Goal: Task Accomplishment & Management: Complete application form

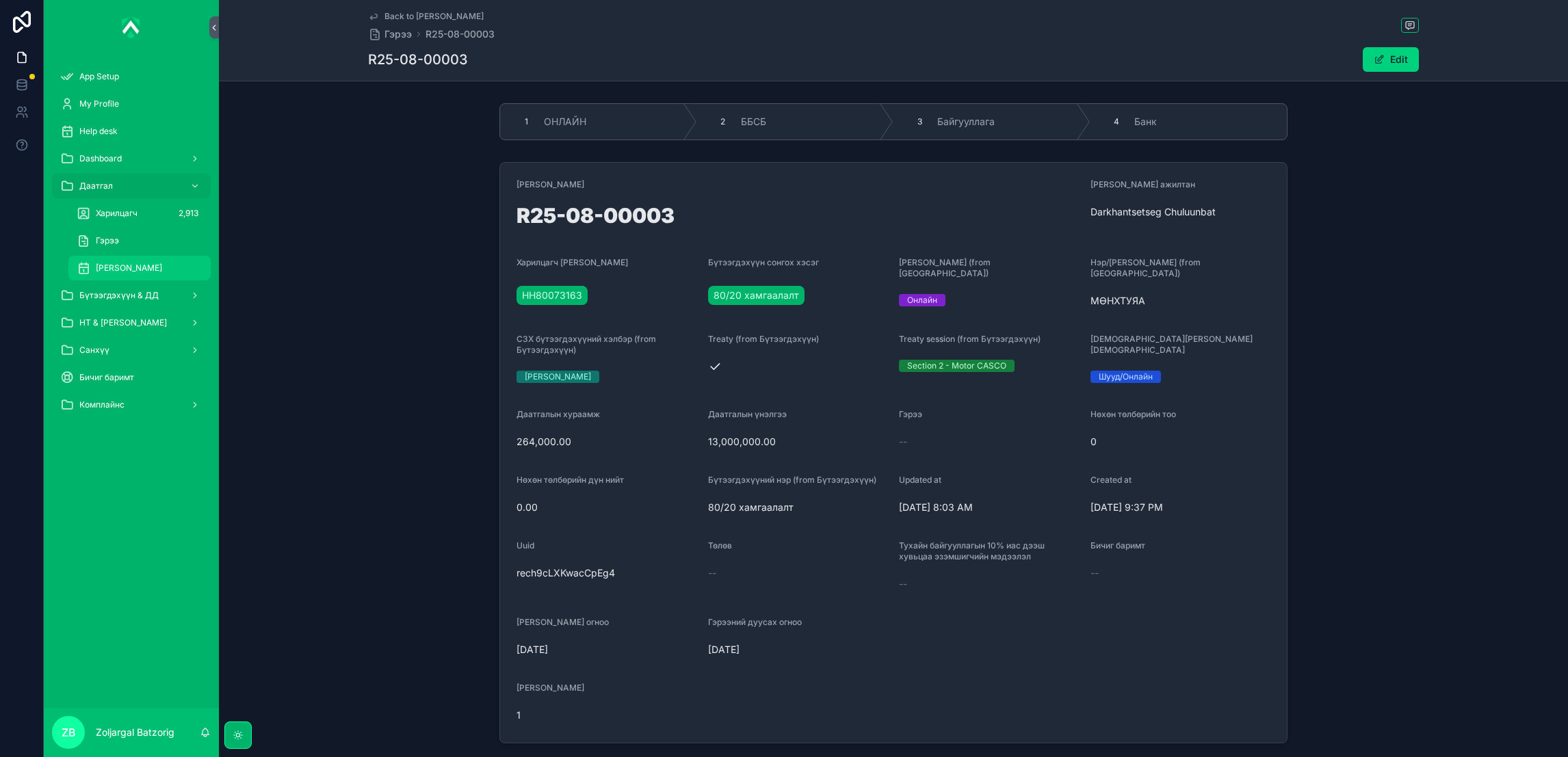
click at [151, 257] on div "[PERSON_NAME]" at bounding box center [140, 268] width 126 height 22
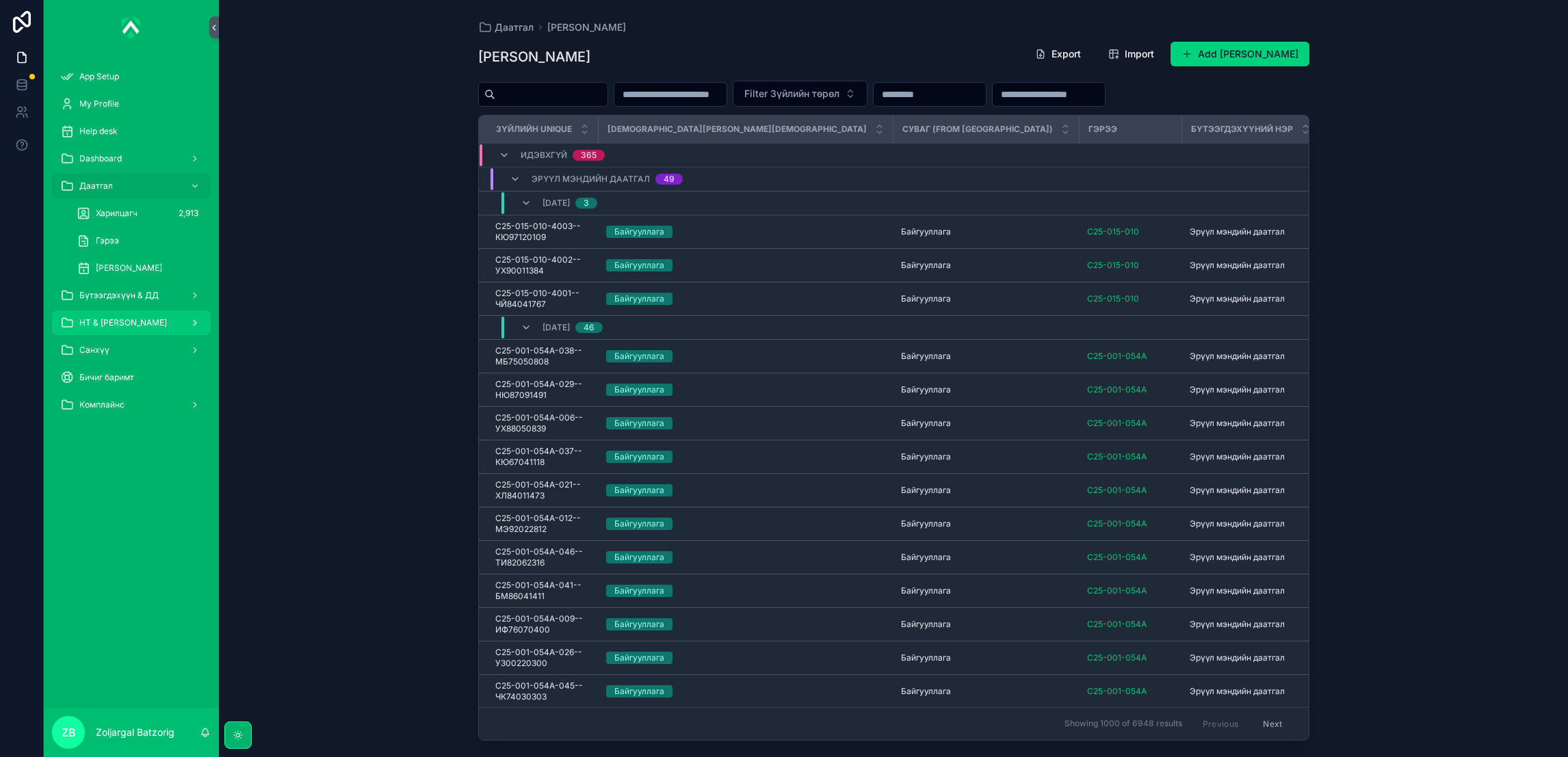
click at [130, 327] on div "НТ & [PERSON_NAME]" at bounding box center [131, 323] width 142 height 22
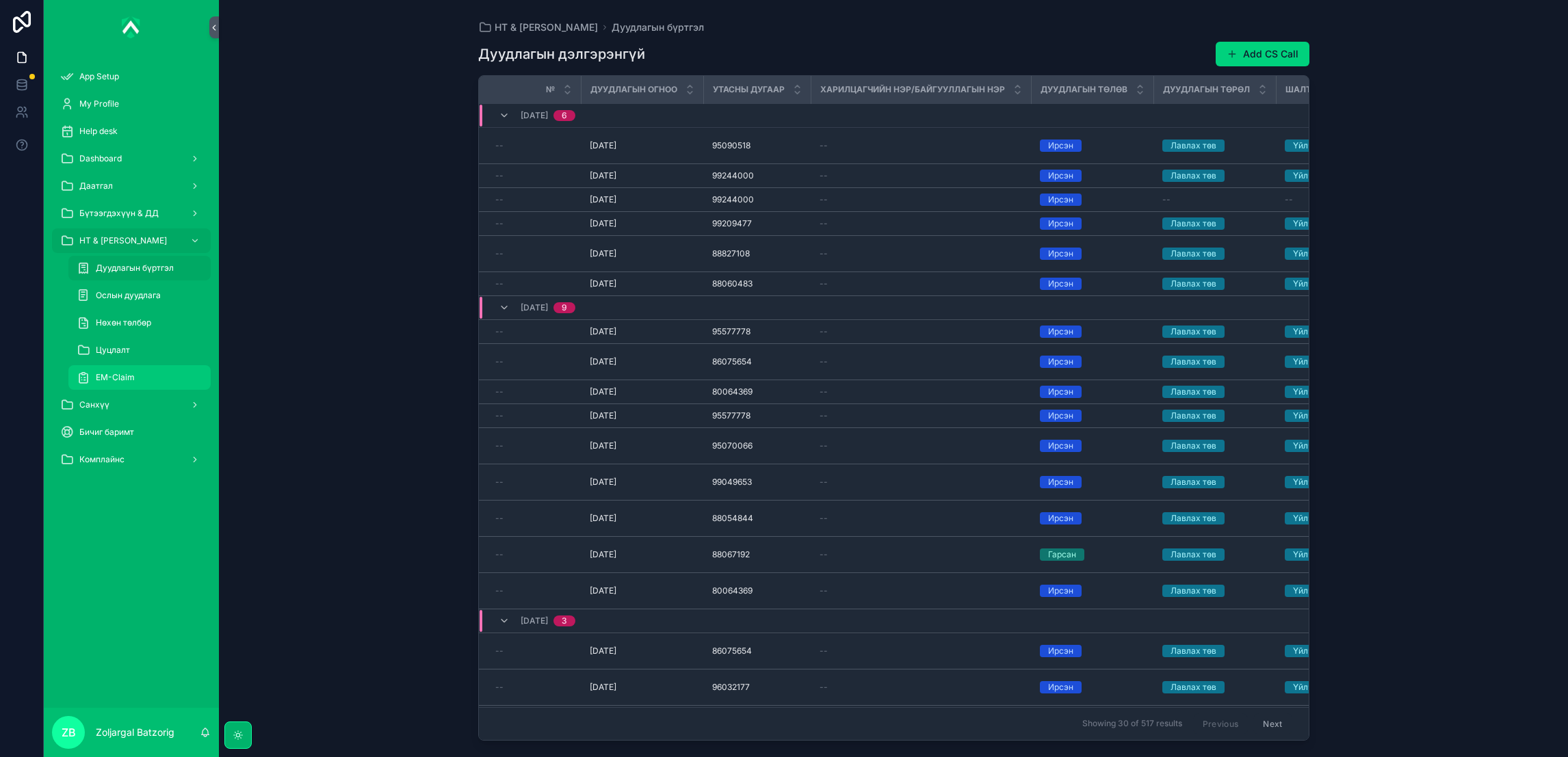
click at [126, 379] on span "EM-Claim" at bounding box center [115, 377] width 39 height 11
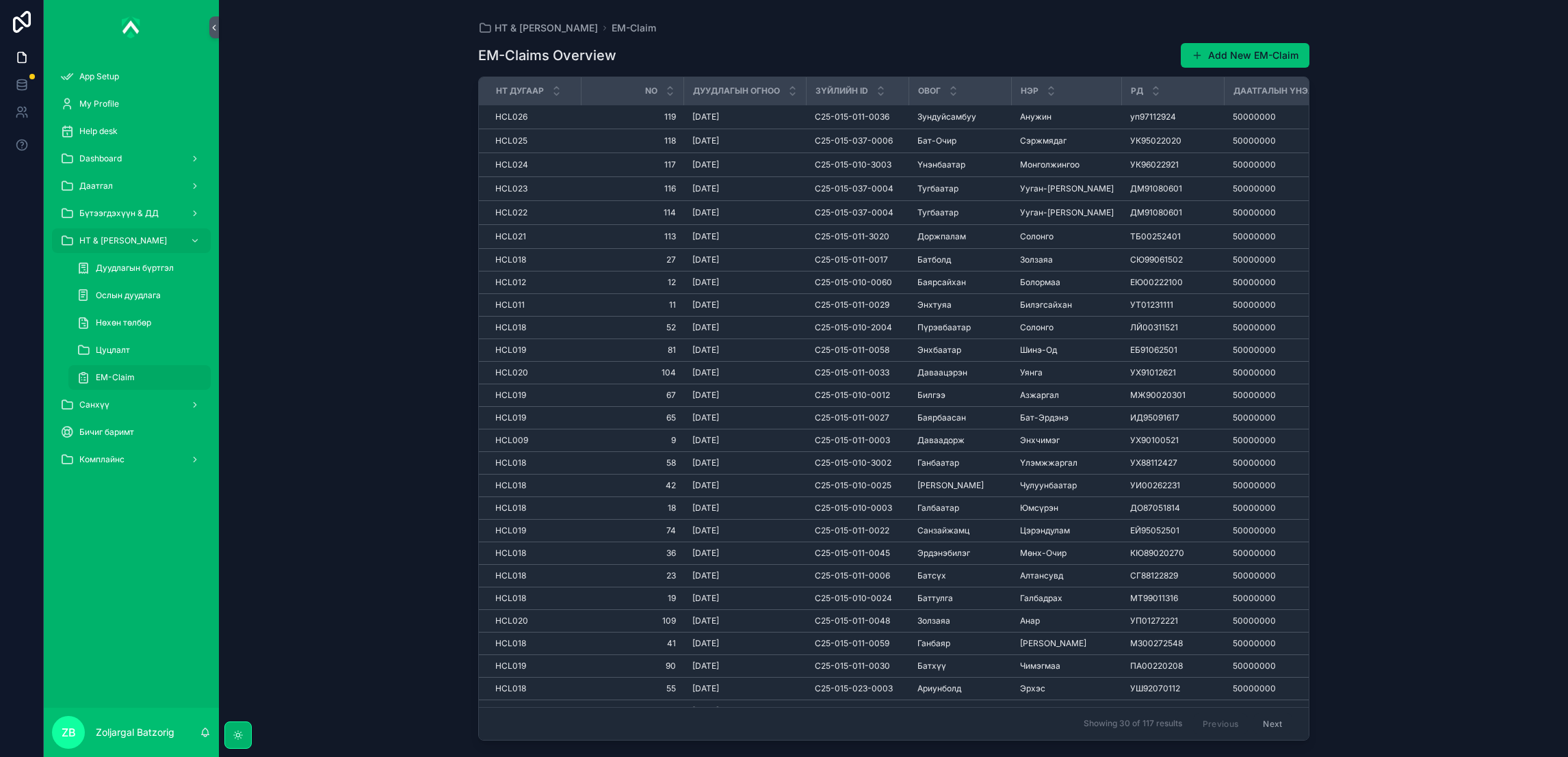
click at [1258, 50] on button "Add New EM-Claim" at bounding box center [1245, 55] width 129 height 24
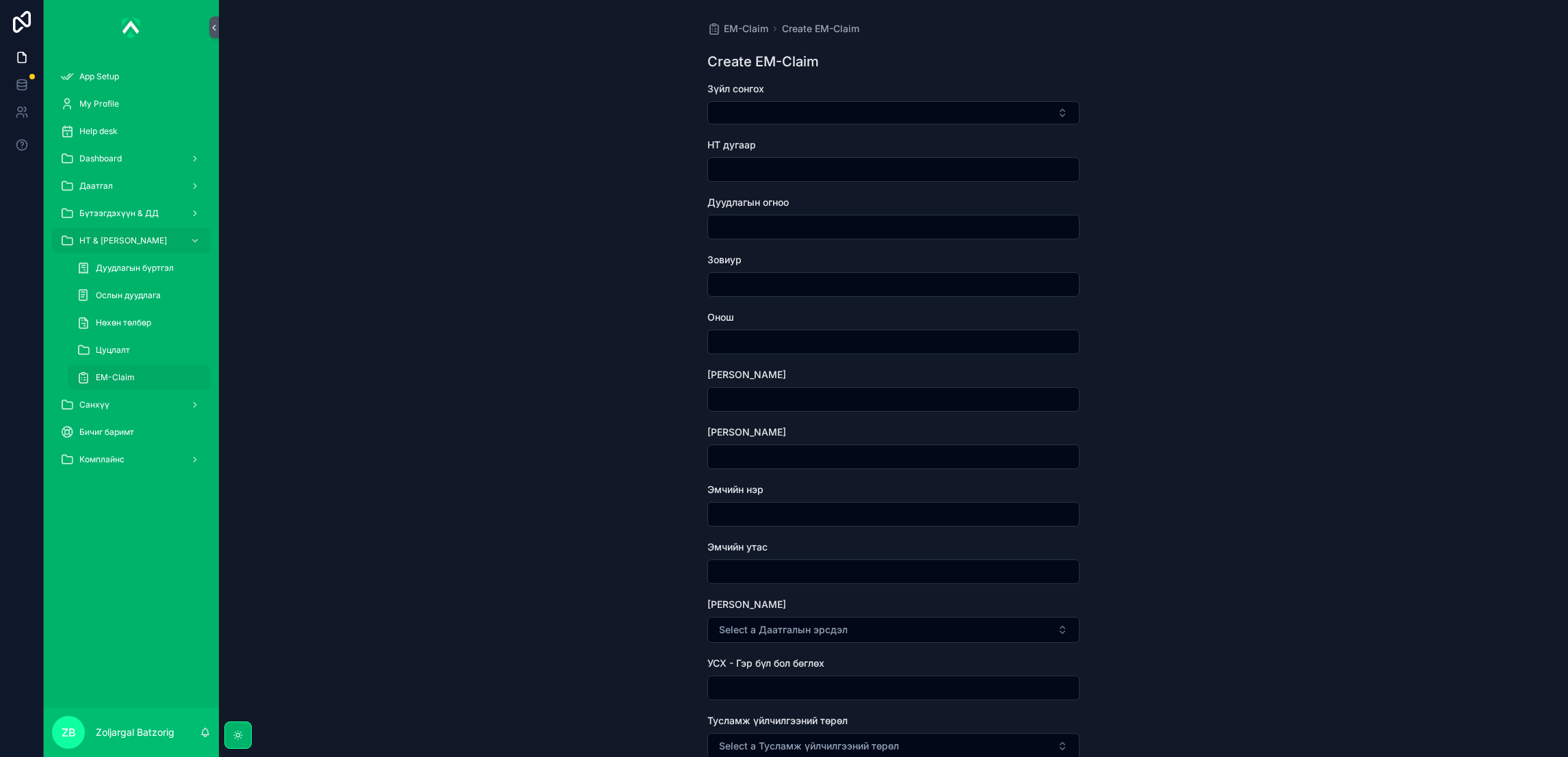
click at [827, 163] on input "scrollable content" at bounding box center [893, 170] width 370 height 19
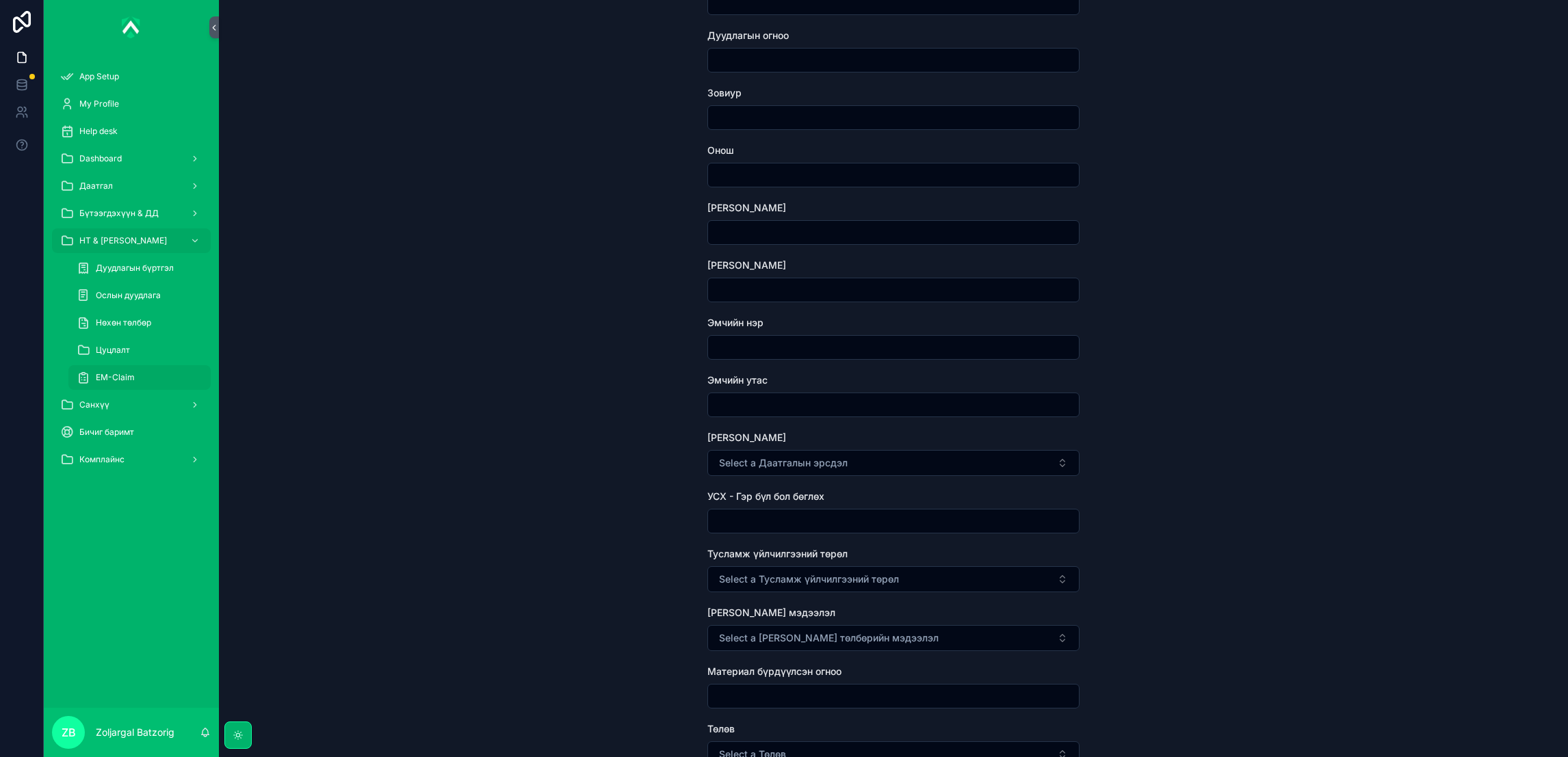
scroll to position [206, 0]
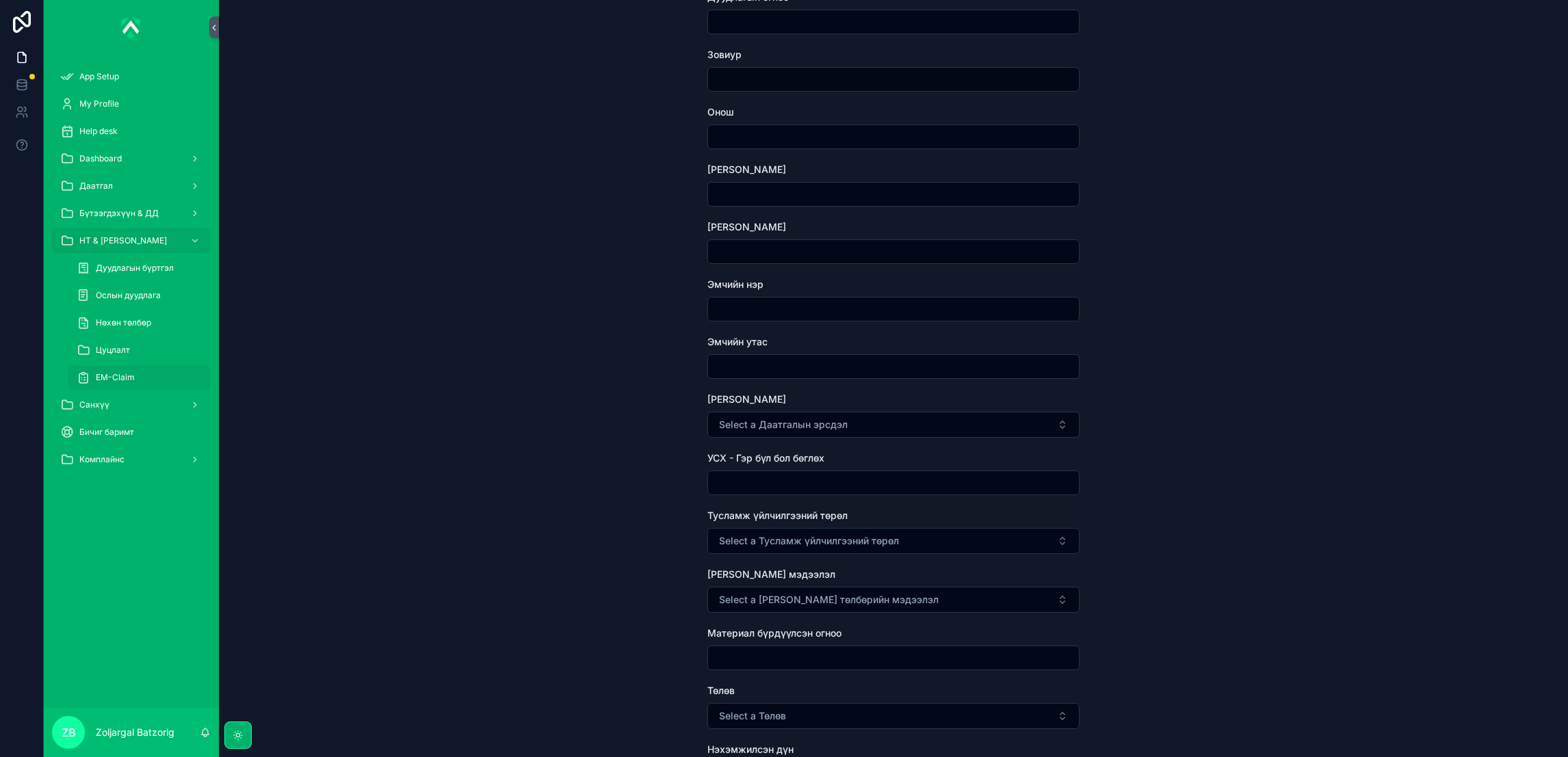
click at [750, 90] on div "scrollable content" at bounding box center [893, 79] width 372 height 24
click at [764, 73] on input "scrollable content" at bounding box center [893, 79] width 370 height 19
click at [755, 140] on input "scrollable content" at bounding box center [893, 137] width 370 height 19
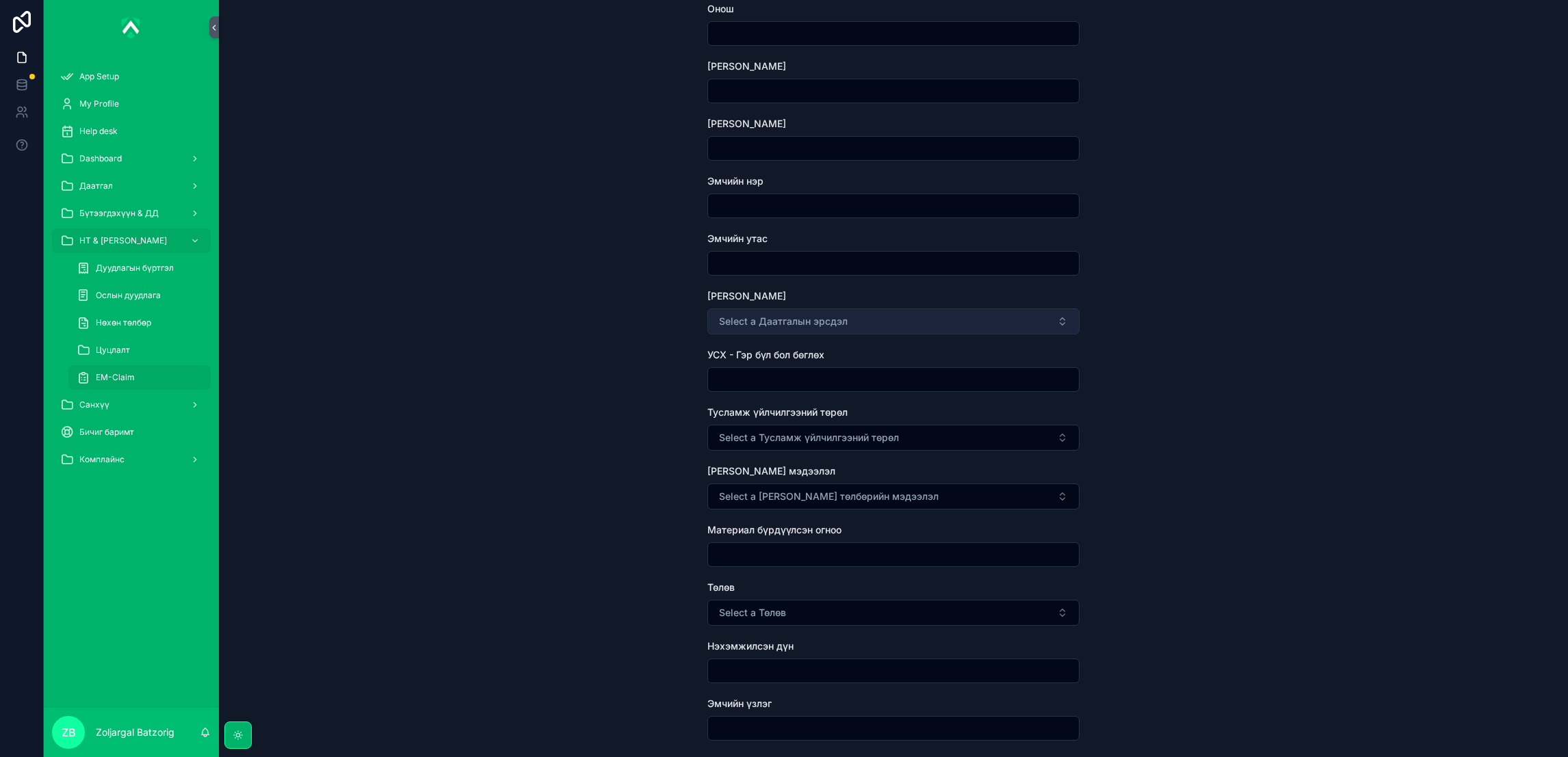
scroll to position [307, 0]
click at [773, 146] on input "scrollable content" at bounding box center [893, 150] width 370 height 19
click at [807, 321] on span "Select a Даатгалын эрсдэл" at bounding box center [783, 322] width 129 height 14
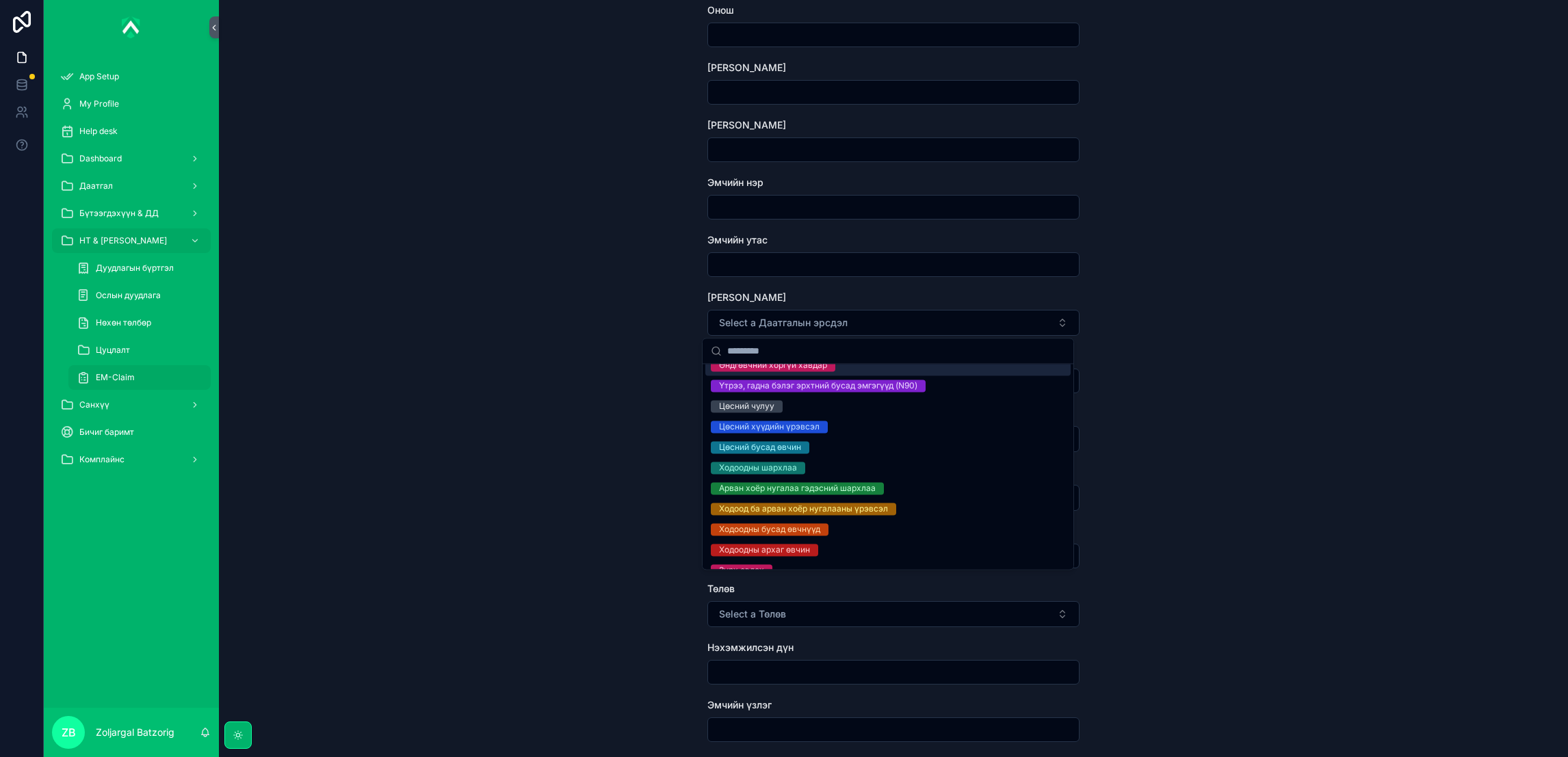
scroll to position [1195, 0]
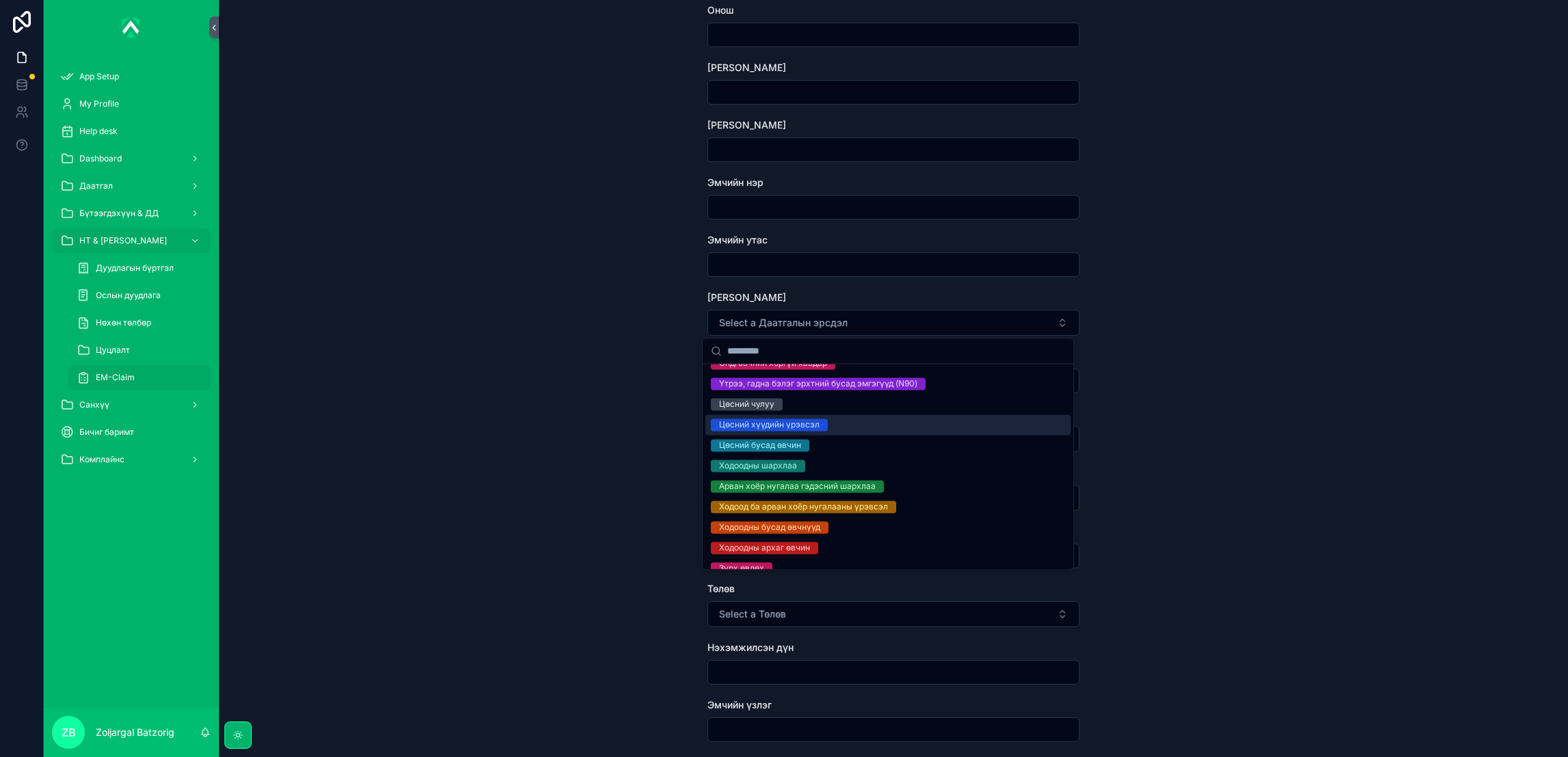
click at [631, 404] on div "EM-Claim Create EM-Claim Create EM-Claim Зүйл сонгох НТ дугаар Дуудлагын огноо …" at bounding box center [893, 72] width 1349 height 757
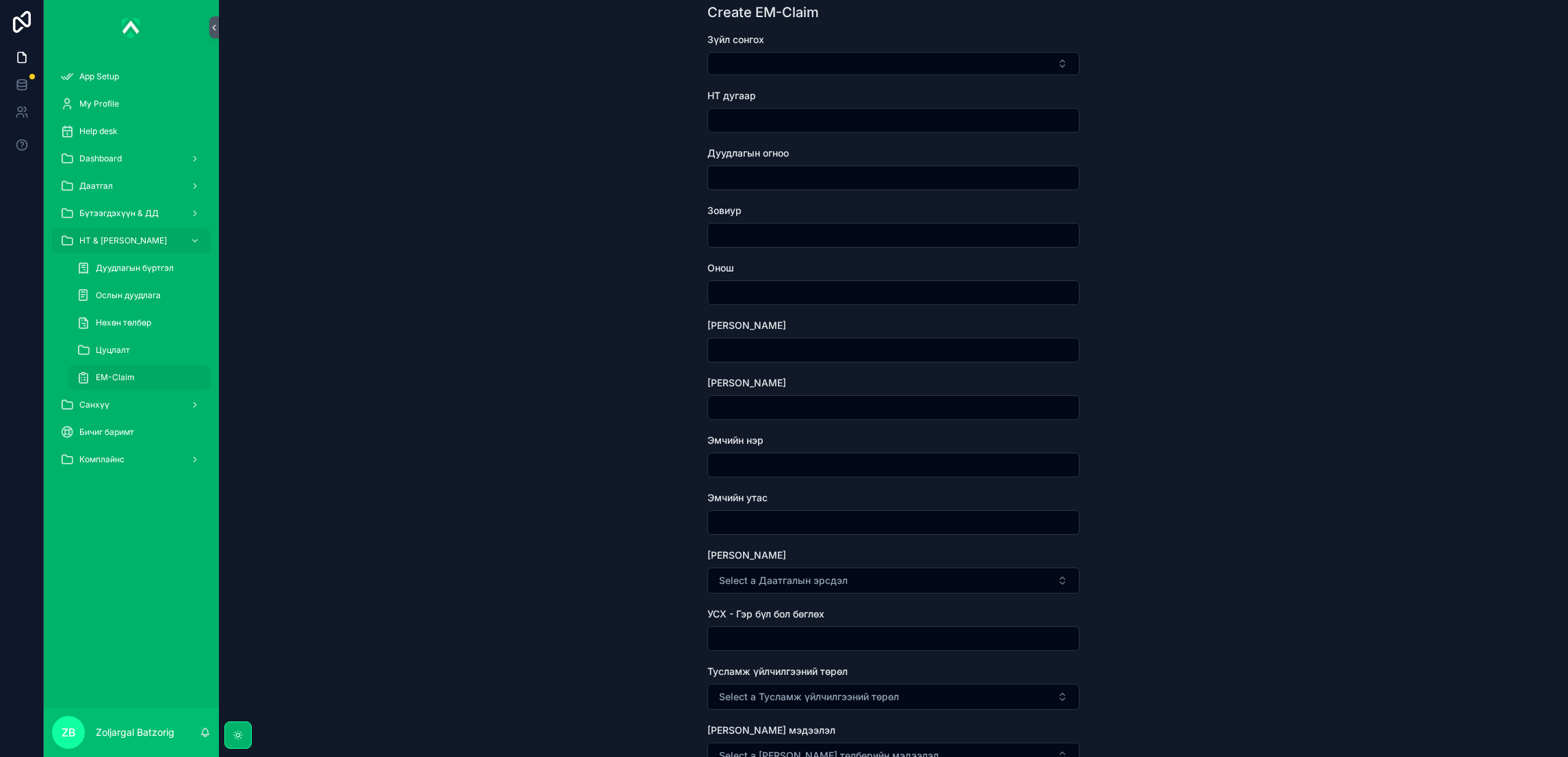
scroll to position [0, 0]
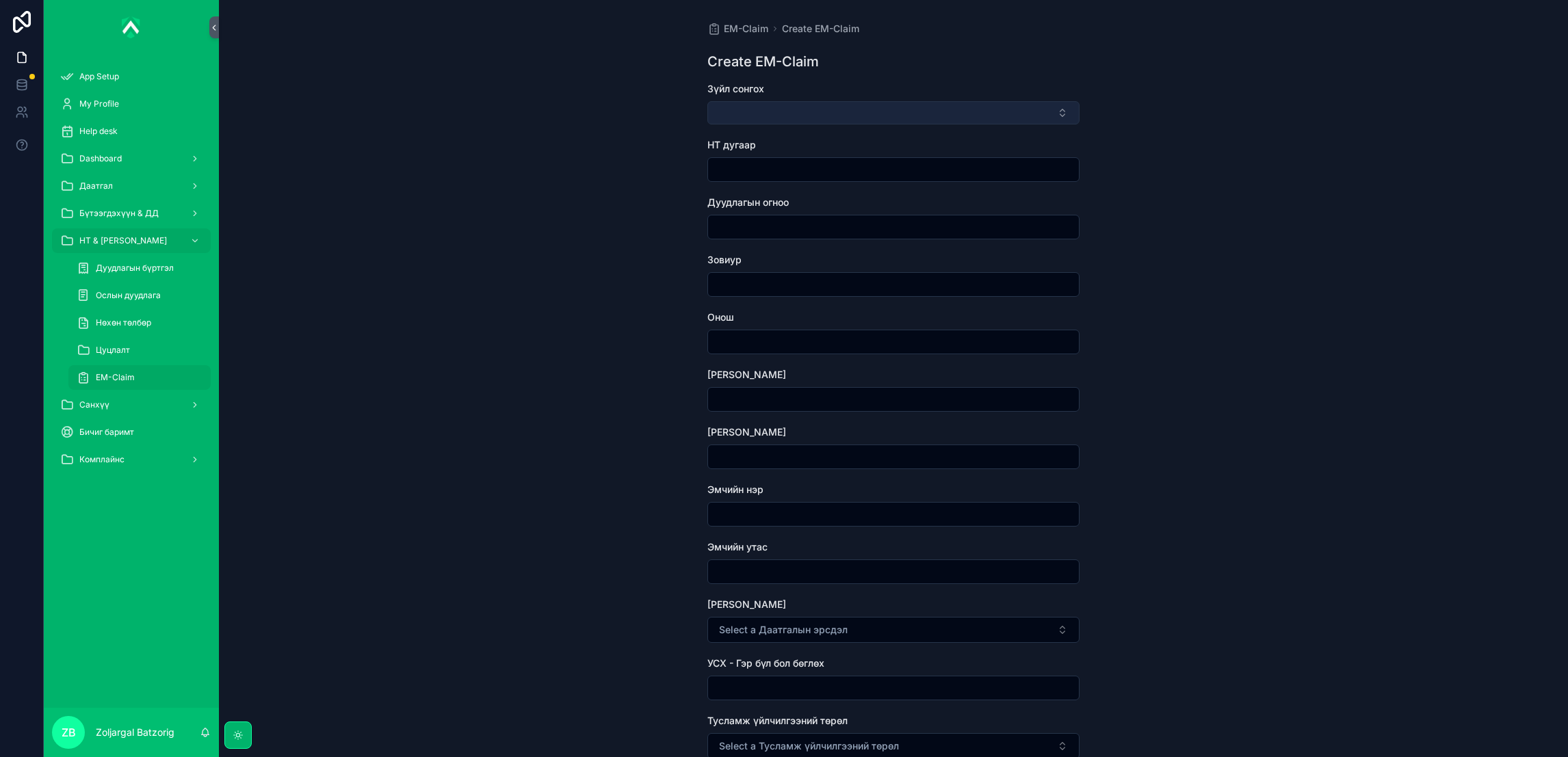
click at [778, 107] on button "Select Button" at bounding box center [893, 112] width 372 height 23
click at [764, 109] on button "Select Button" at bounding box center [893, 112] width 372 height 23
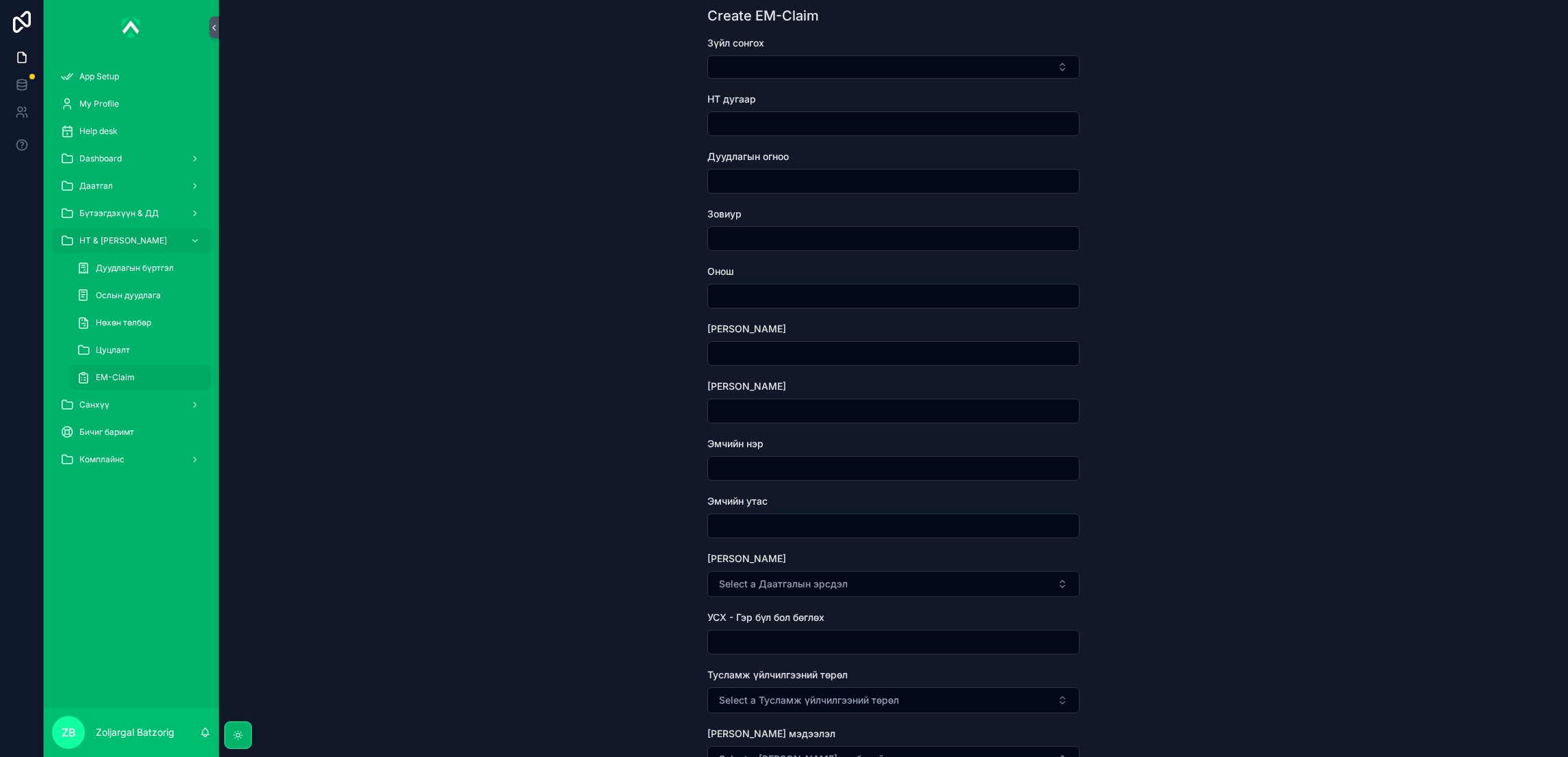
scroll to position [206, 0]
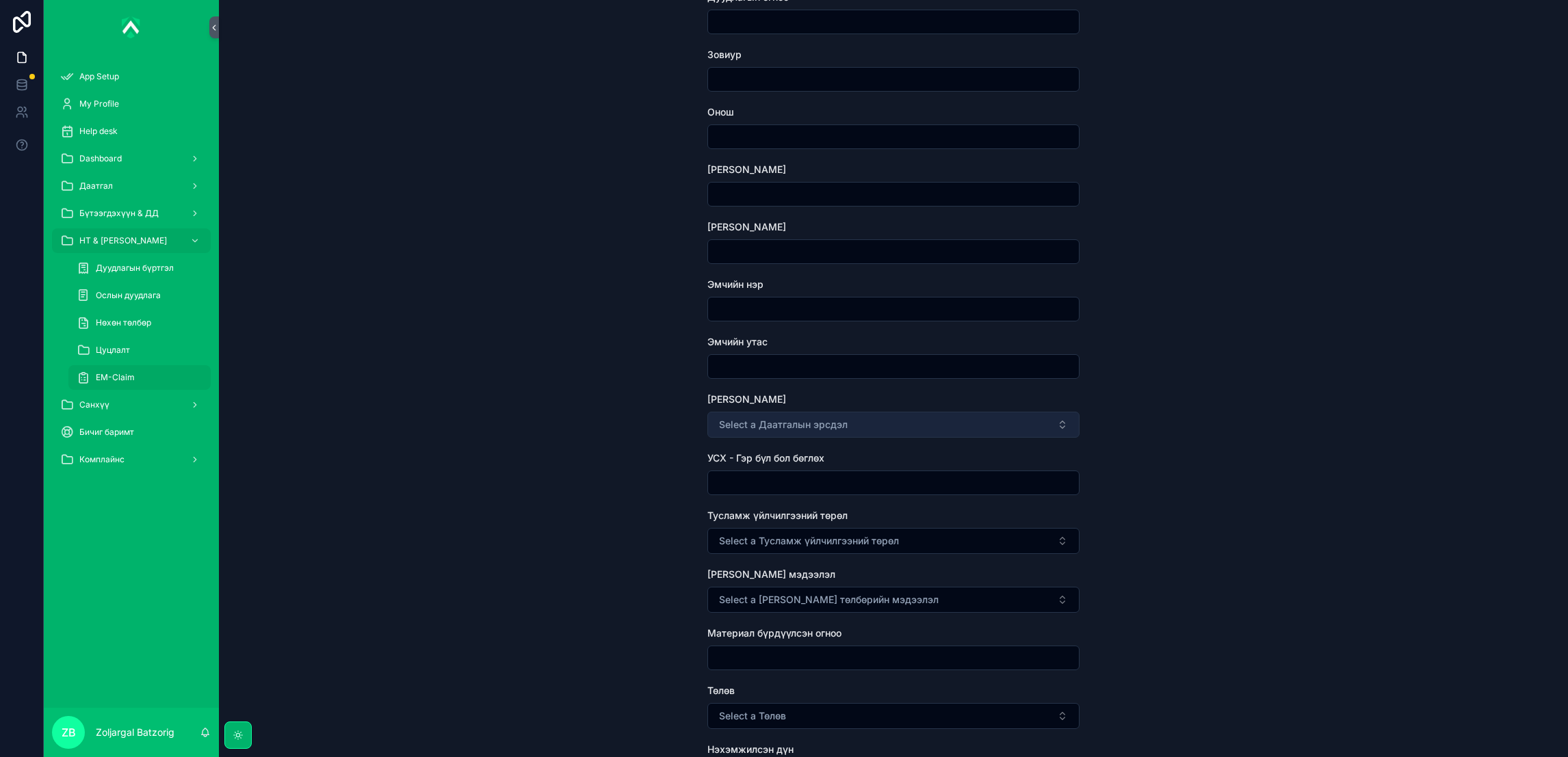
click at [818, 428] on span "Select a Даатгалын эрсдэл" at bounding box center [783, 424] width 129 height 14
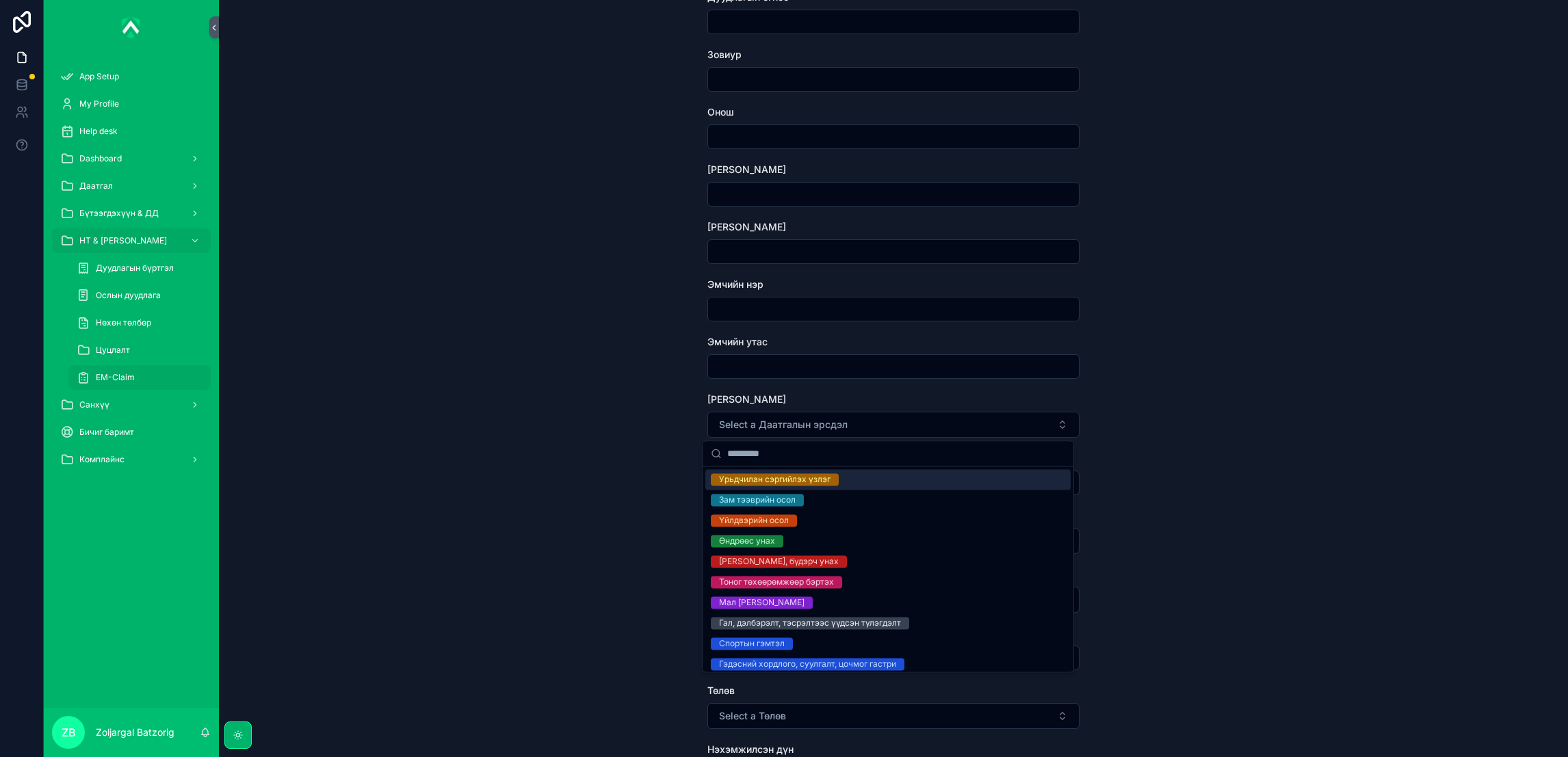
click at [517, 143] on div "EM-Claim Create EM-Claim Create EM-Claim Зүйл сонгох НТ дугаар Дуудлагын огноо …" at bounding box center [893, 173] width 1349 height 757
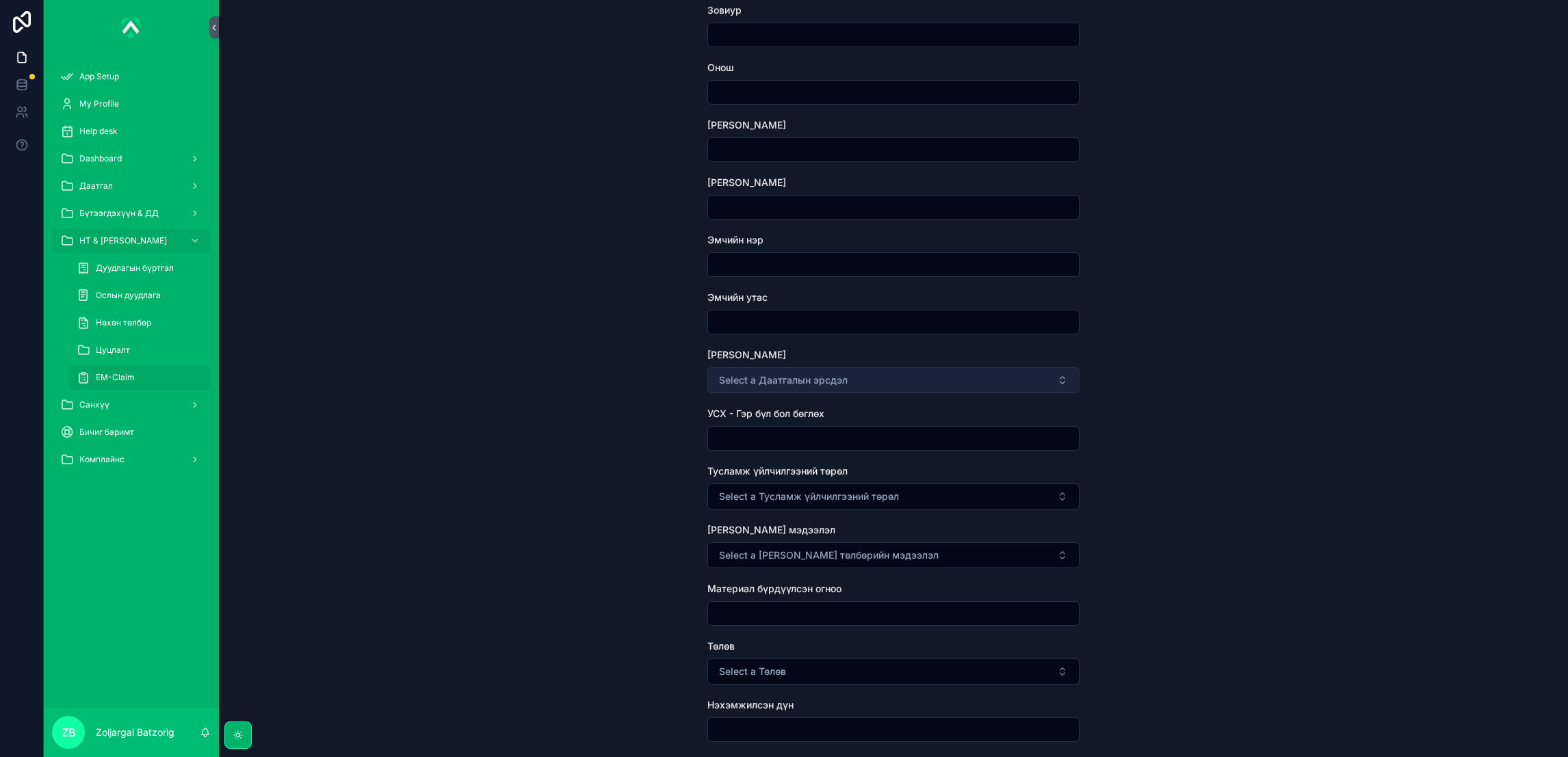
scroll to position [307, 0]
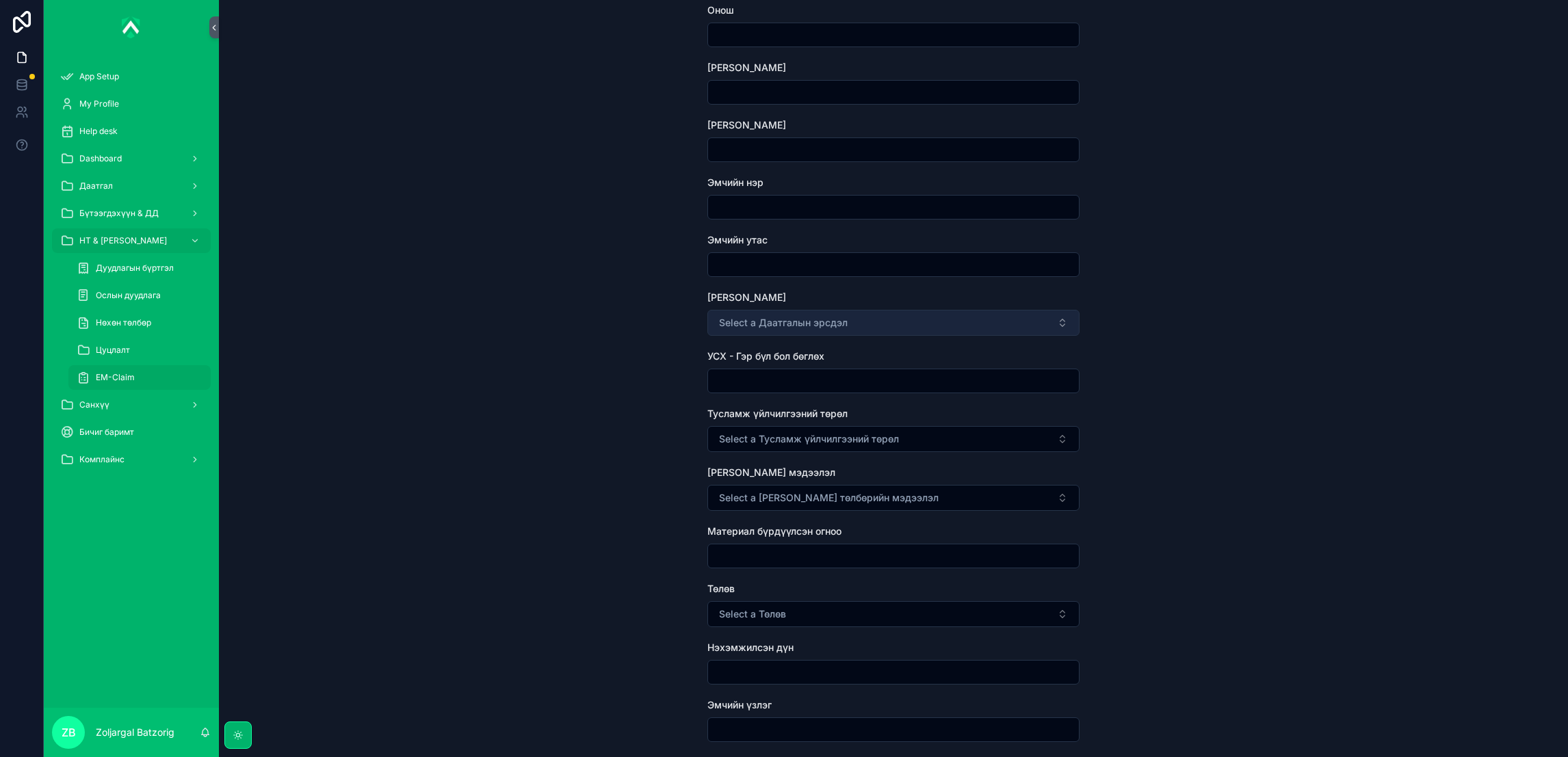
click at [820, 317] on span "Select a Даатгалын эрсдэл" at bounding box center [783, 322] width 129 height 14
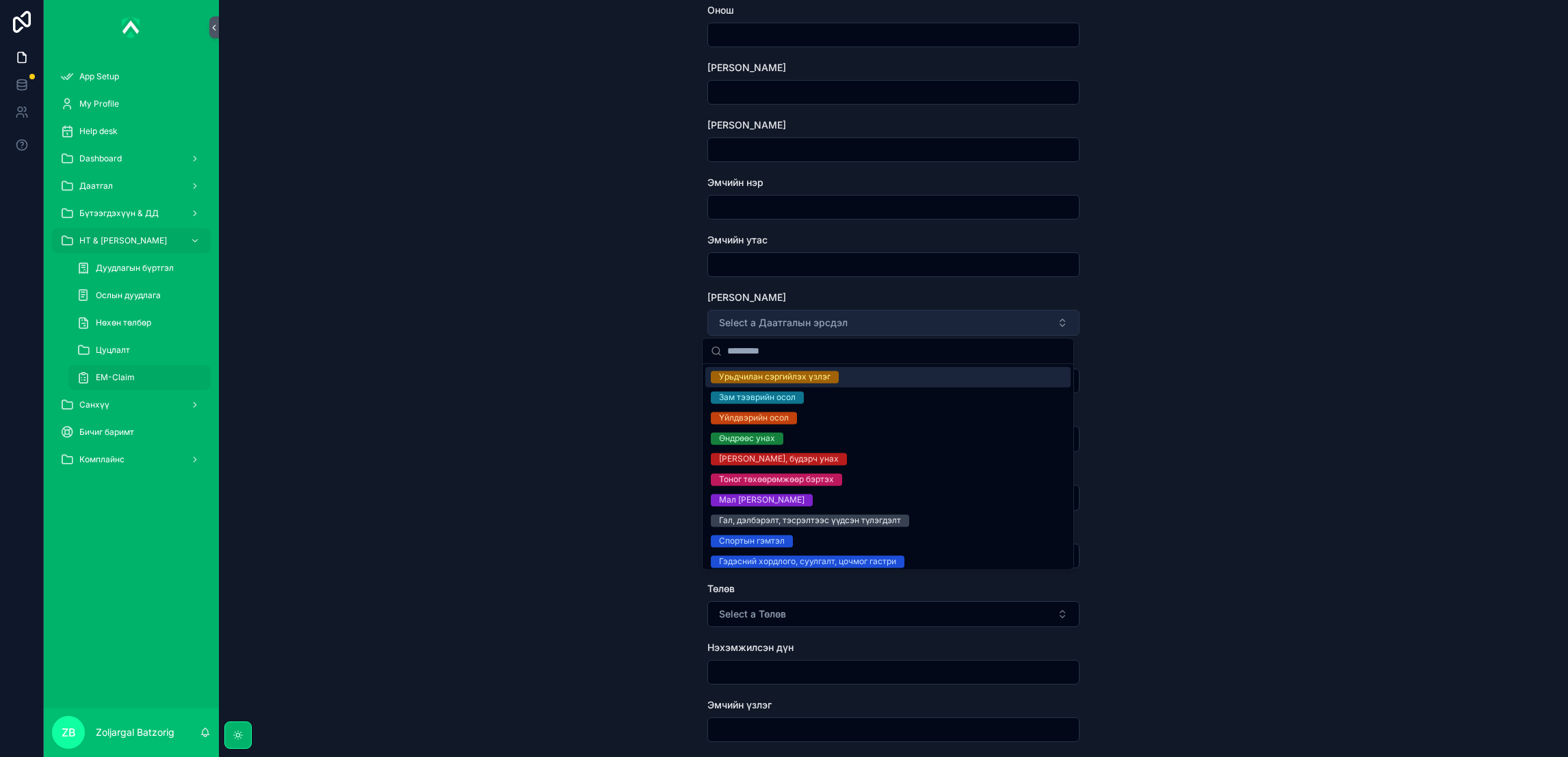
click at [822, 329] on button "Select a Даатгалын эрсдэл" at bounding box center [893, 322] width 372 height 26
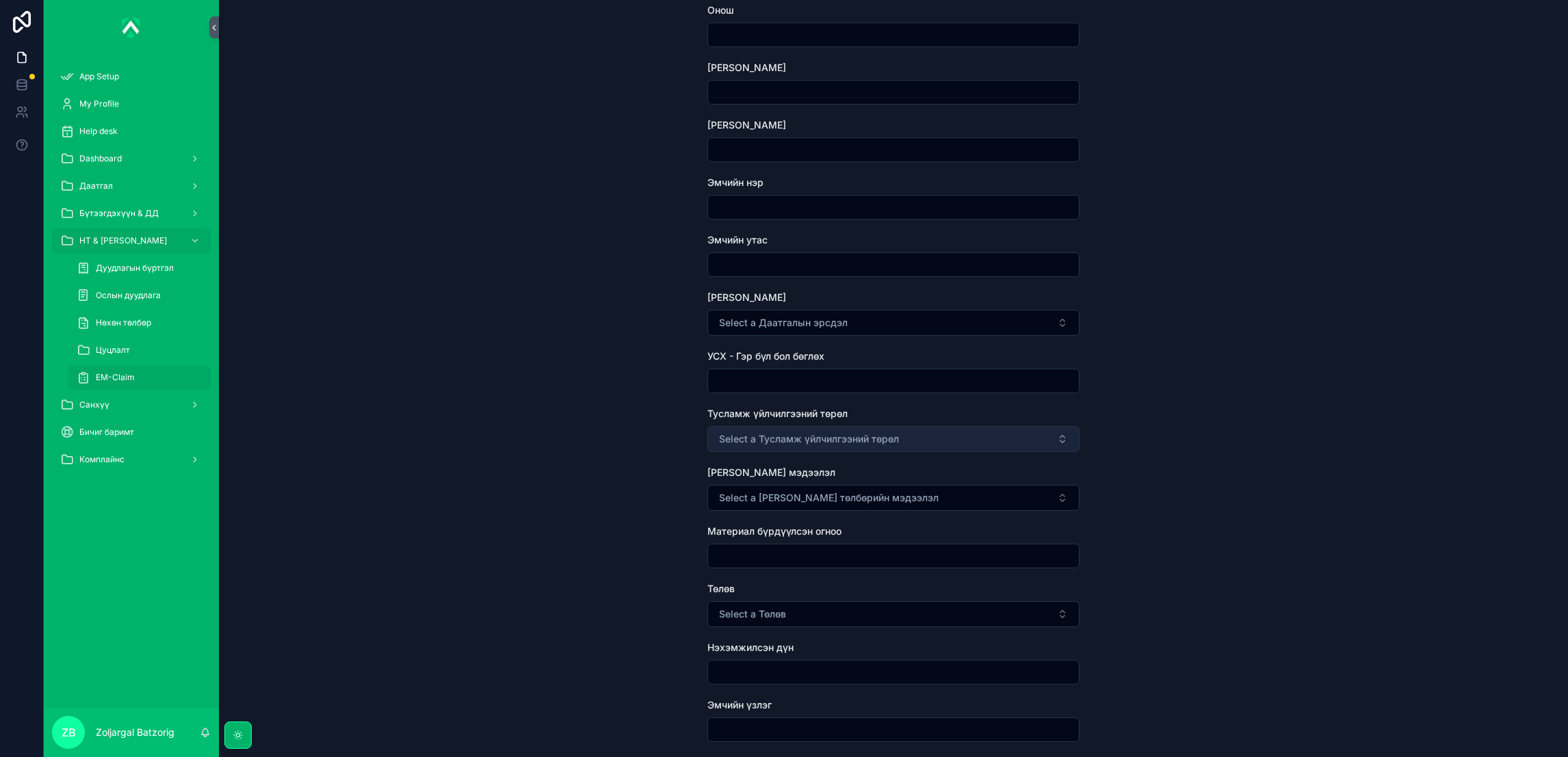
click at [834, 439] on span "Select a Тусламж үйлчилгээний төрөл" at bounding box center [808, 439] width 180 height 14
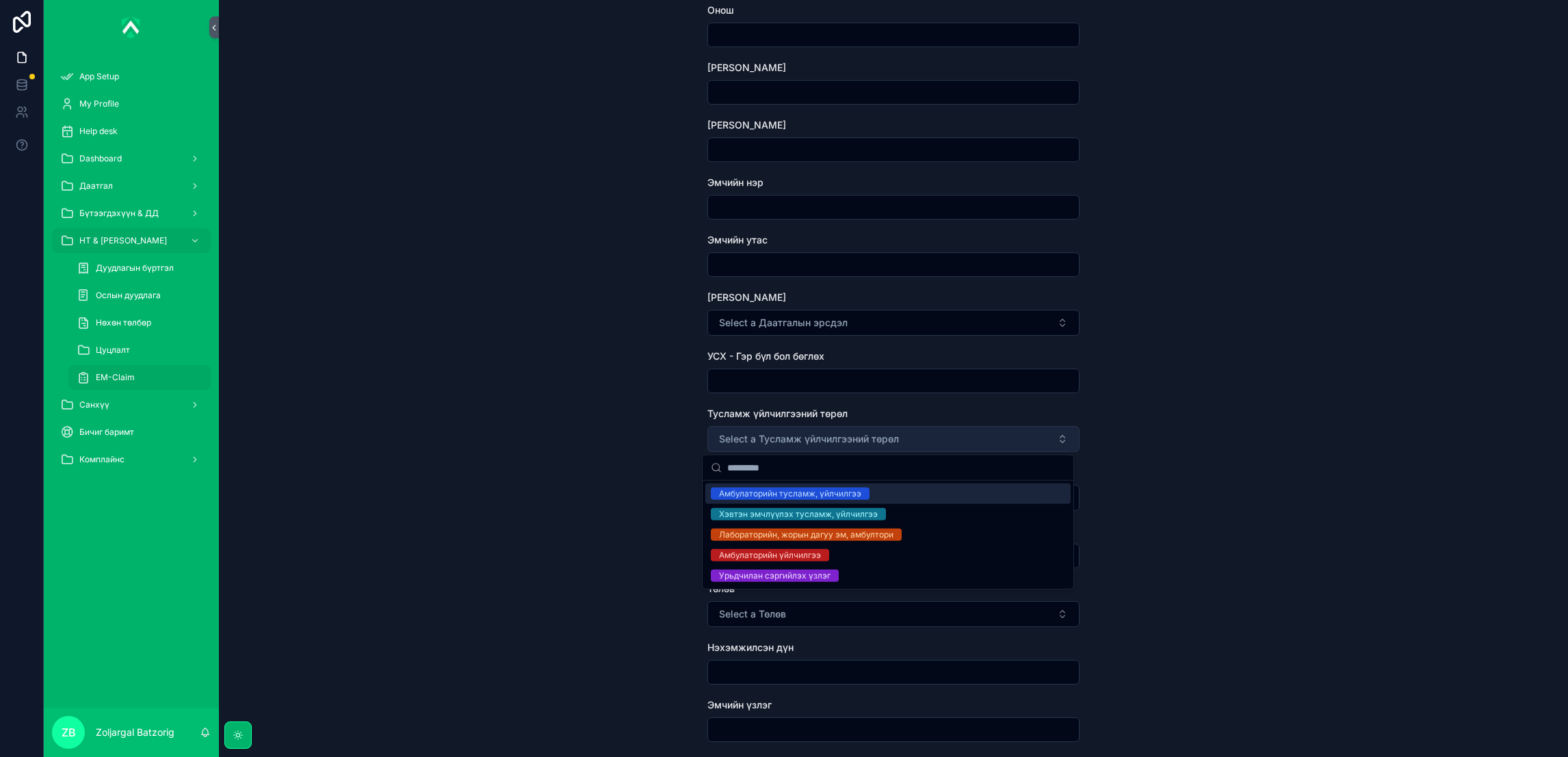
click at [836, 435] on span "Select a Тусламж үйлчилгээний төрөл" at bounding box center [808, 439] width 180 height 14
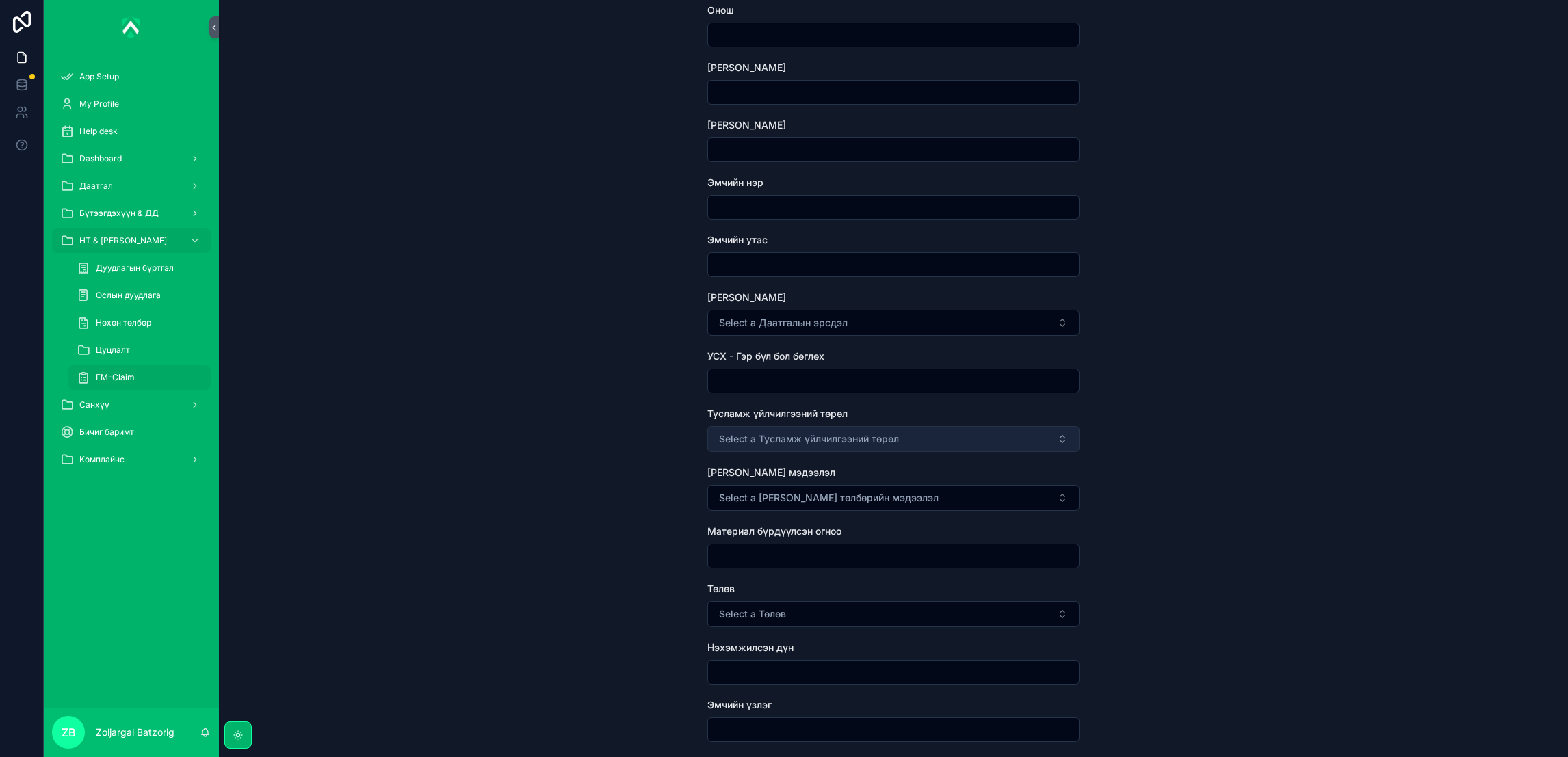
click at [835, 435] on span "Select a Тусламж үйлчилгээний төрөл" at bounding box center [808, 439] width 180 height 14
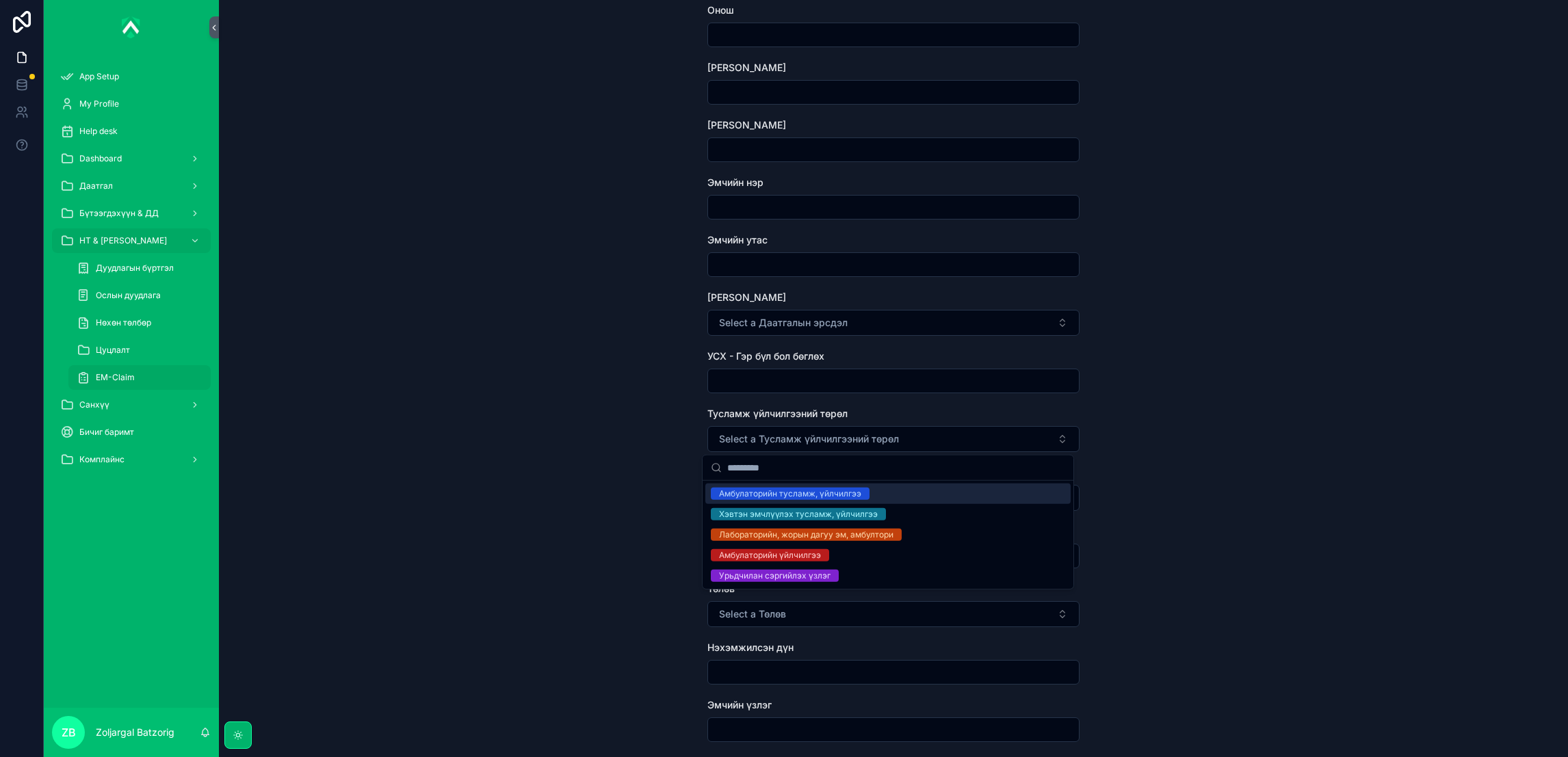
click at [638, 464] on div "EM-Claim Create EM-Claim Create EM-Claim Зүйл сонгох НТ дугаар Дуудлагын огноо …" at bounding box center [893, 378] width 1349 height 757
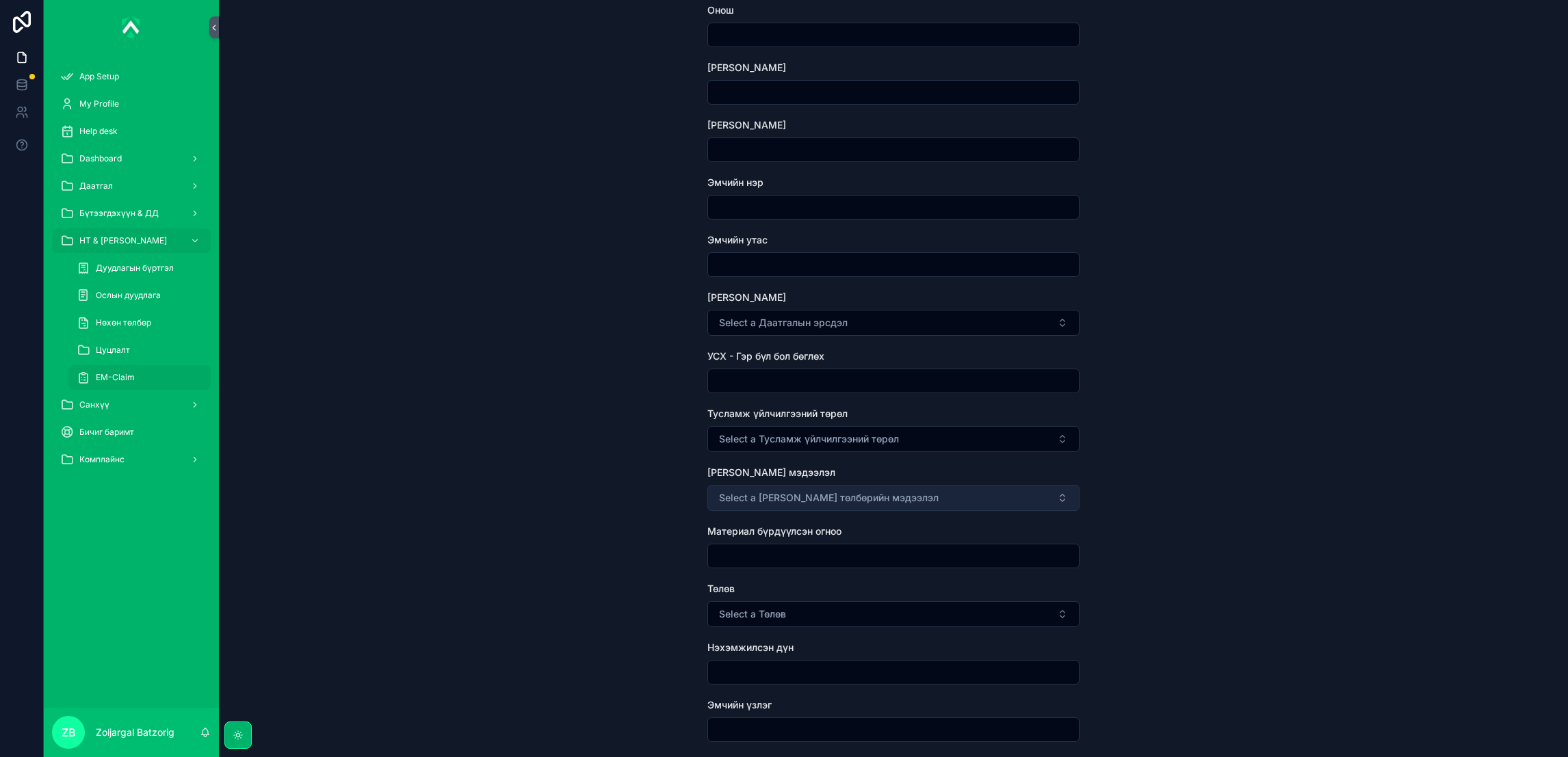
click at [793, 491] on span "Select a [PERSON_NAME] төлбөрийн мэдээлэл" at bounding box center [828, 498] width 220 height 14
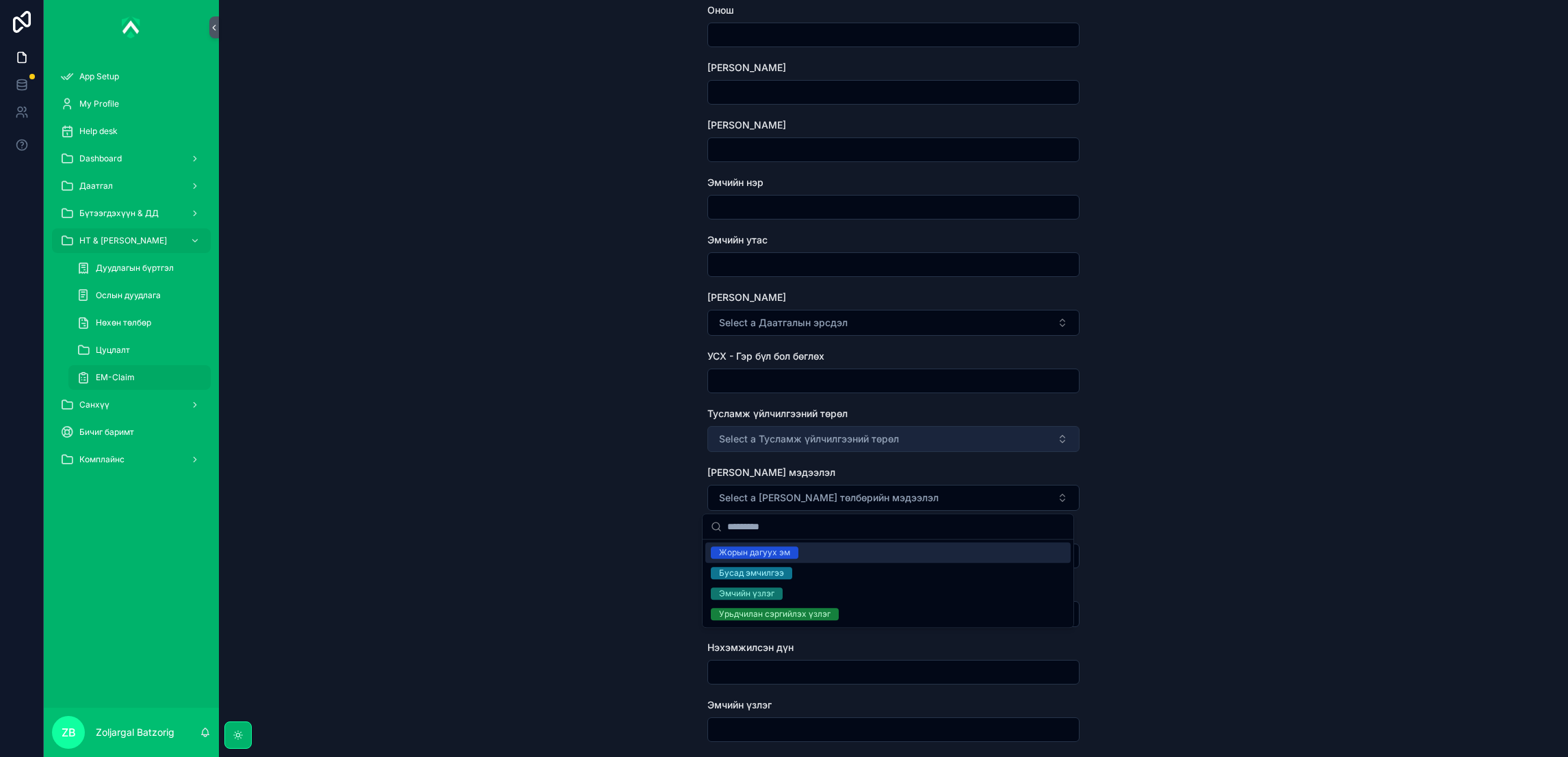
click at [793, 427] on button "Select a Тусламж үйлчилгээний төрөл" at bounding box center [893, 438] width 372 height 26
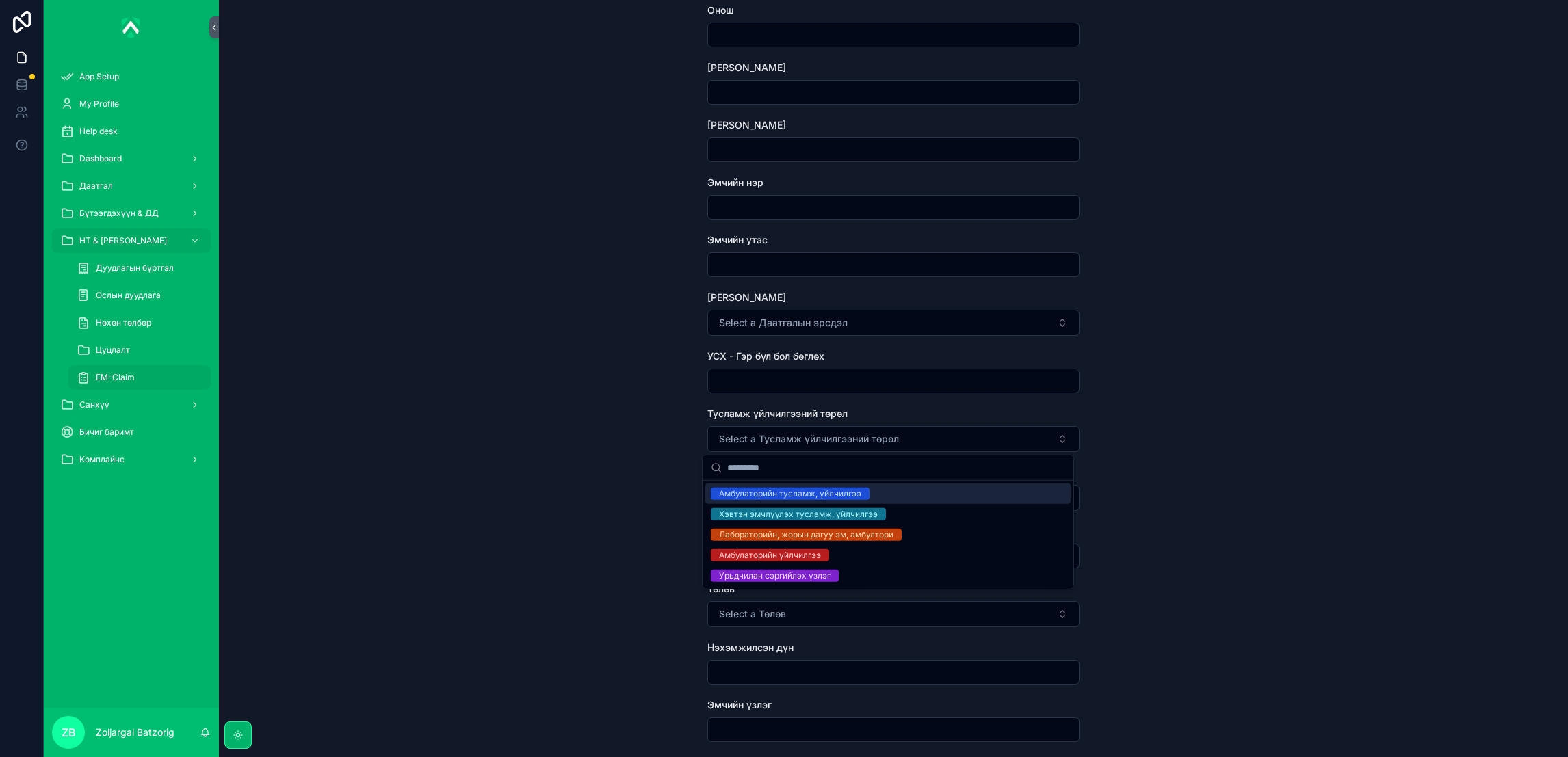
click at [648, 473] on div "EM-Claim Create EM-Claim Create EM-Claim Зүйл сонгох НТ дугаар Дуудлагын огноо …" at bounding box center [893, 378] width 1349 height 757
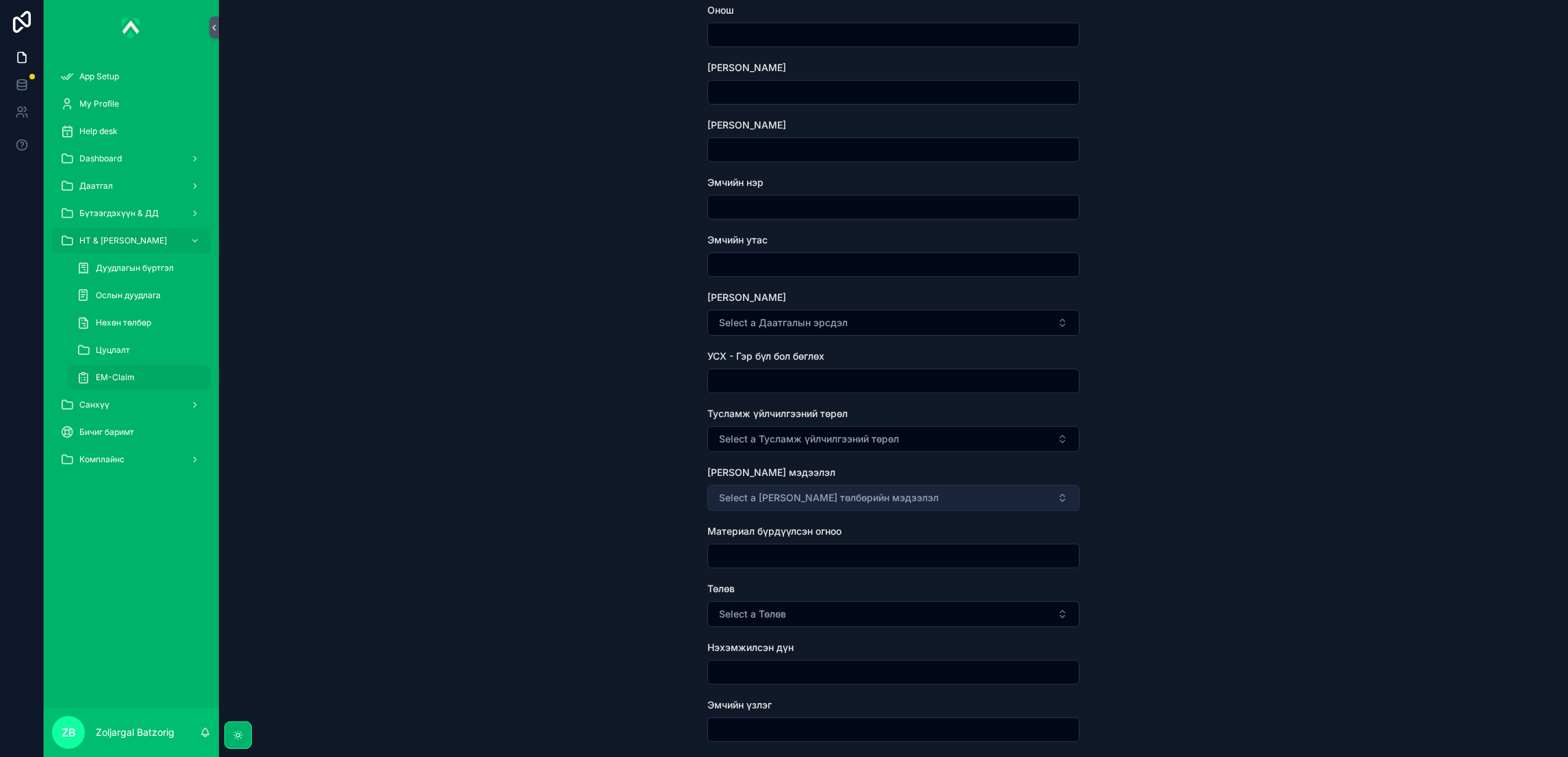
click at [836, 497] on span "Select a [PERSON_NAME] төлбөрийн мэдээлэл" at bounding box center [828, 498] width 220 height 14
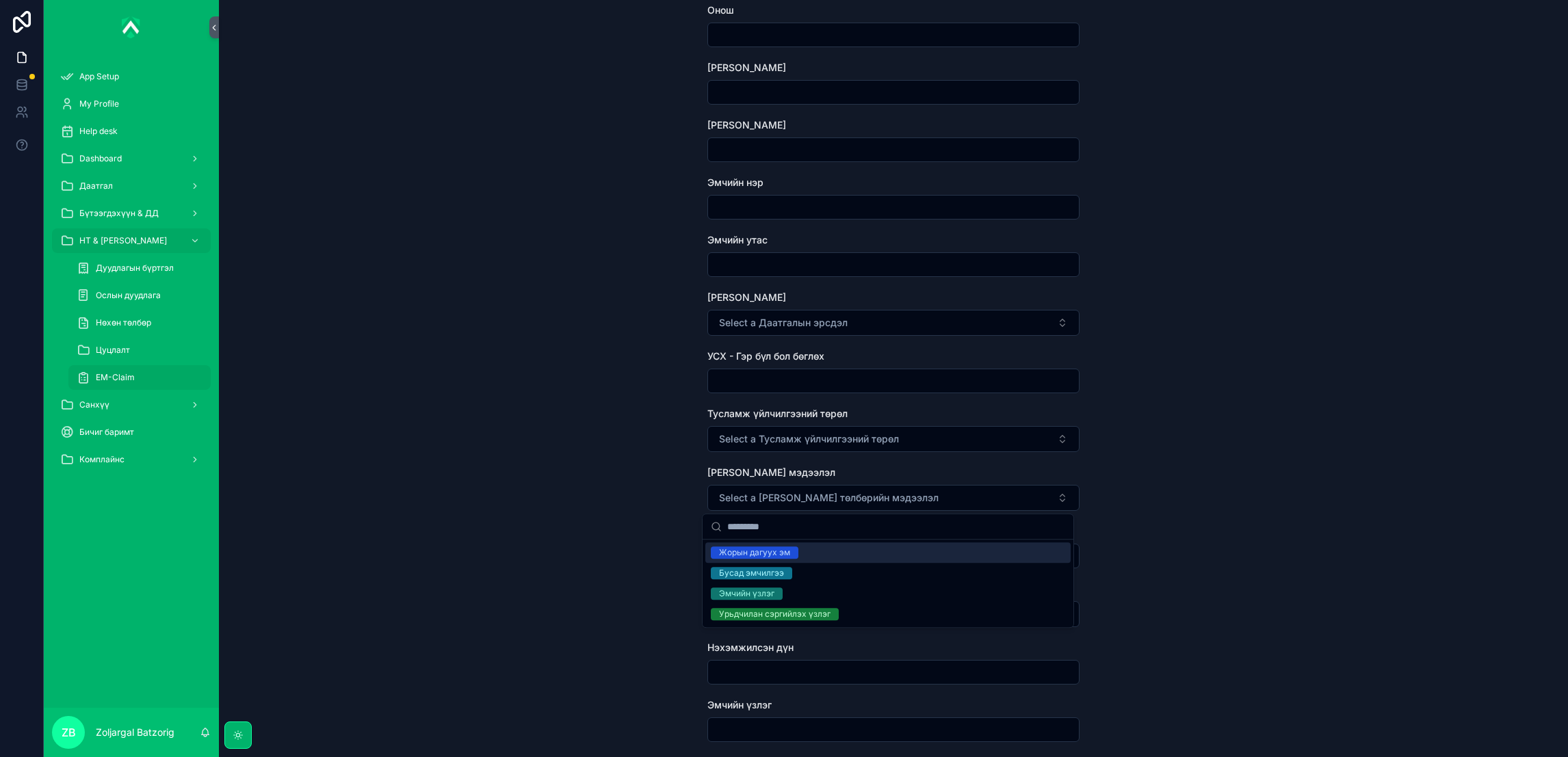
click at [586, 354] on div "EM-Claim Create EM-Claim Create EM-Claim Зүйл сонгох НТ дугаар Дуудлагын огноо …" at bounding box center [893, 72] width 1349 height 757
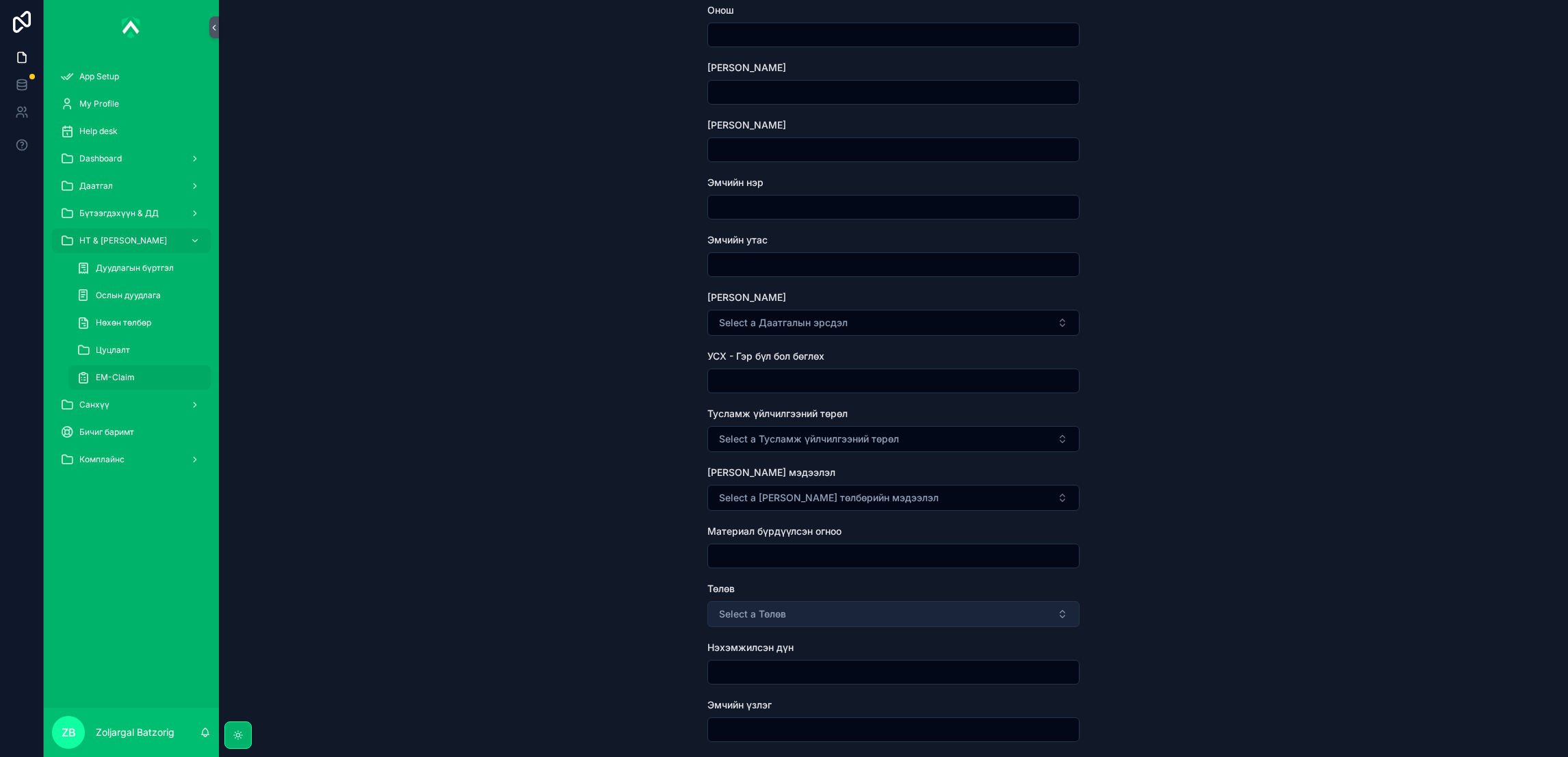
click at [762, 610] on span "Select a Төлөв" at bounding box center [752, 614] width 67 height 14
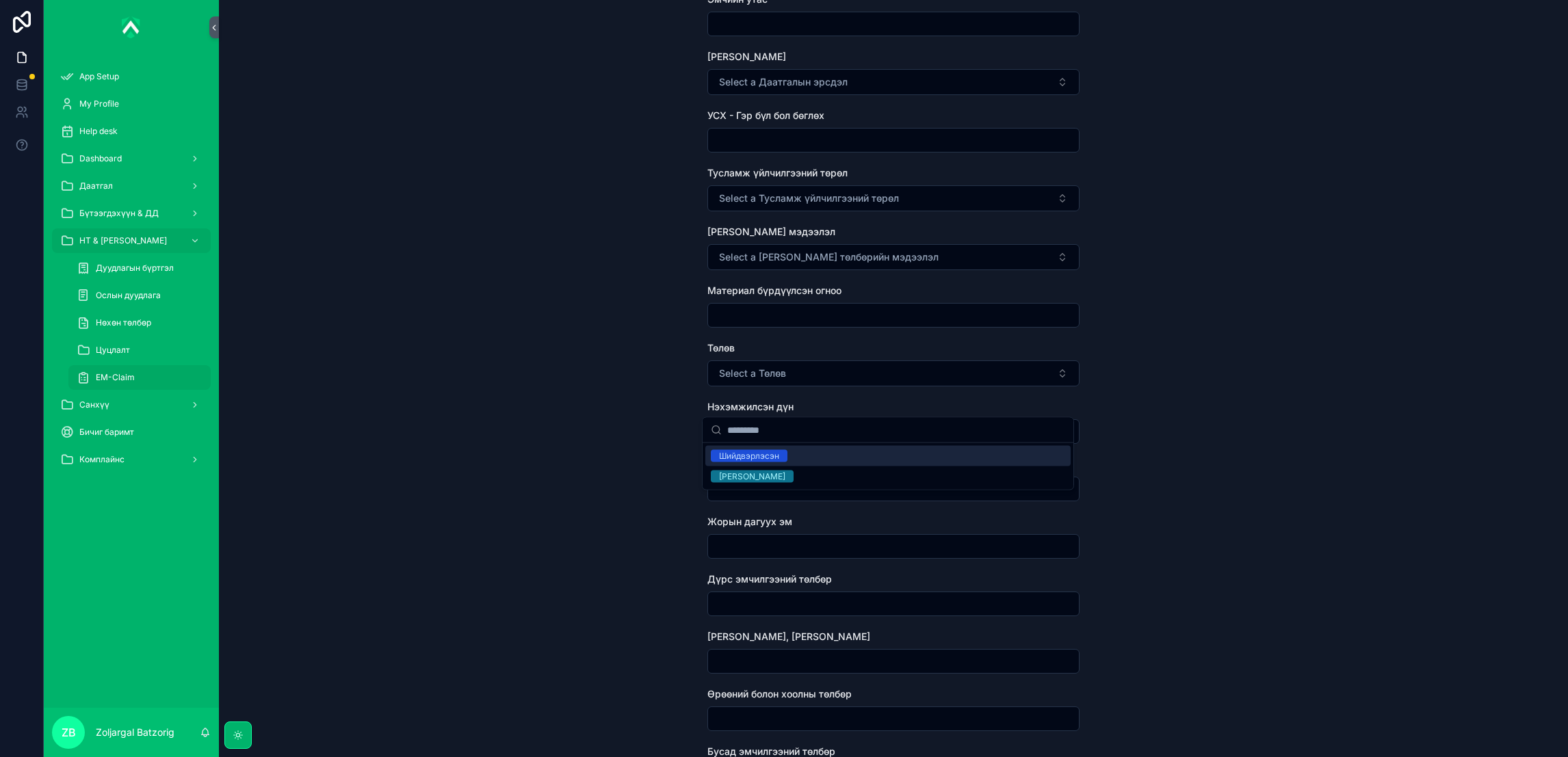
scroll to position [615, 0]
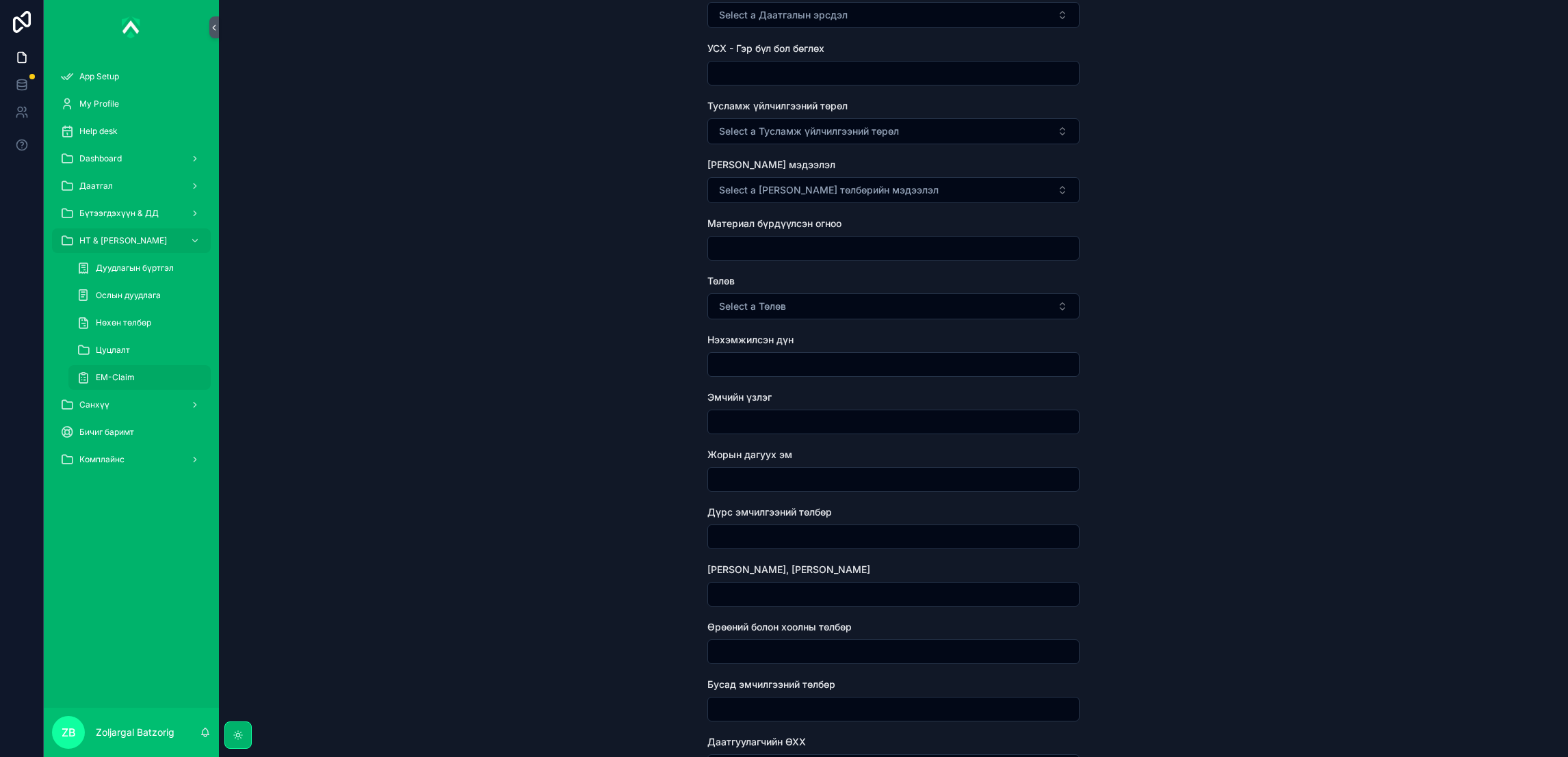
drag, startPoint x: 628, startPoint y: 466, endPoint x: 644, endPoint y: 475, distance: 18.4
click at [631, 473] on div "EM-Claim Create EM-Claim Create EM-Claim Зүйл сонгох НТ дугаар Дуудлагын огноо …" at bounding box center [893, 378] width 1349 height 757
click at [786, 243] on input "scrollable content" at bounding box center [893, 248] width 370 height 19
click at [594, 240] on div "EM-Claim Create EM-Claim Create EM-Claim Зүйл сонгох НТ дугаар Дуудлагын огноо …" at bounding box center [893, 378] width 1349 height 757
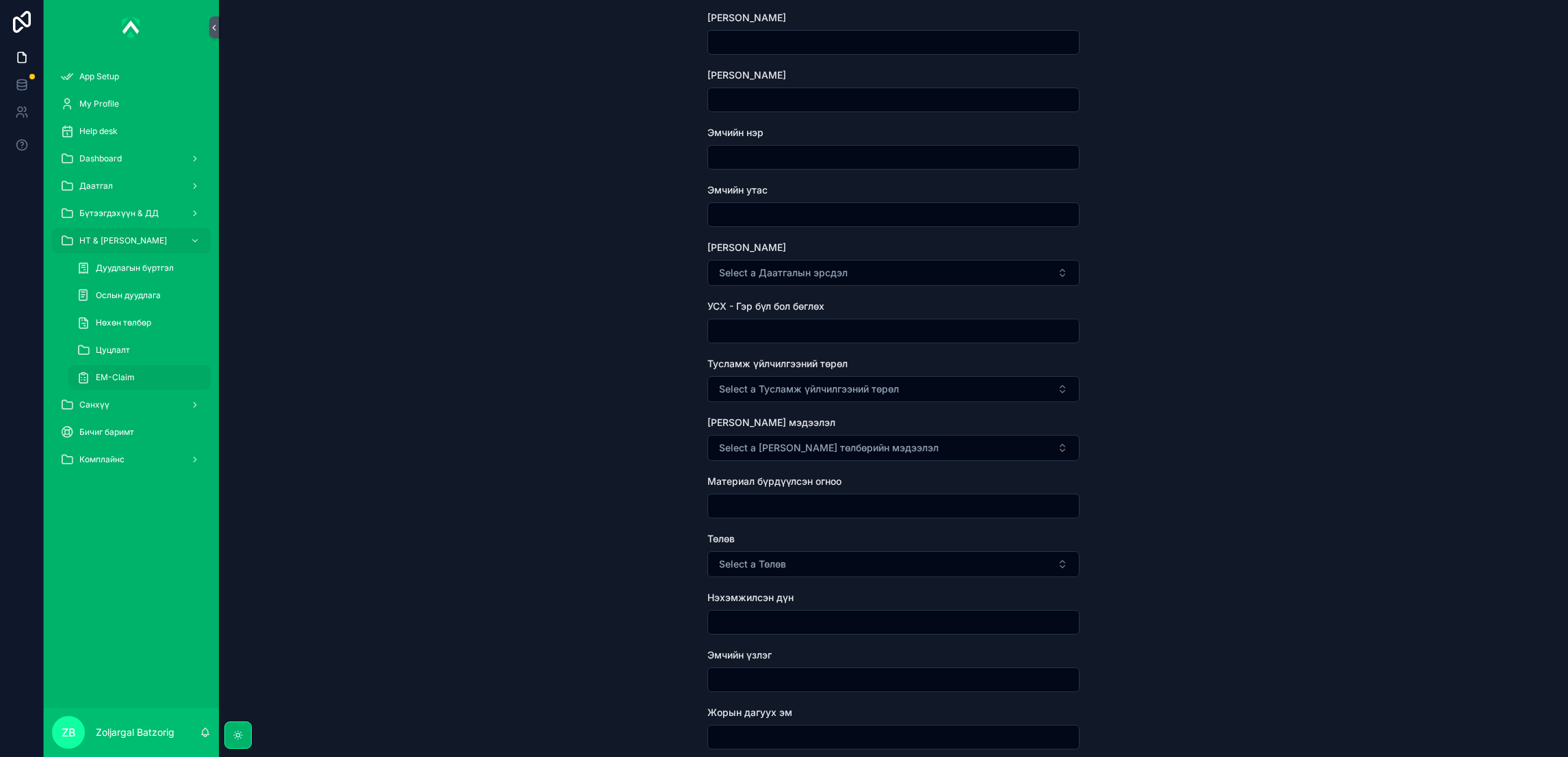
scroll to position [410, 0]
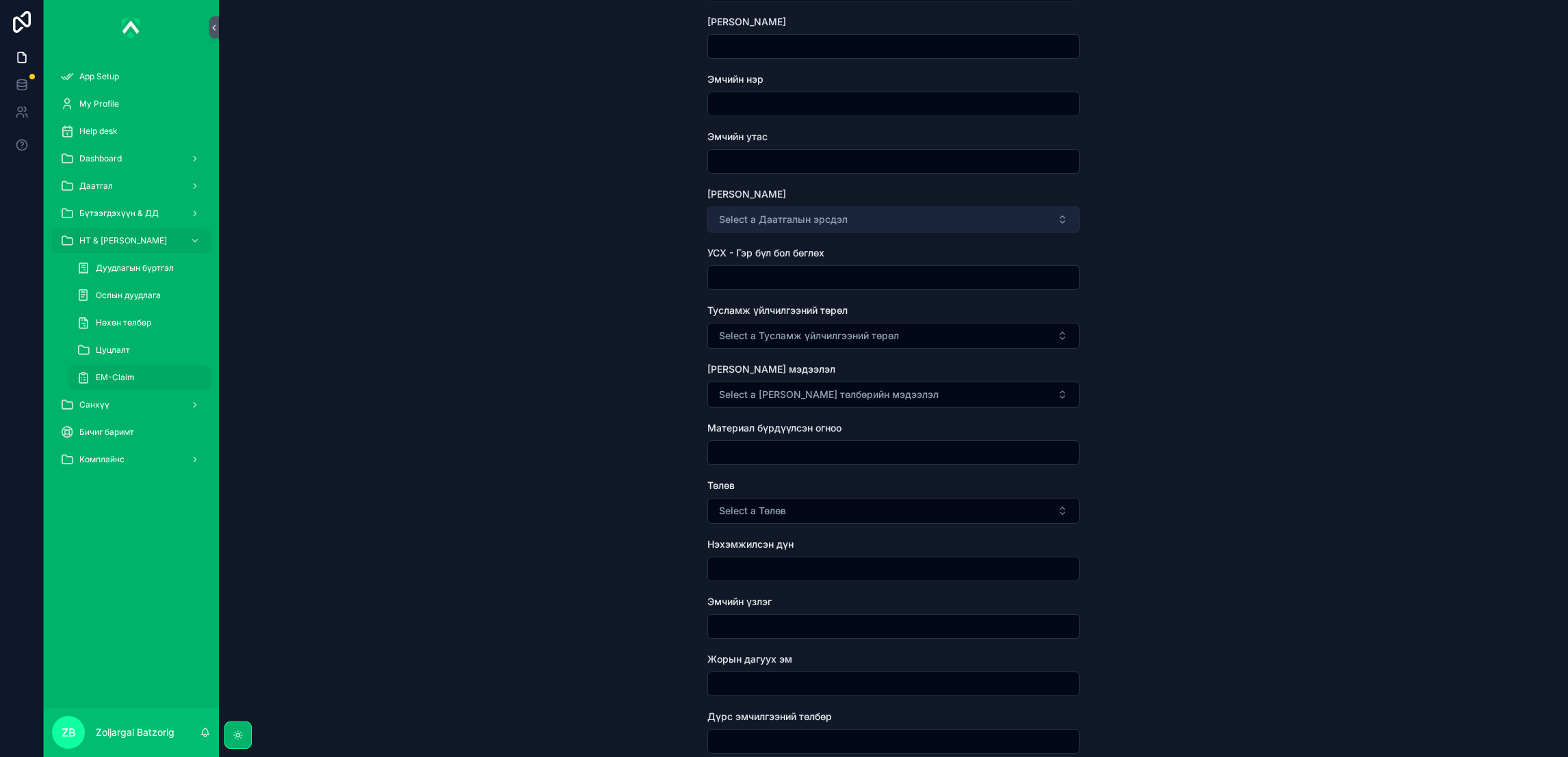
click at [827, 214] on span "Select a Даатгалын эрсдэл" at bounding box center [783, 220] width 129 height 14
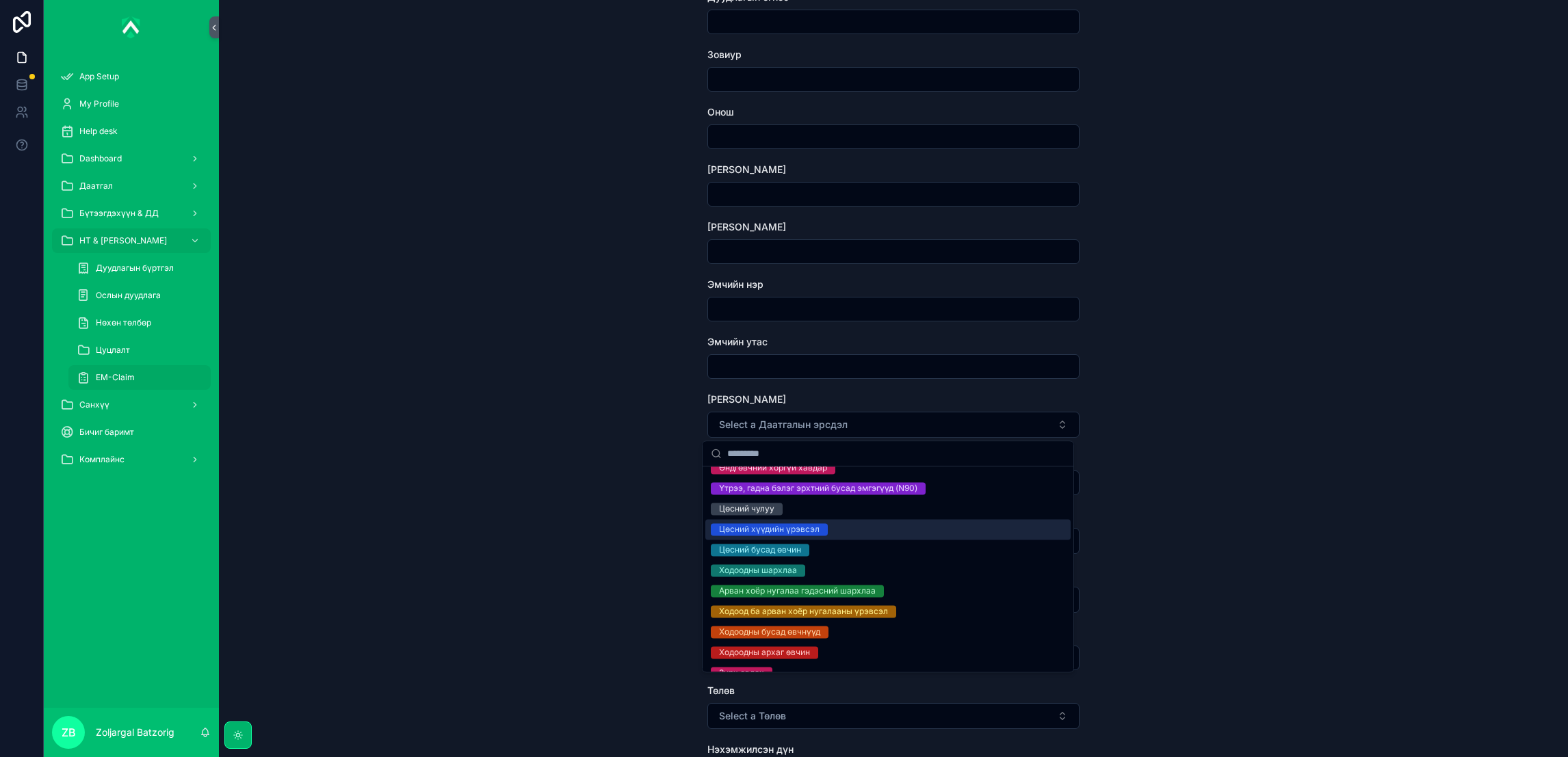
scroll to position [1195, 0]
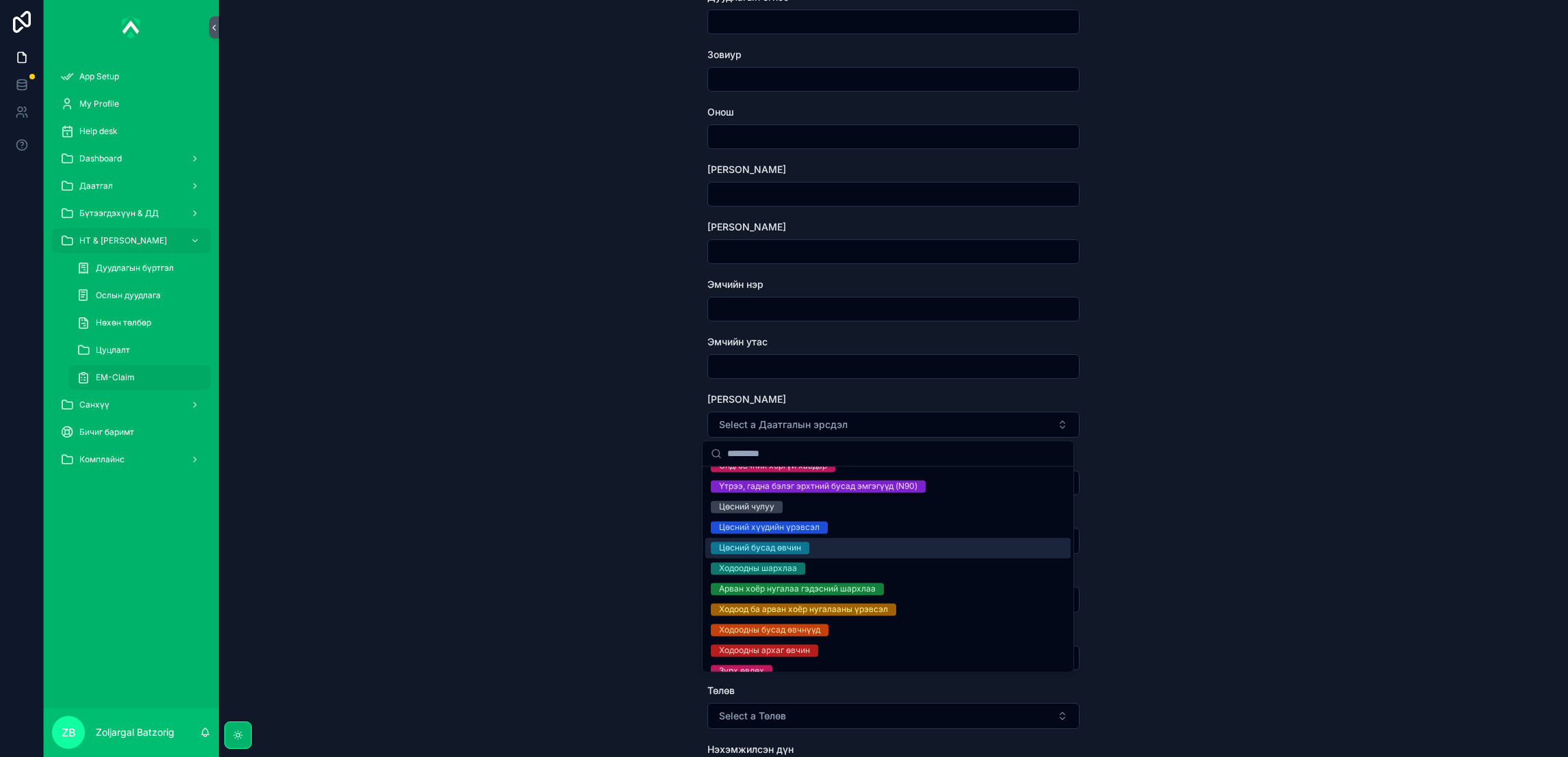
click at [629, 499] on div "EM-Claim Create EM-Claim Create EM-Claim Зүйл сонгох НТ дугаар Дуудлагын огноо …" at bounding box center [893, 173] width 1349 height 757
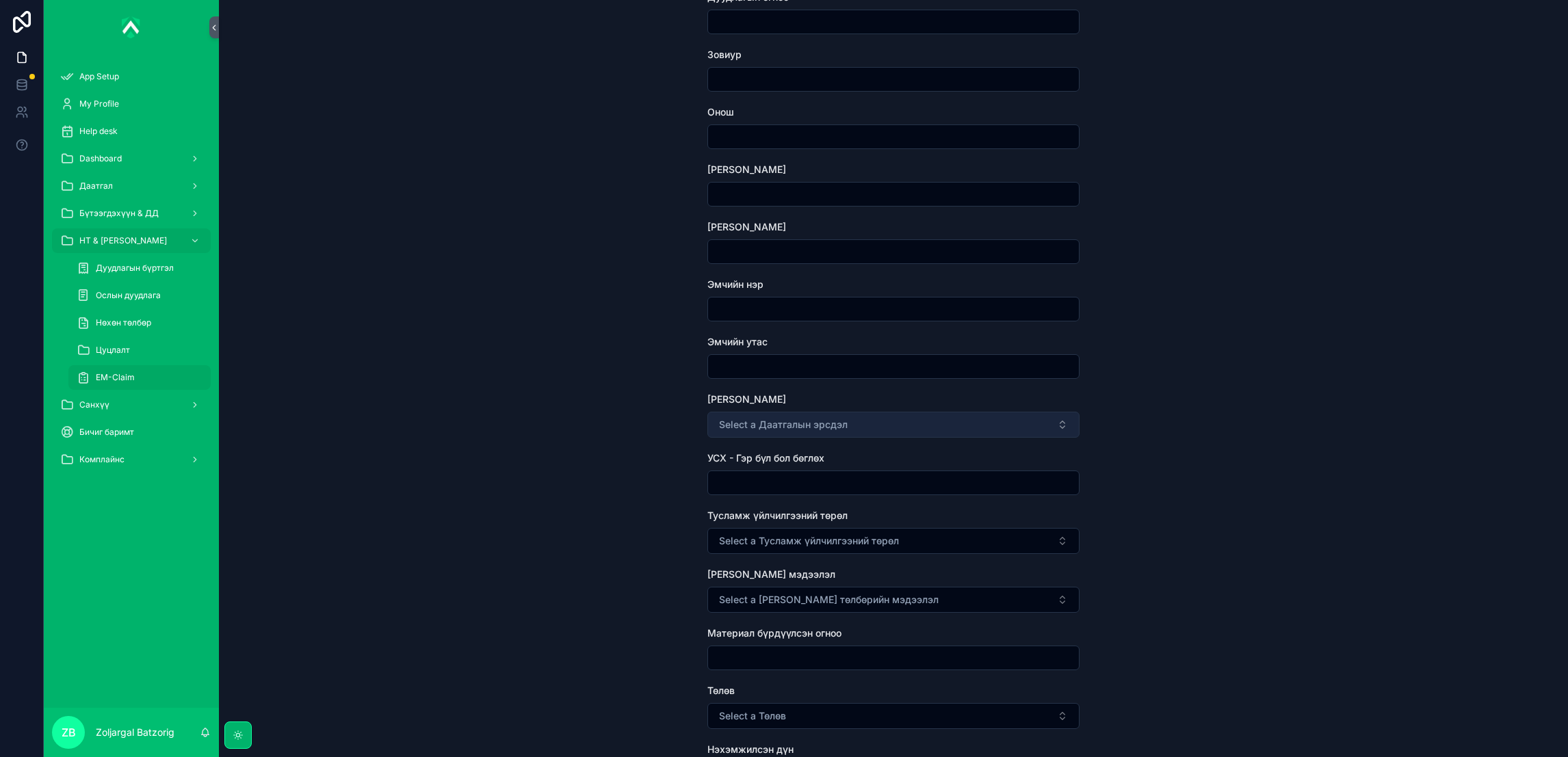
click at [811, 428] on span "Select a Даатгалын эрсдэл" at bounding box center [783, 424] width 129 height 14
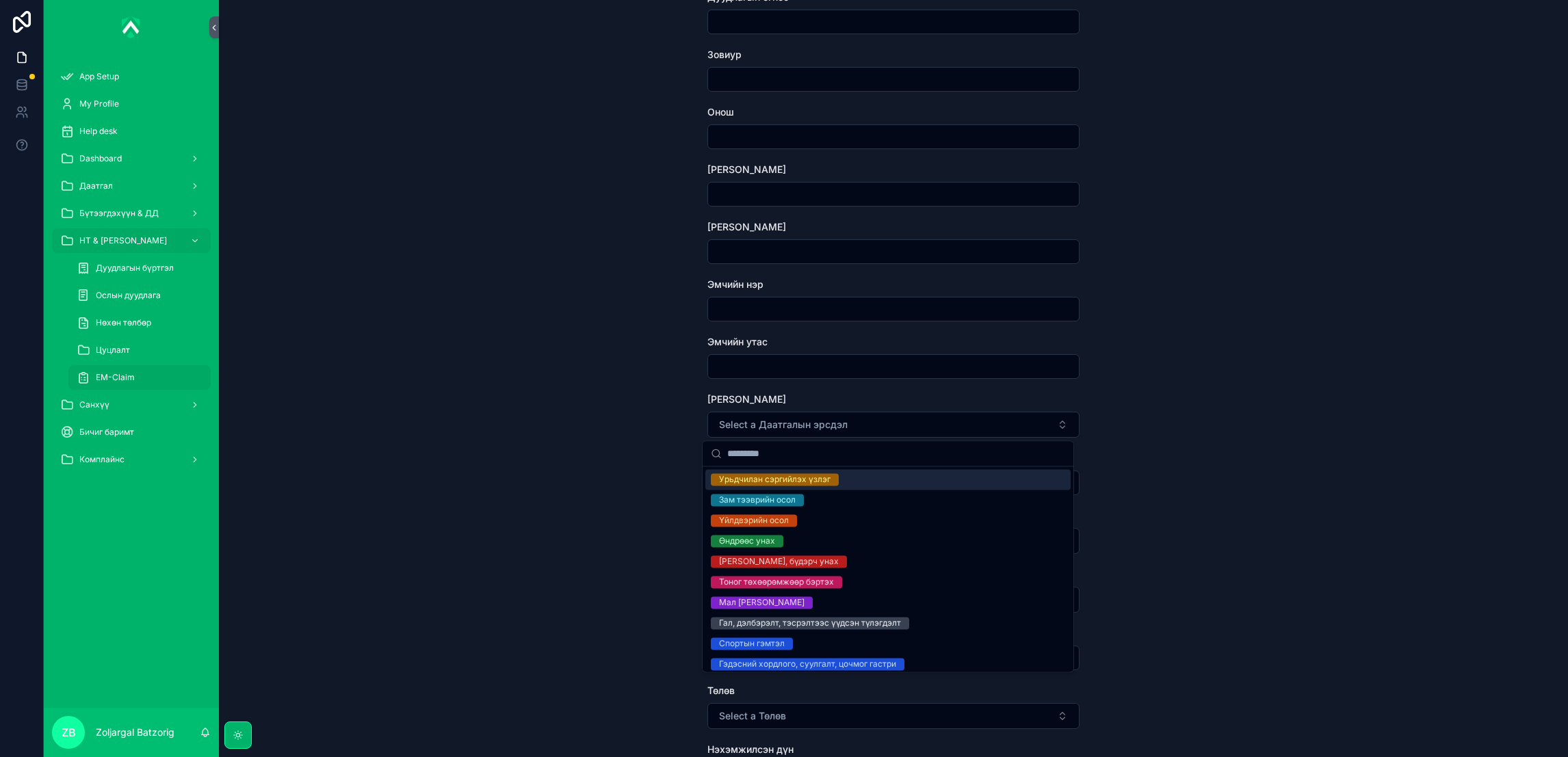
drag, startPoint x: 811, startPoint y: 428, endPoint x: 808, endPoint y: 464, distance: 36.1
click at [808, 464] on div "App Setup My Profile Help desk Dashboard Даатгал Бүтээгдэхүүн & ДД НТ & Үйлчилг…" at bounding box center [805, 378] width 1524 height 757
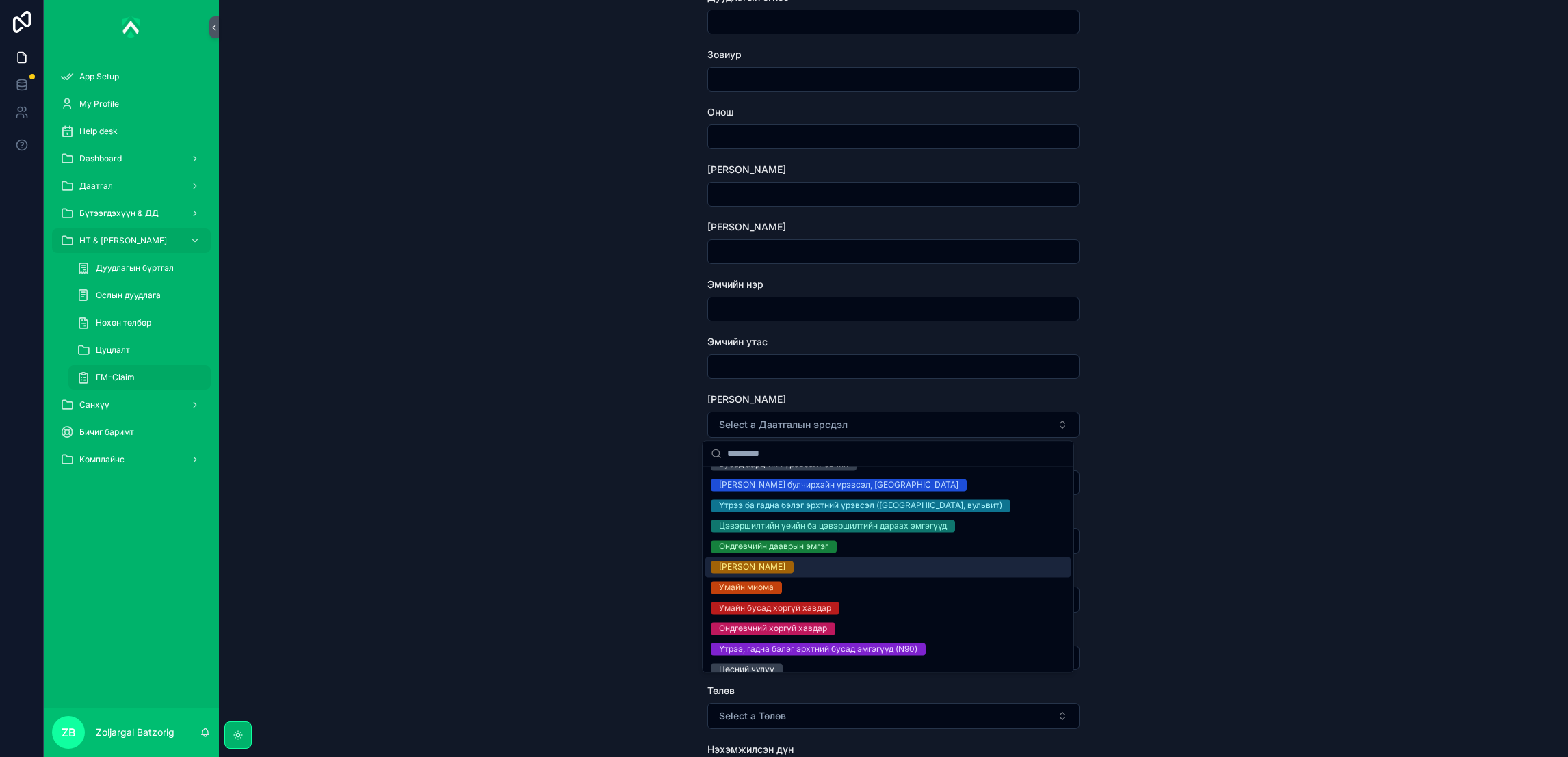
scroll to position [1025, 0]
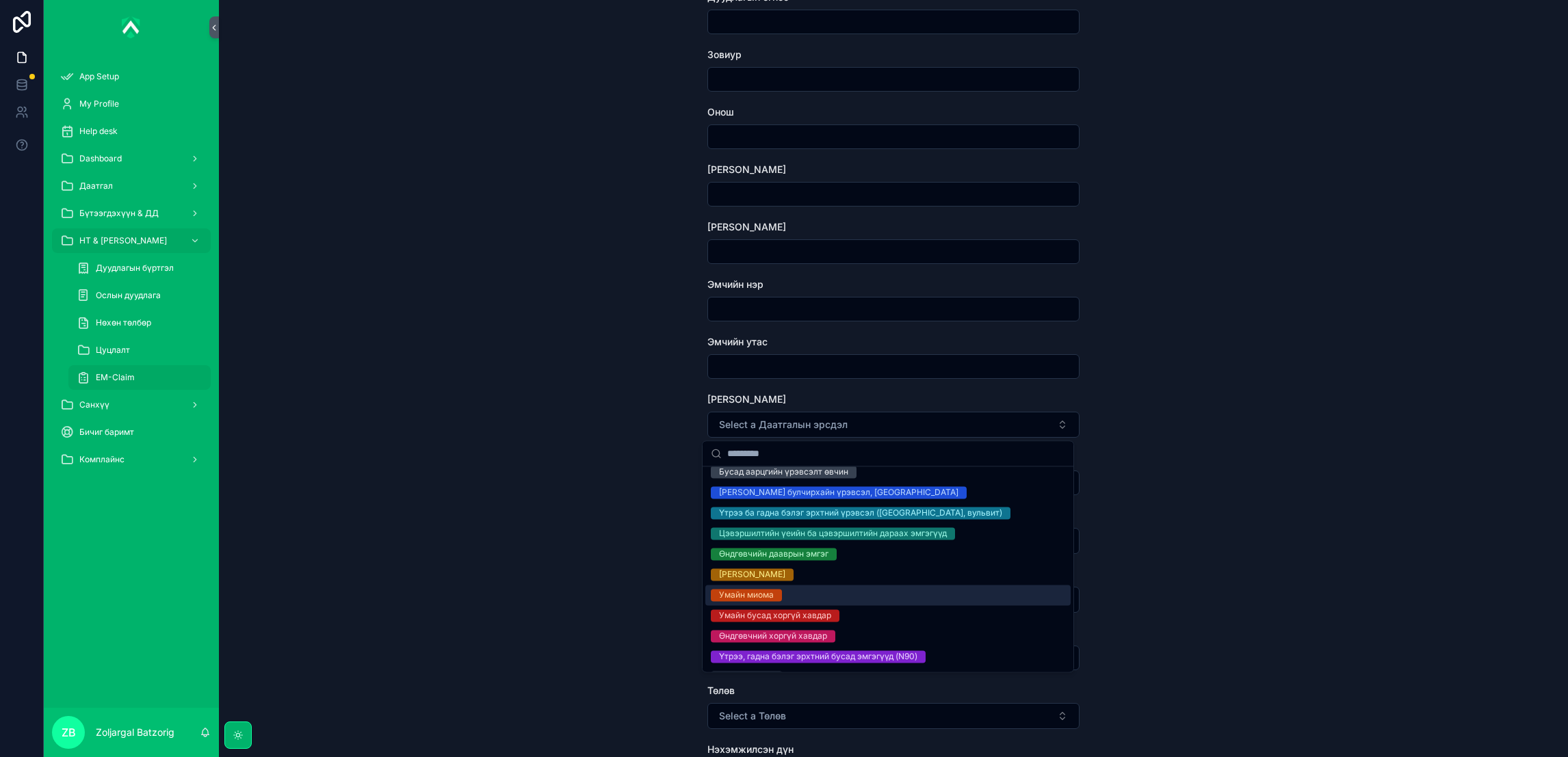
click at [591, 561] on div "EM-Claim Create EM-Claim Create EM-Claim Зүйл сонгох НТ дугаар Дуудлагын огноо …" at bounding box center [893, 378] width 1349 height 757
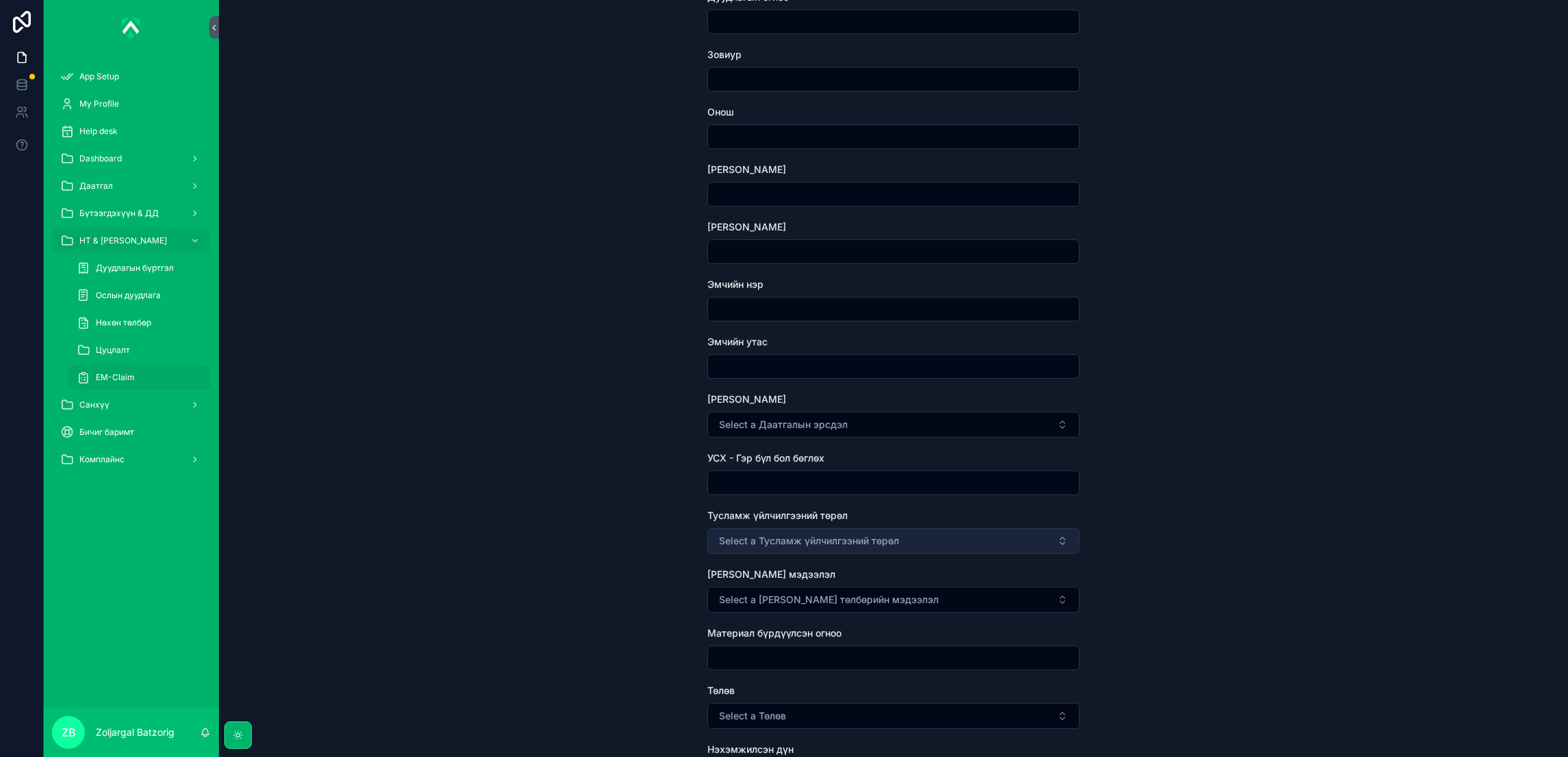
click at [764, 543] on span "Select a Тусламж үйлчилгээний төрөл" at bounding box center [808, 541] width 180 height 14
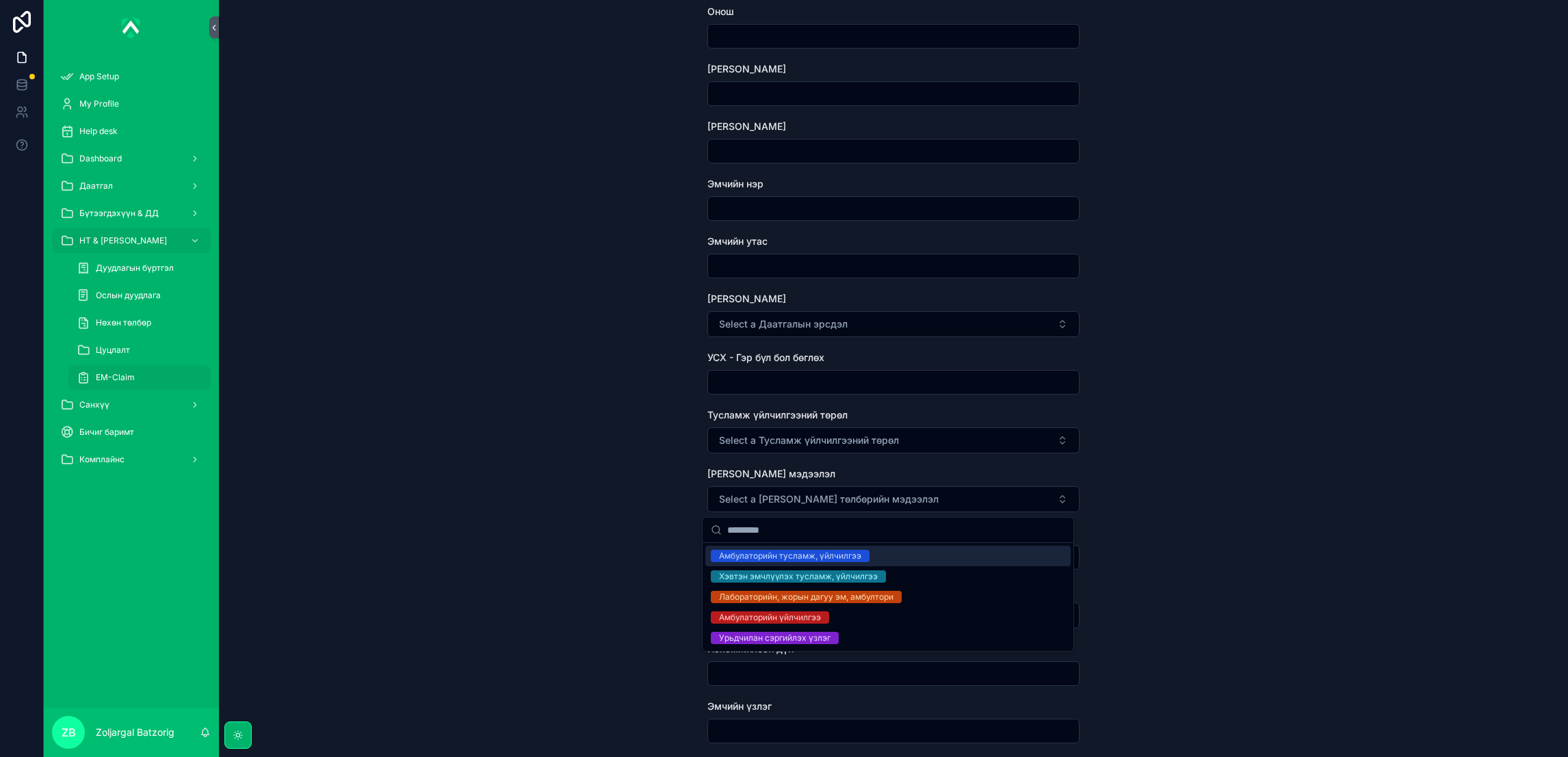
scroll to position [307, 0]
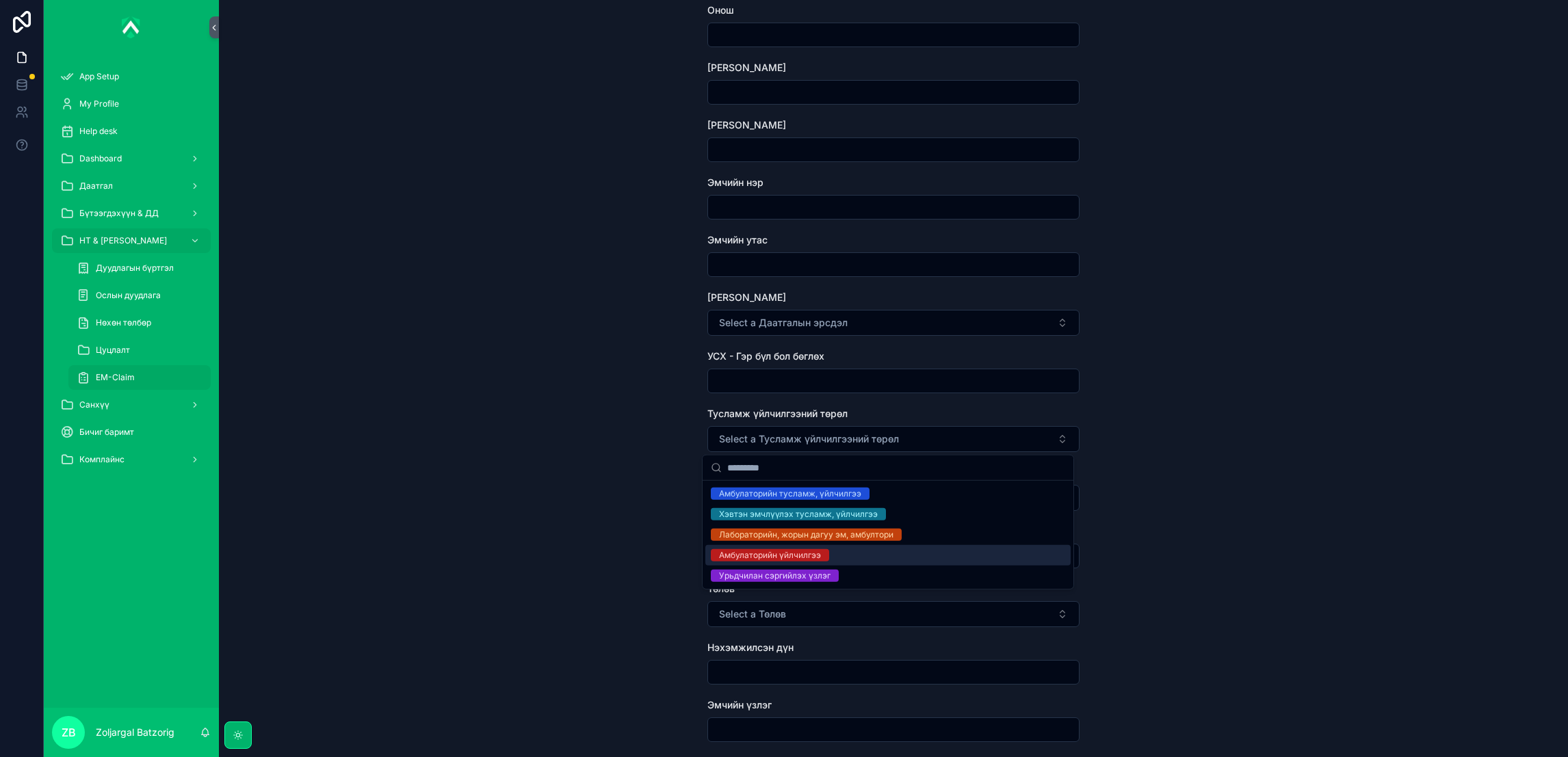
click at [586, 497] on div "EM-Claim Create EM-Claim Create EM-Claim Зүйл сонгох НТ дугаар Дуудлагын огноо …" at bounding box center [893, 378] width 1349 height 757
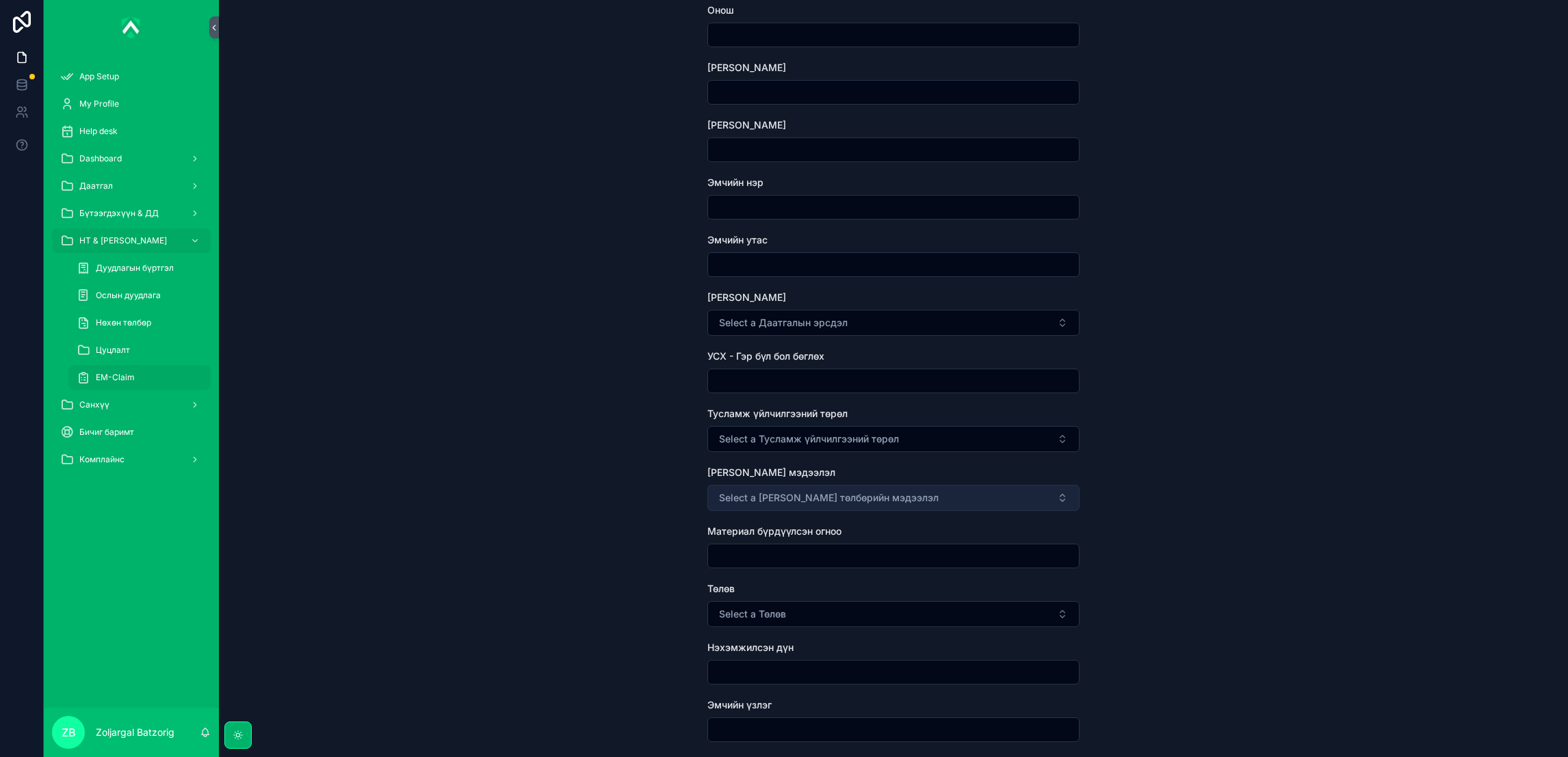
click at [757, 492] on span "Select a [PERSON_NAME] төлбөрийн мэдээлэл" at bounding box center [828, 498] width 220 height 14
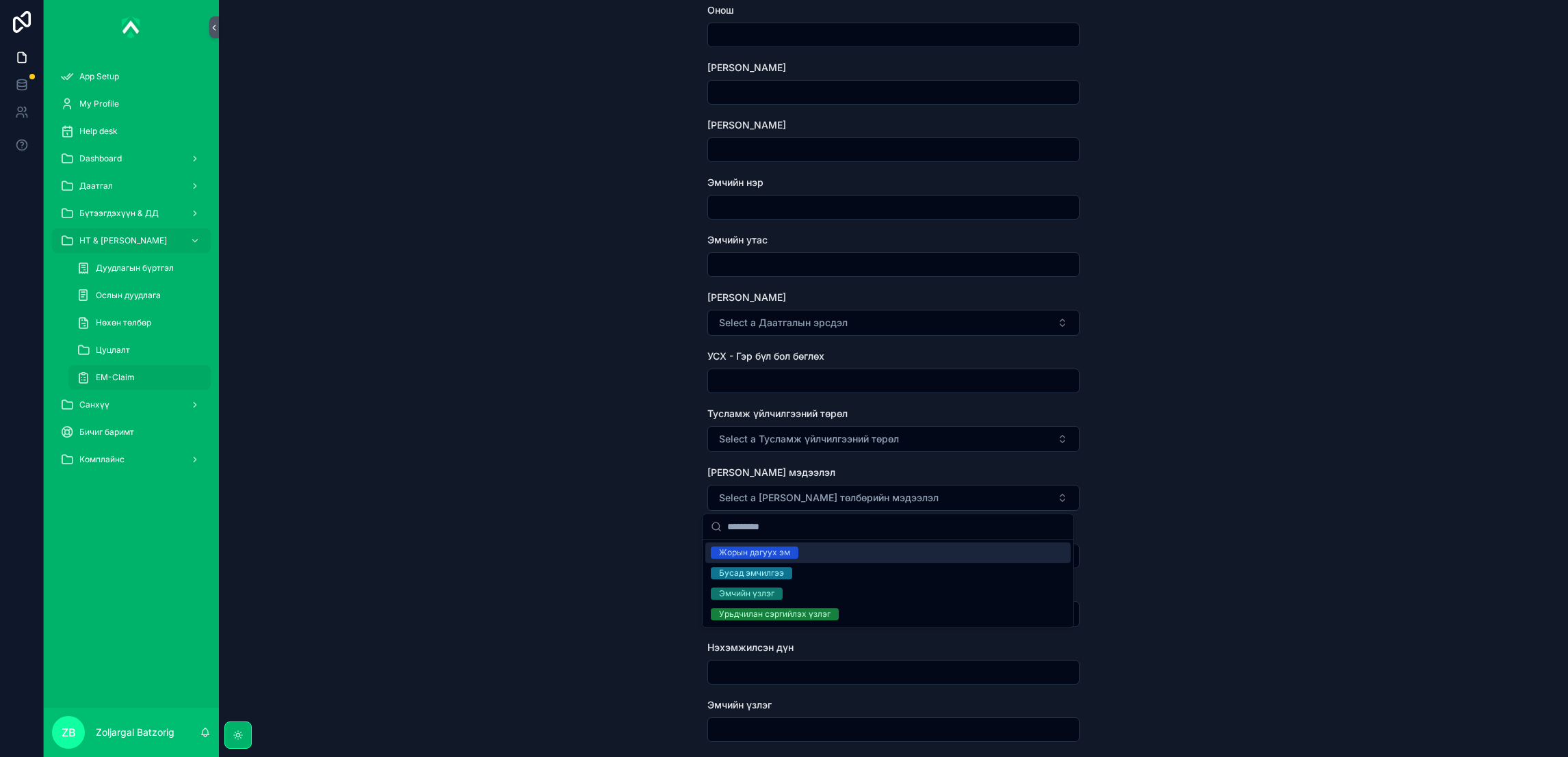
click at [600, 491] on div "EM-Claim Create EM-Claim Create EM-Claim Зүйл сонгох НТ дугаар Дуудлагын огноо …" at bounding box center [893, 378] width 1349 height 757
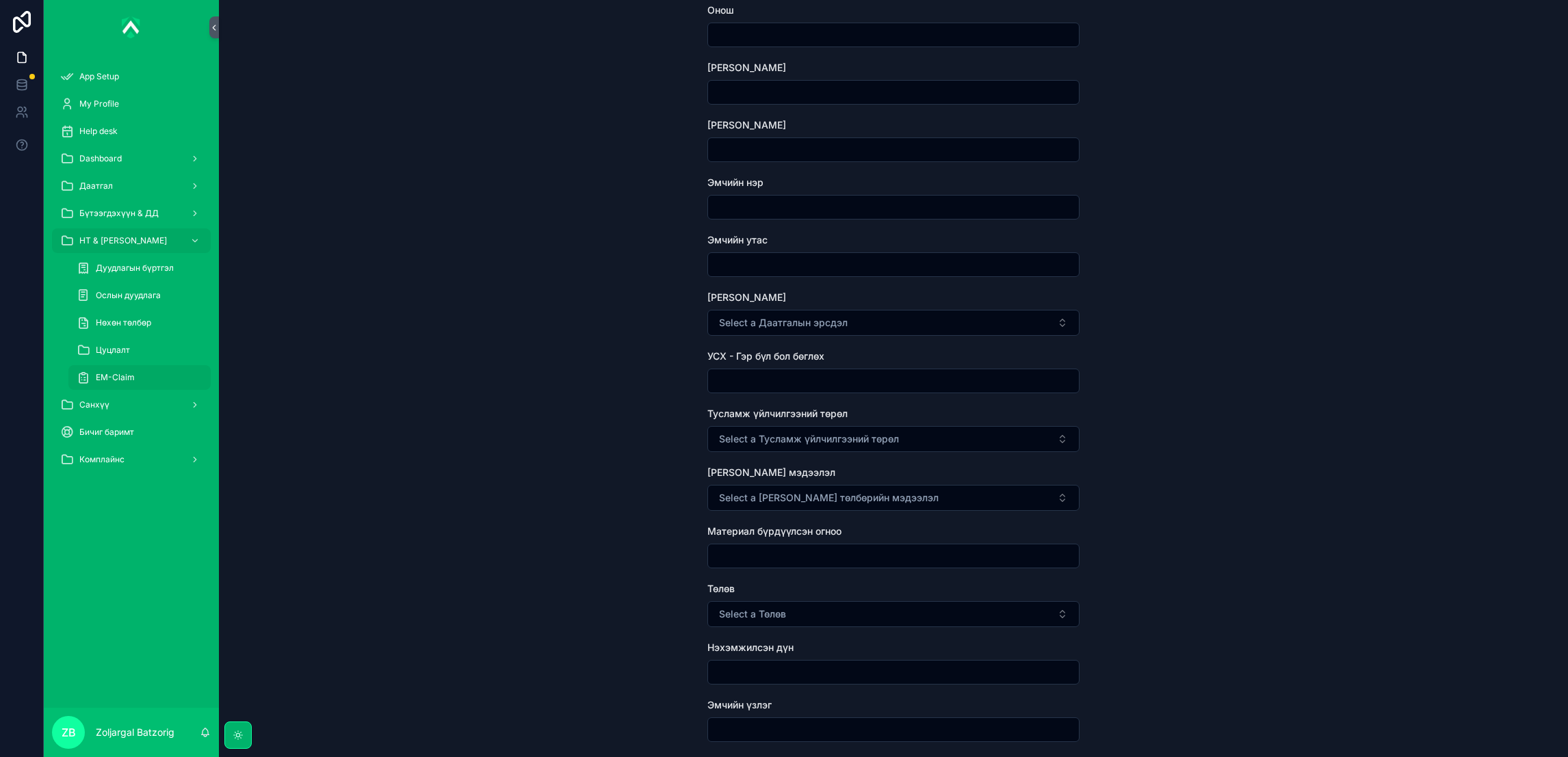
click at [760, 557] on input "scrollable content" at bounding box center [893, 556] width 370 height 19
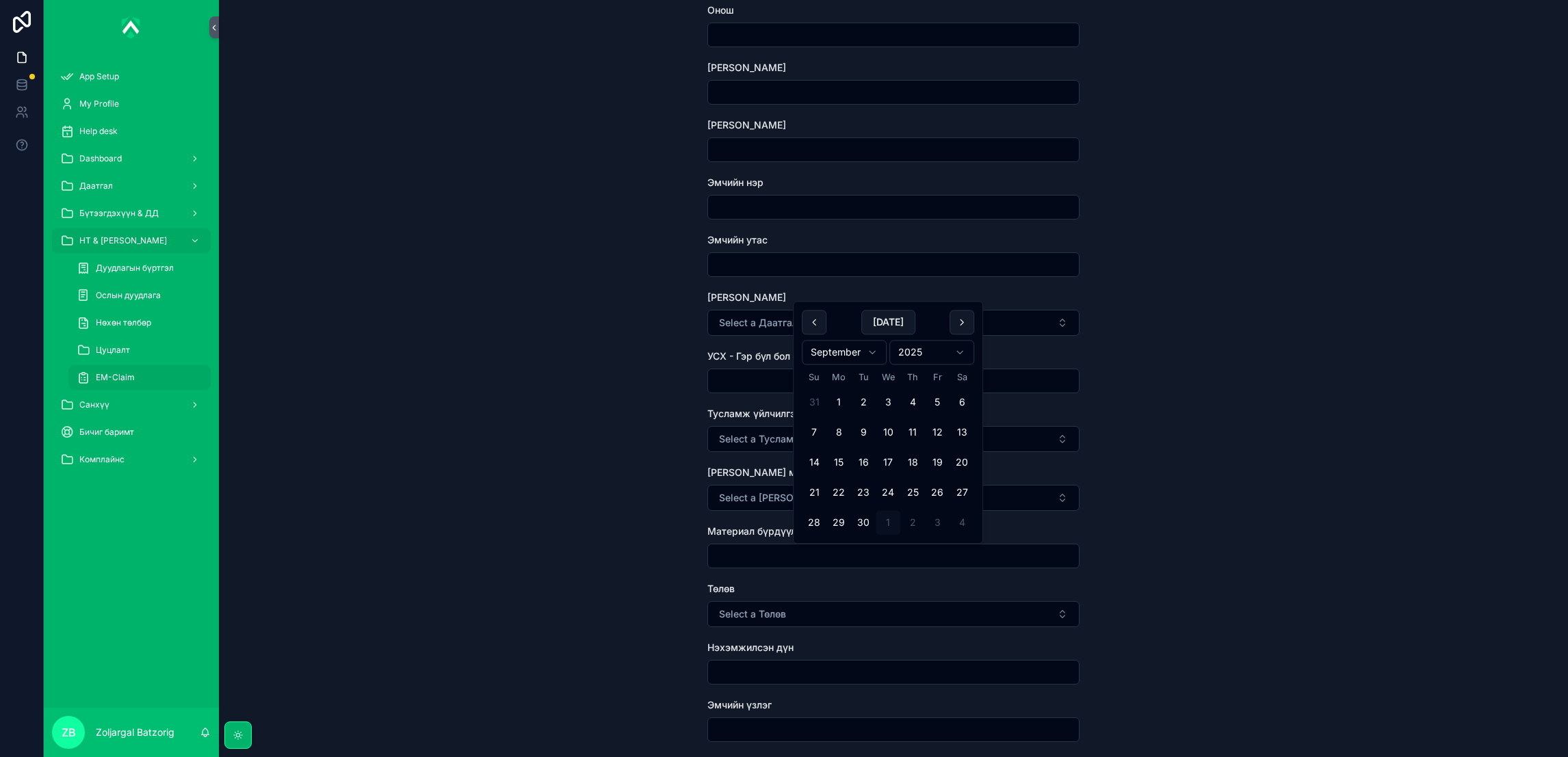
click at [573, 426] on div "EM-Claim Create EM-Claim Create EM-Claim Зүйл сонгох НТ дугаар Дуудлагын огноо …" at bounding box center [893, 72] width 1349 height 757
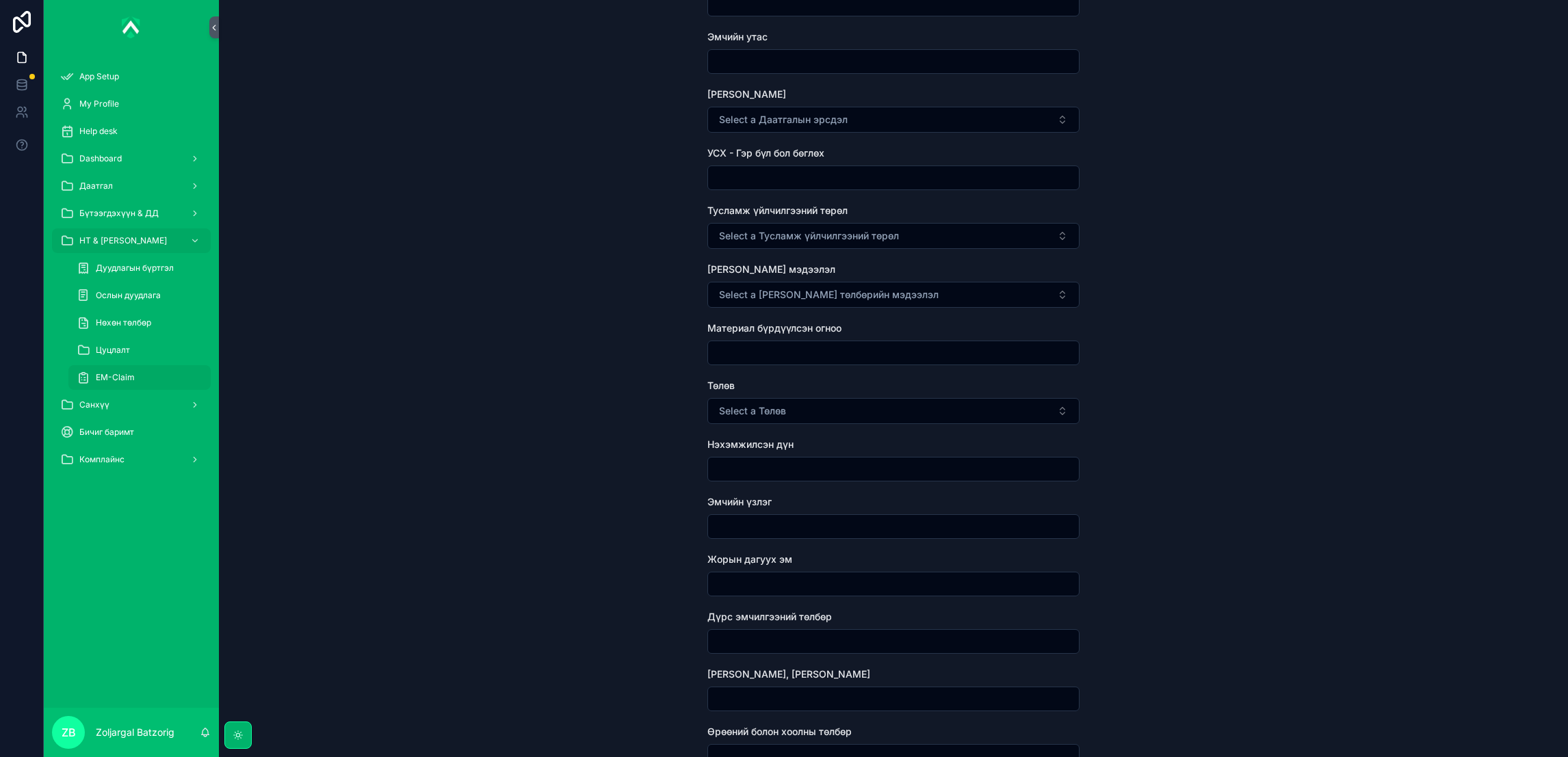
scroll to position [512, 0]
click at [775, 418] on button "Select a Төлөв" at bounding box center [893, 409] width 372 height 26
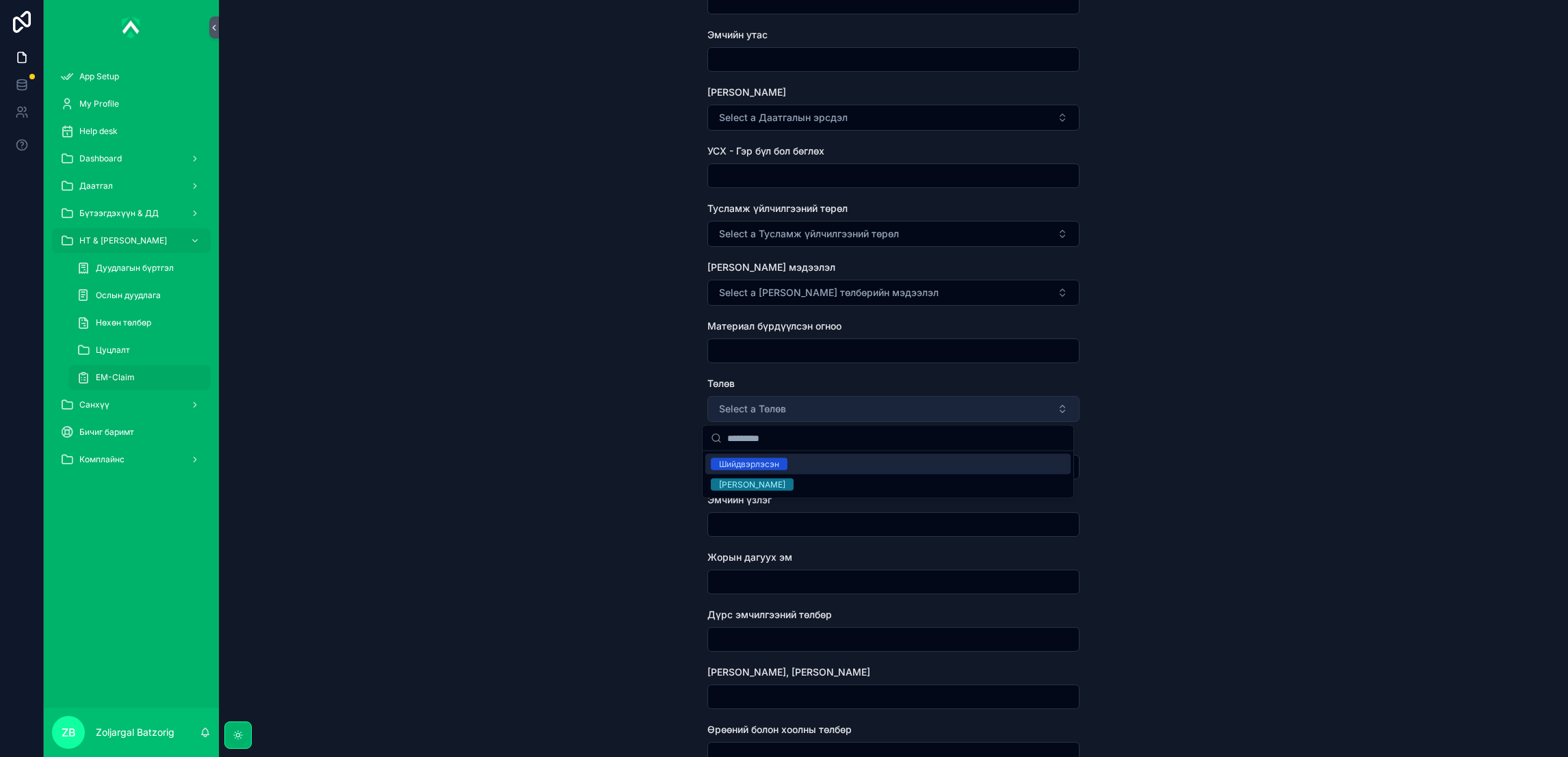
click at [775, 418] on button "Select a Төлөв" at bounding box center [893, 409] width 372 height 26
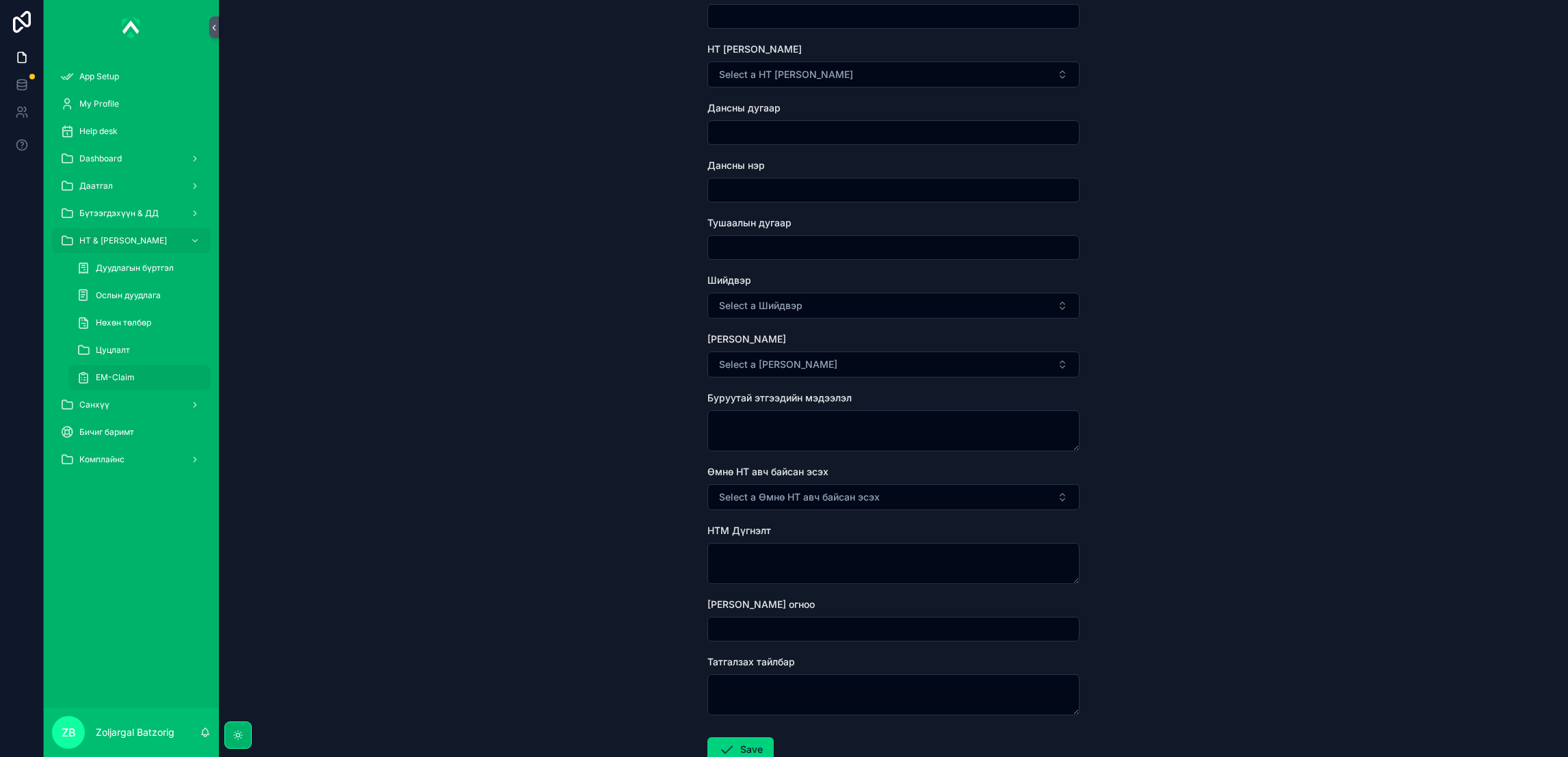
scroll to position [1574, 0]
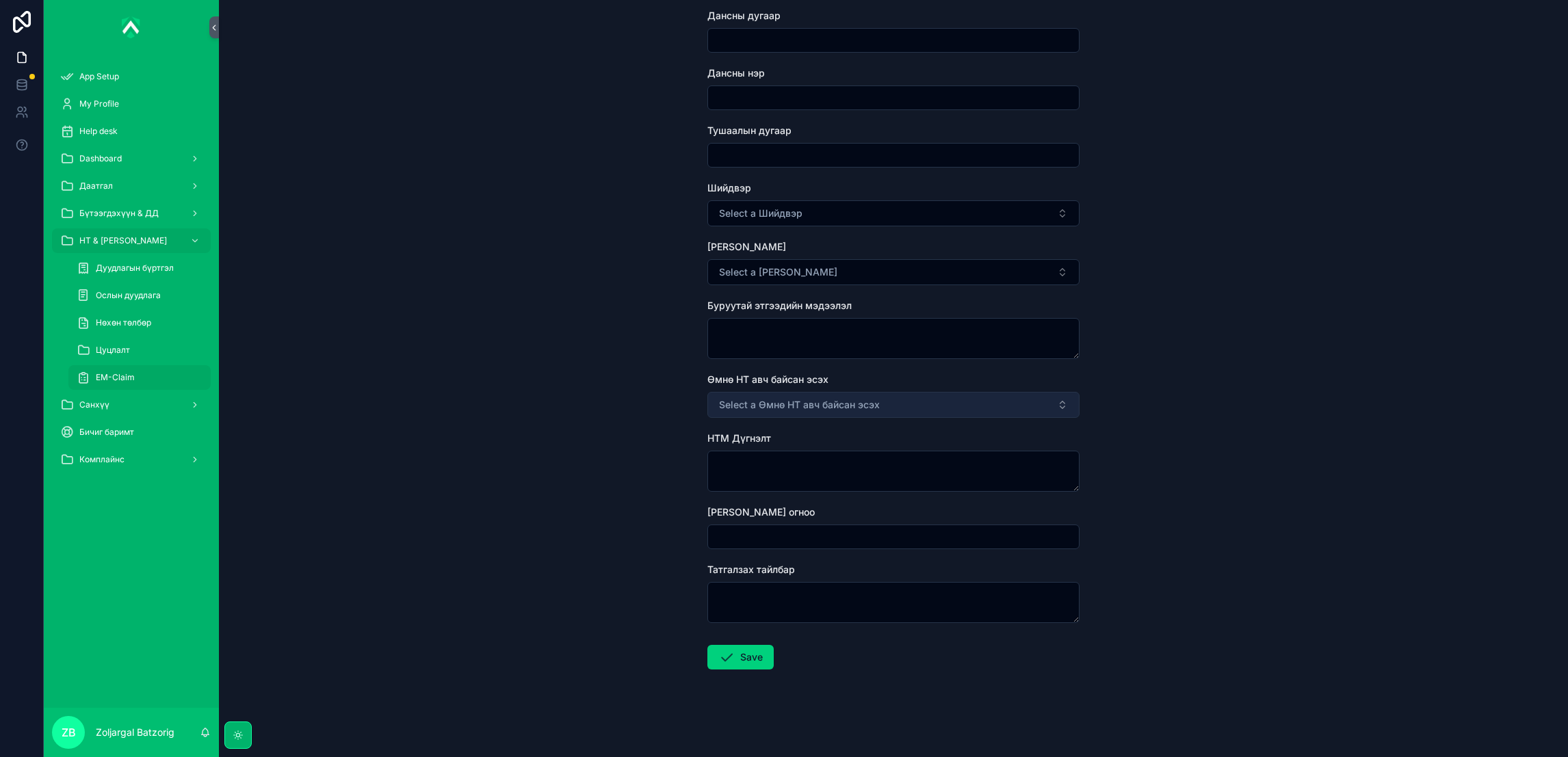
click at [893, 406] on button "Select a Өмнө НТ авч байсан эсэх" at bounding box center [893, 404] width 372 height 26
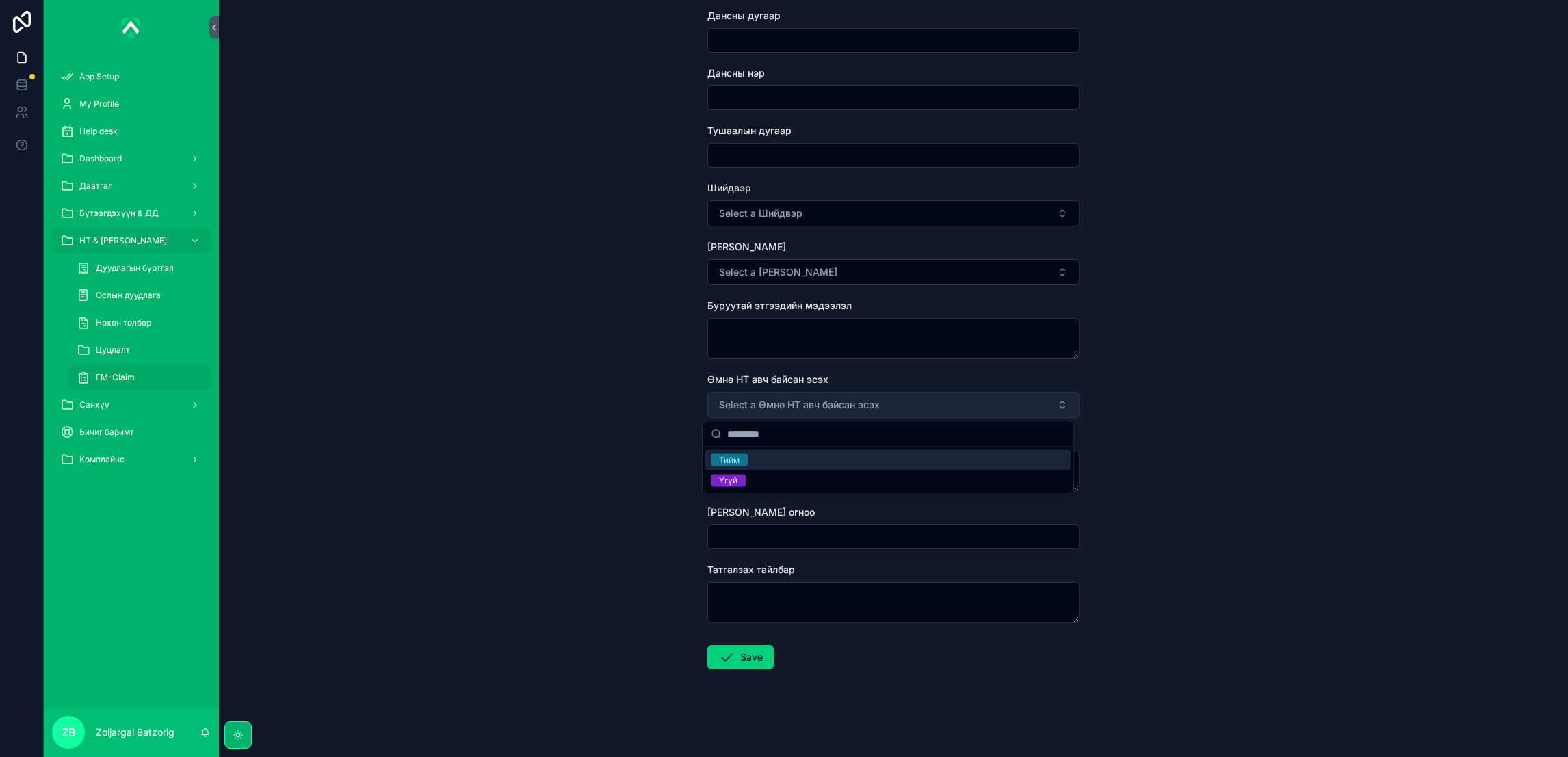
click at [893, 406] on button "Select a Өмнө НТ авч байсан эсэх" at bounding box center [893, 404] width 372 height 26
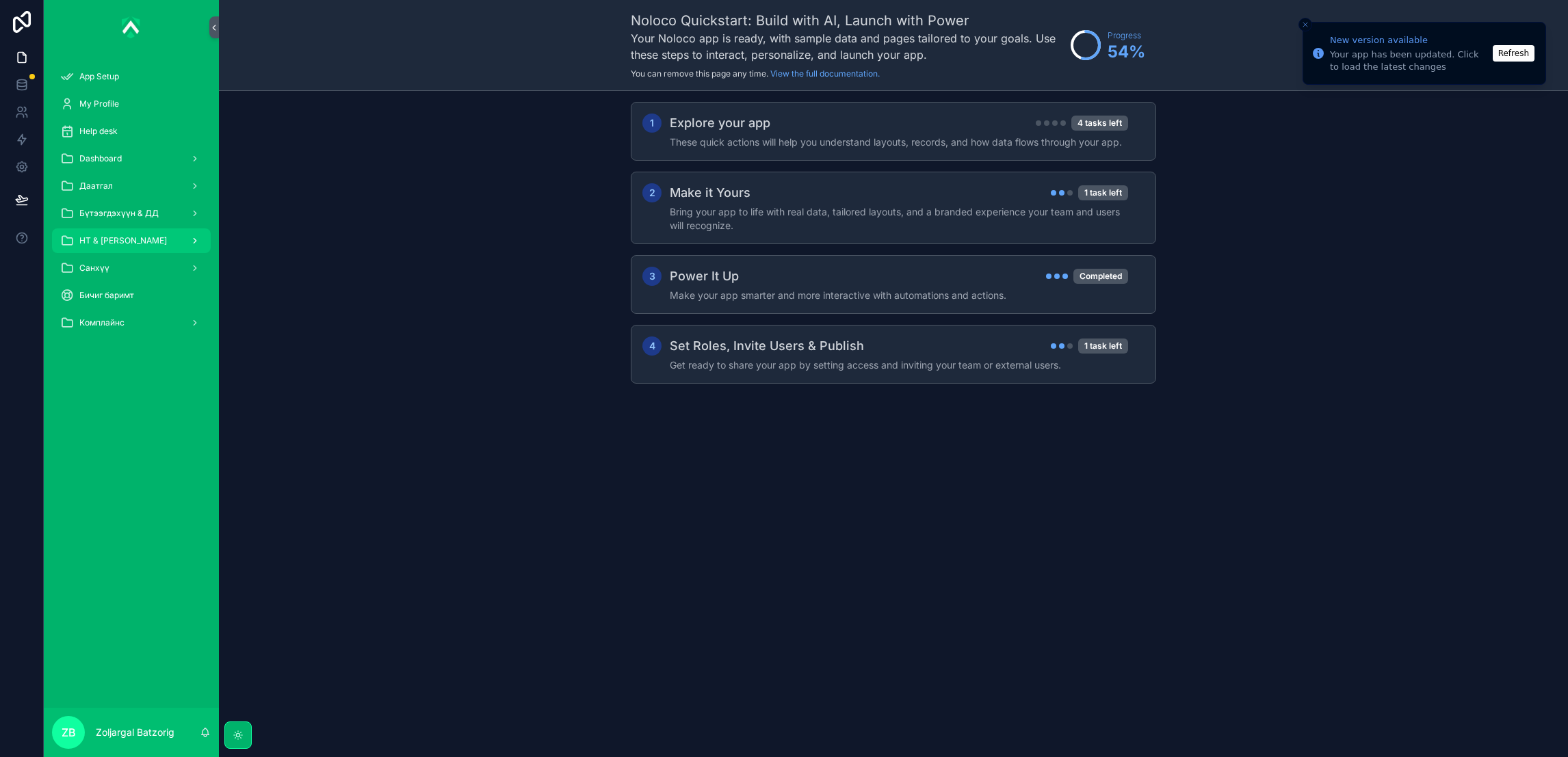
click at [171, 234] on div "НТ & [PERSON_NAME]" at bounding box center [131, 241] width 142 height 22
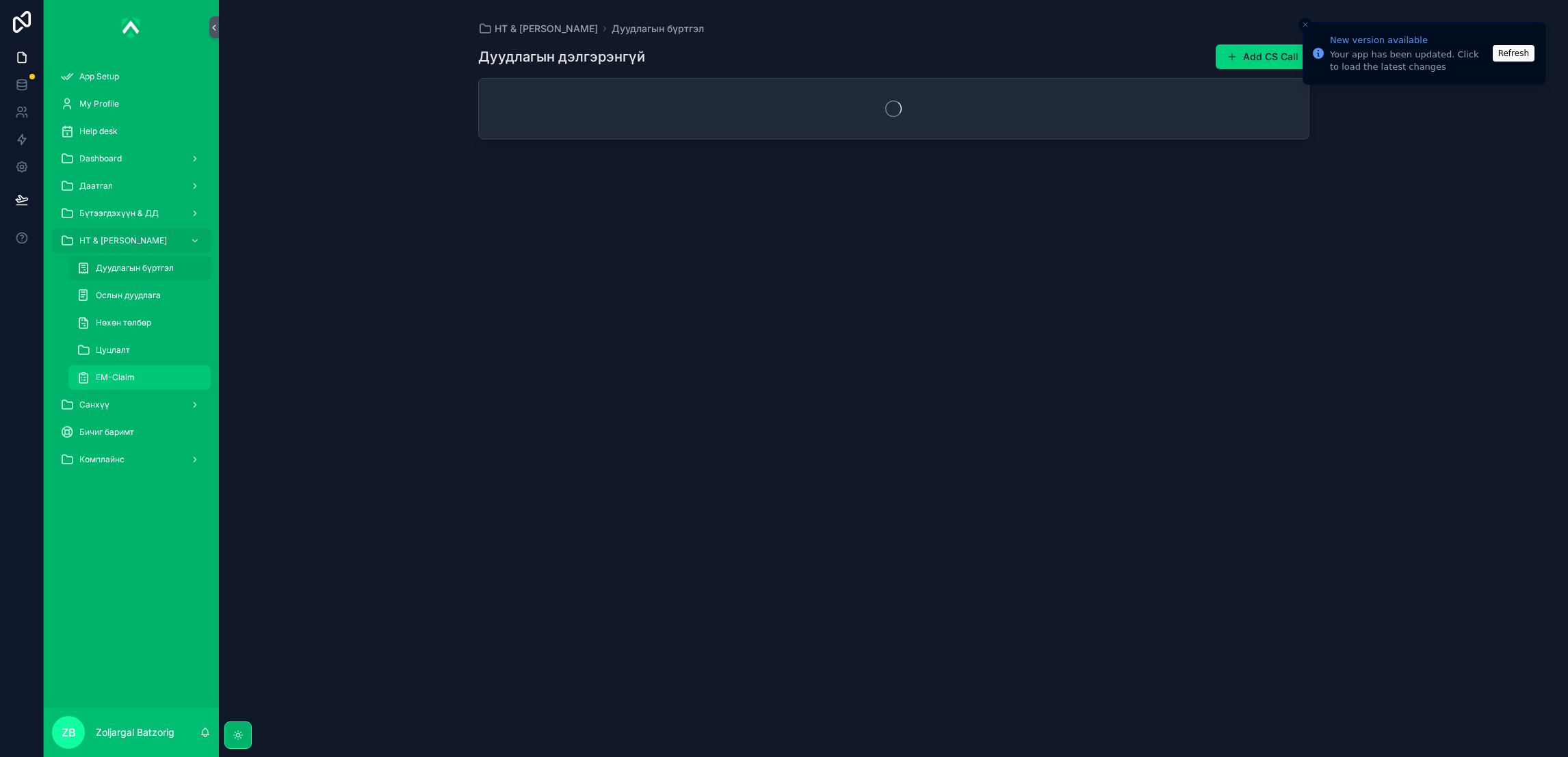
drag, startPoint x: 151, startPoint y: 378, endPoint x: 118, endPoint y: 372, distance: 33.5
click at [151, 377] on div "EM-Claim" at bounding box center [140, 378] width 126 height 22
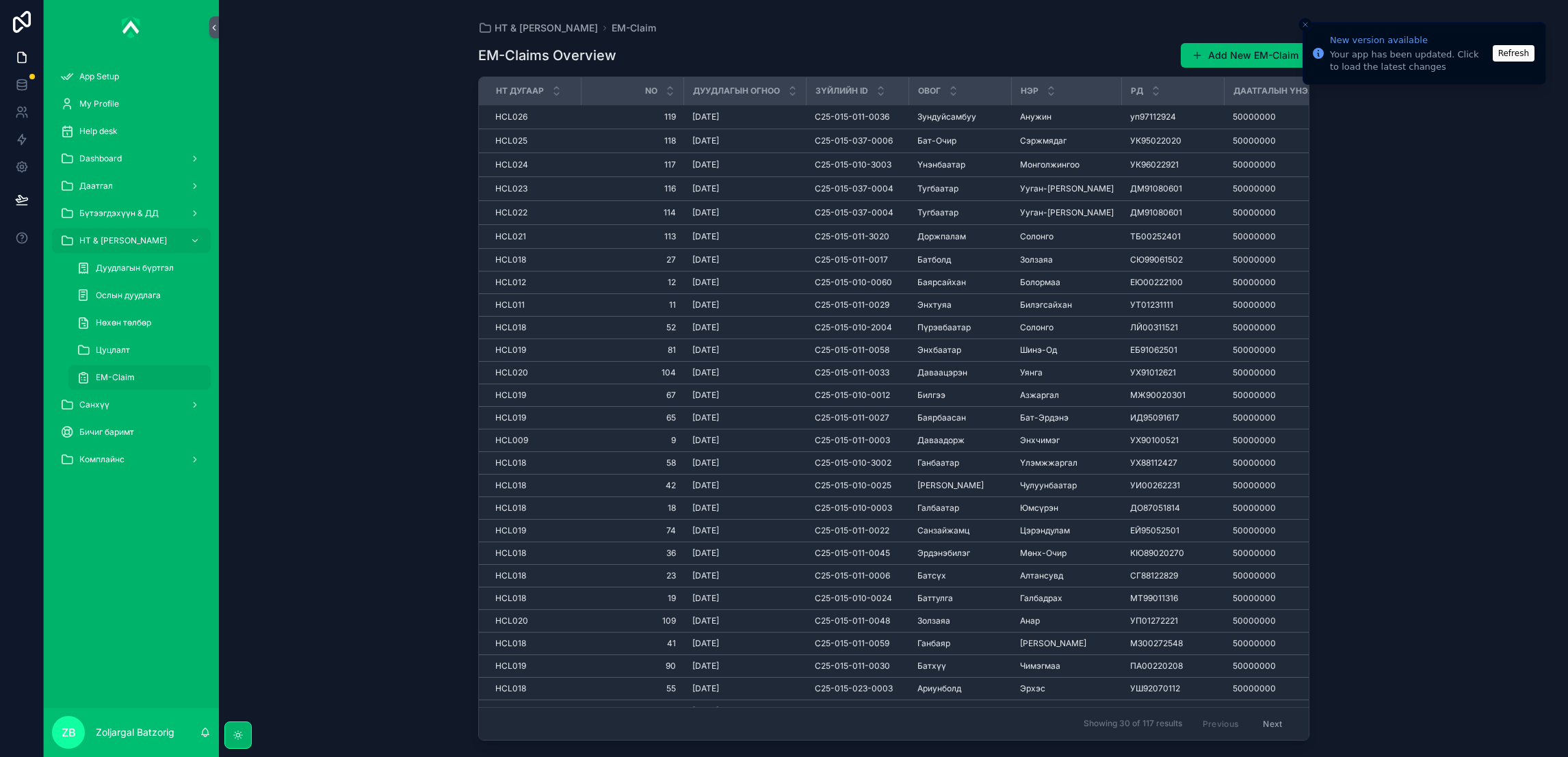
click at [1238, 46] on button "Add New EM-Claim" at bounding box center [1245, 55] width 129 height 24
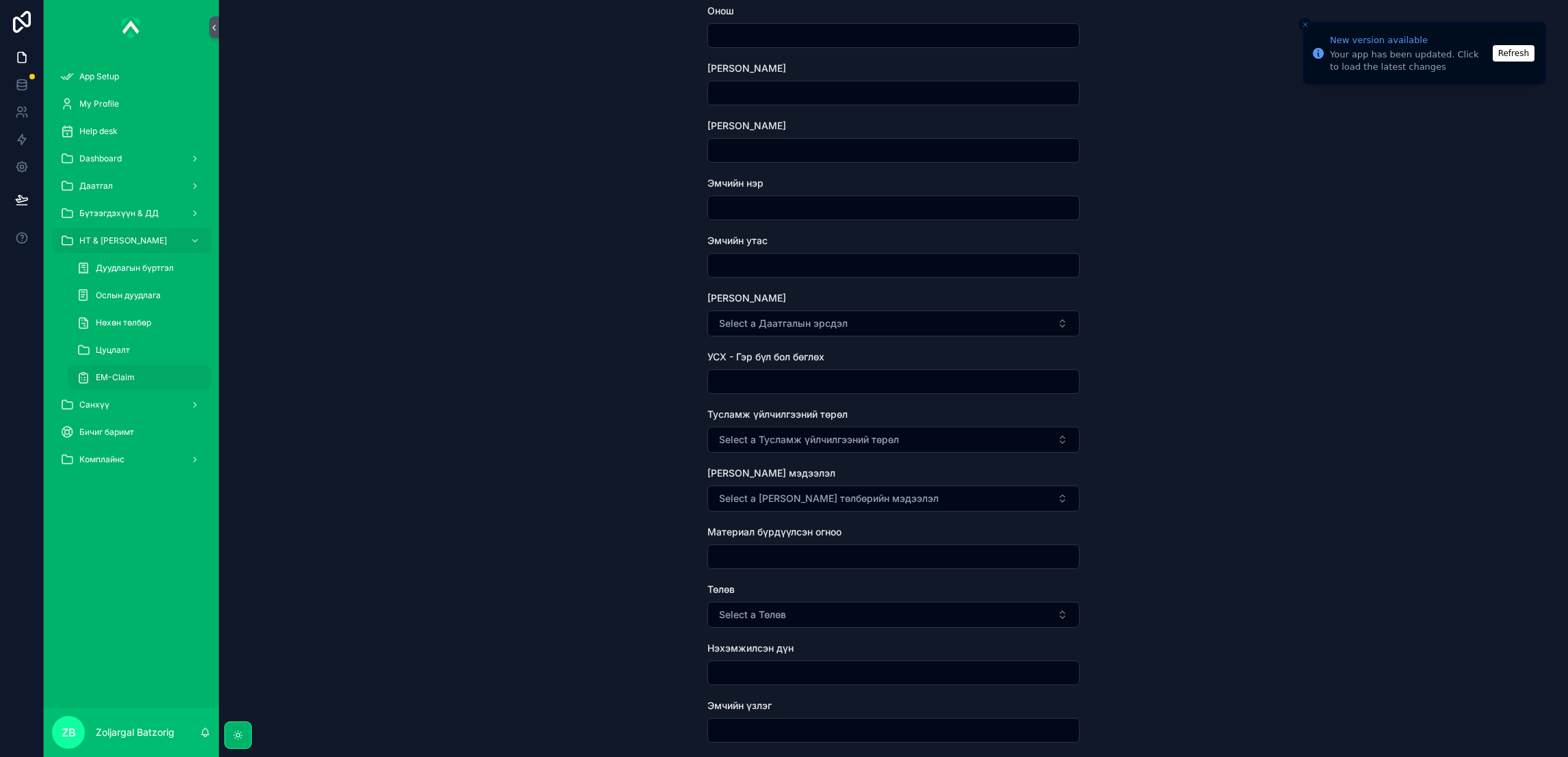
scroll to position [307, 0]
click at [846, 325] on button "Select a Даатгалын эрсдэл" at bounding box center [893, 322] width 372 height 26
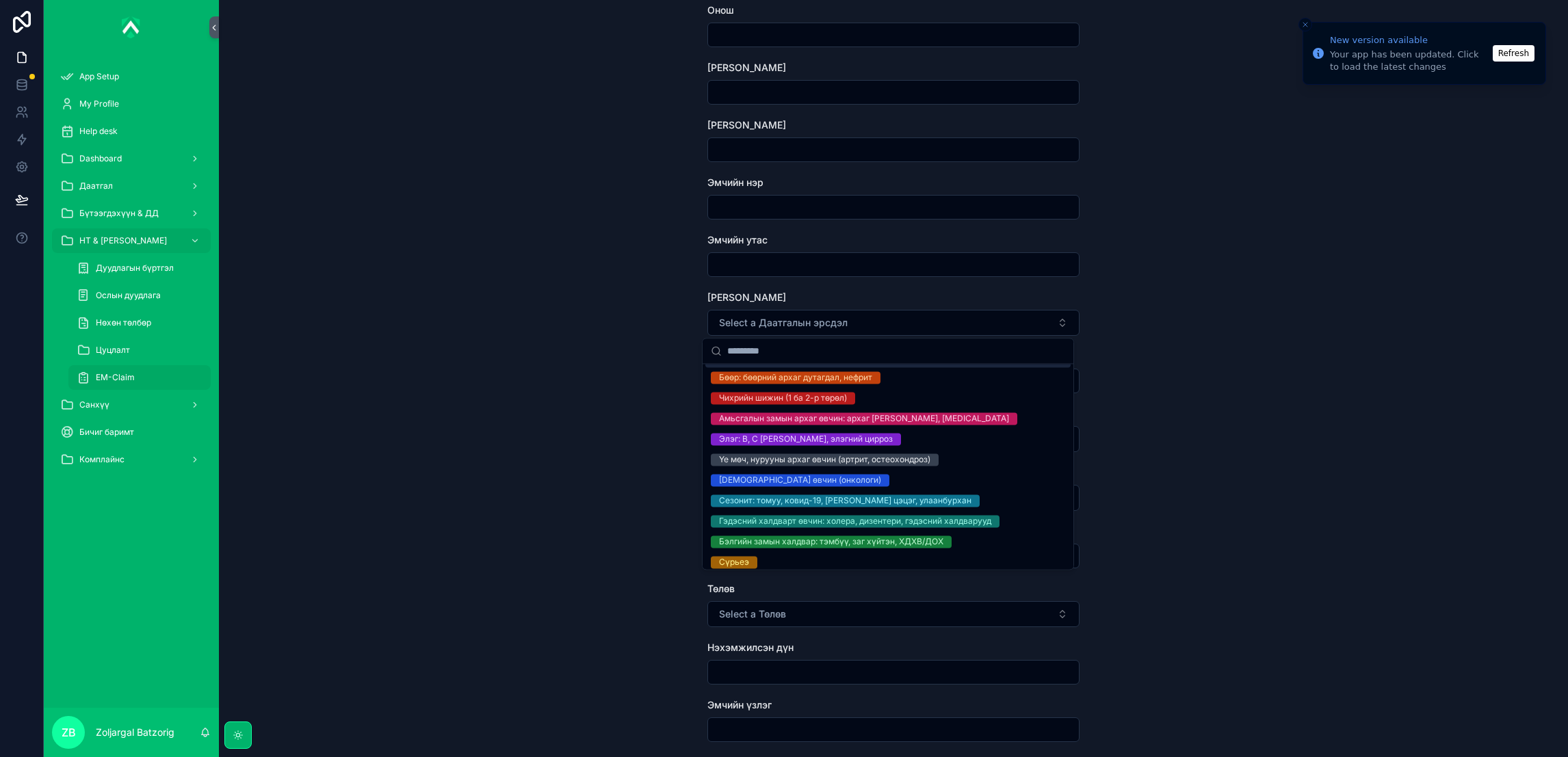
click at [642, 313] on div "EM-Claim Create EM-Claim Create EM-Claim Зүйл сонгох НТ дугаар Дуудлагын огноо …" at bounding box center [893, 72] width 1349 height 757
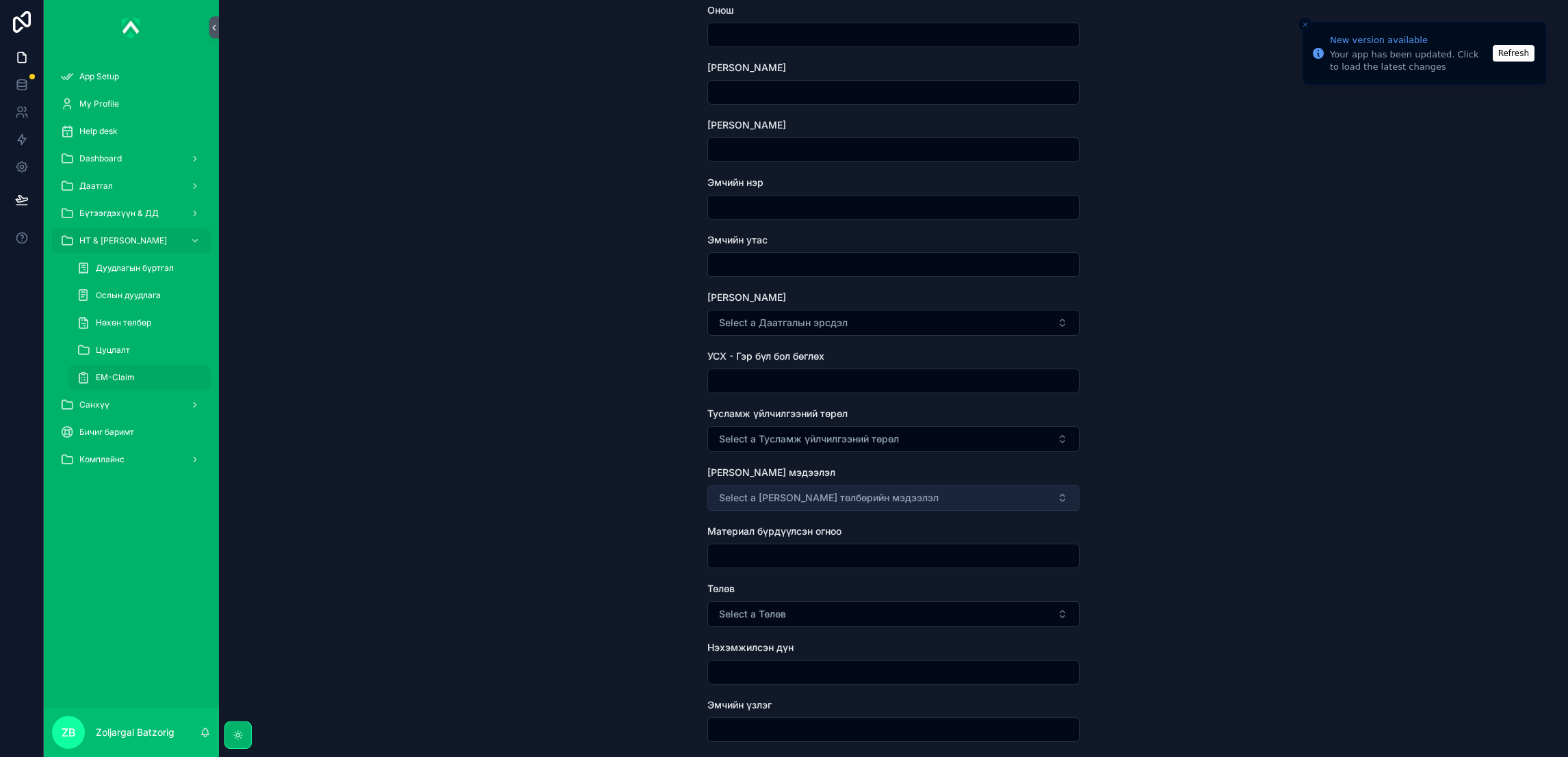
click at [901, 485] on button "Select a [PERSON_NAME] төлбөрийн мэдээлэл" at bounding box center [893, 498] width 372 height 26
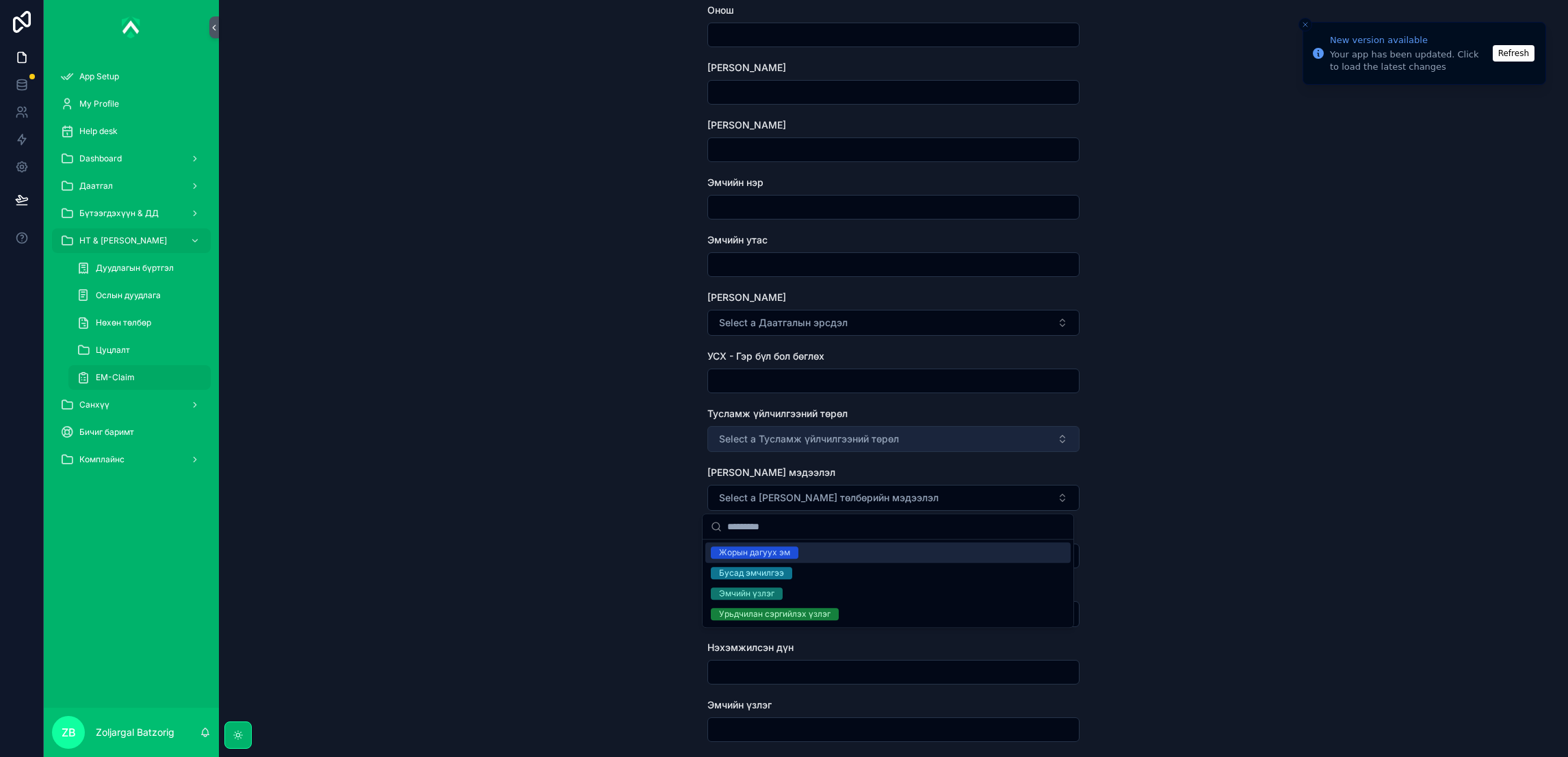
click at [867, 436] on span "Select a Тусламж үйлчилгээний төрөл" at bounding box center [808, 439] width 180 height 14
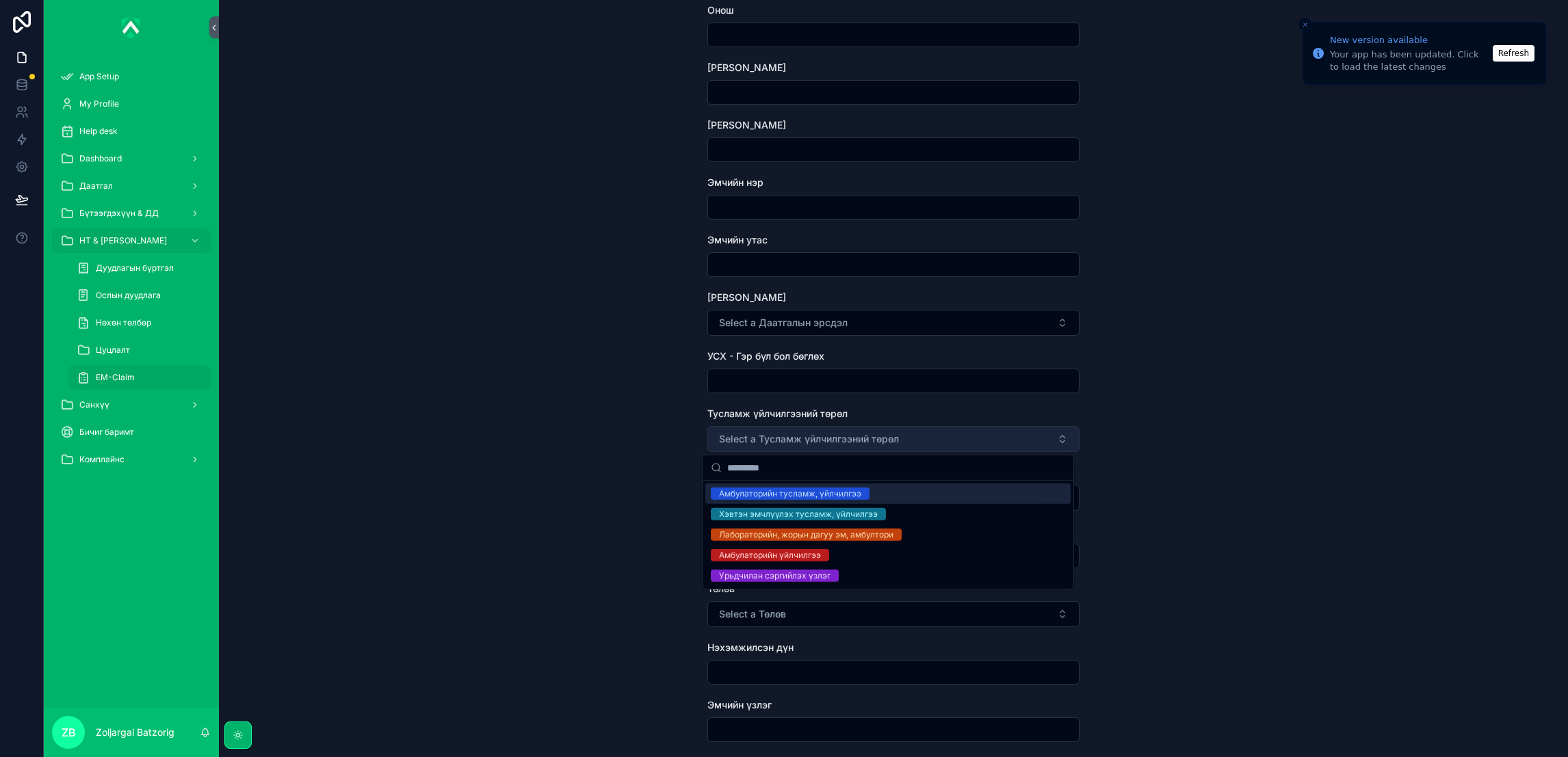
click at [894, 435] on span "Select a Тусламж үйлчилгээний төрөл" at bounding box center [808, 439] width 180 height 14
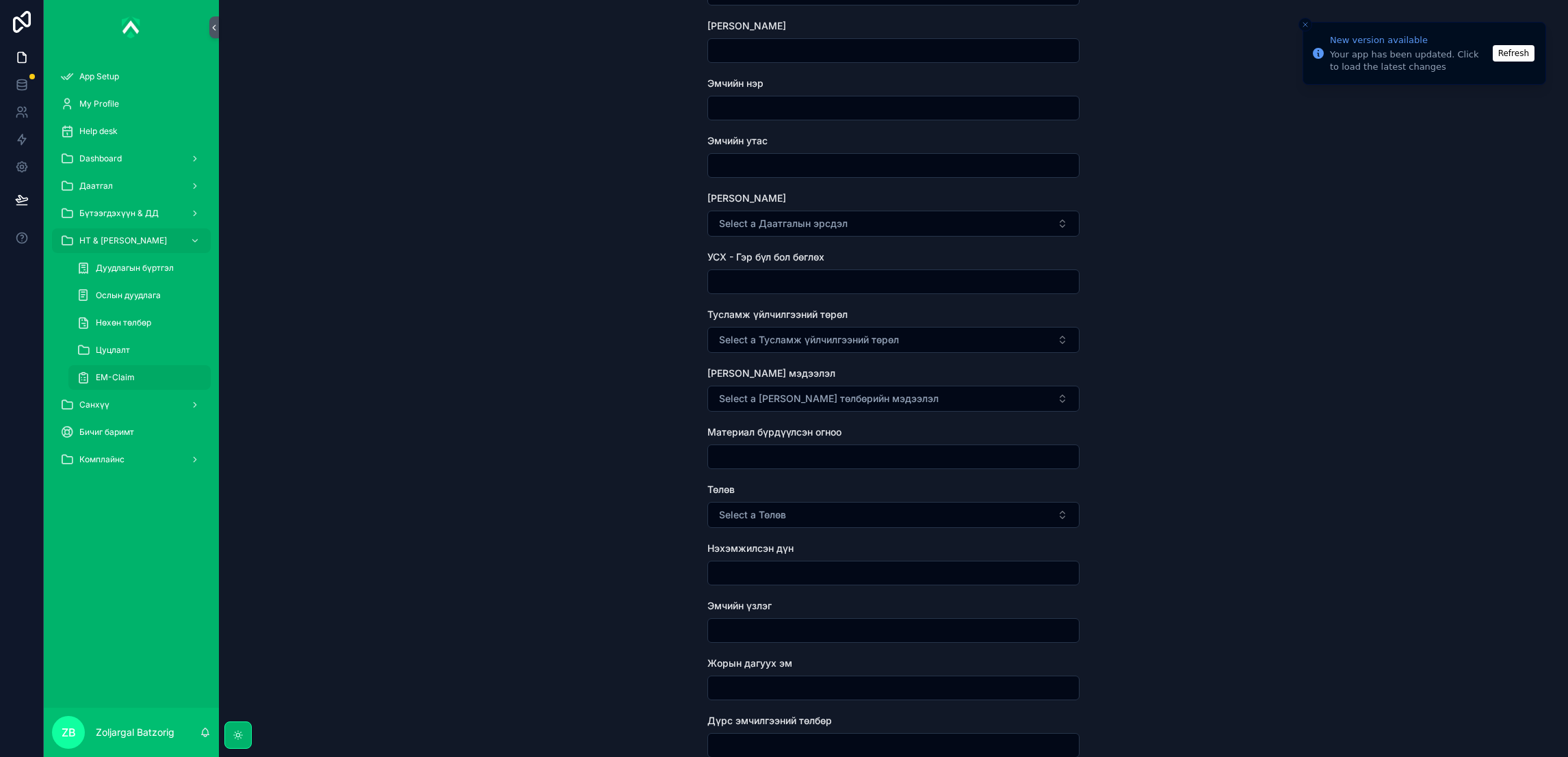
scroll to position [410, 0]
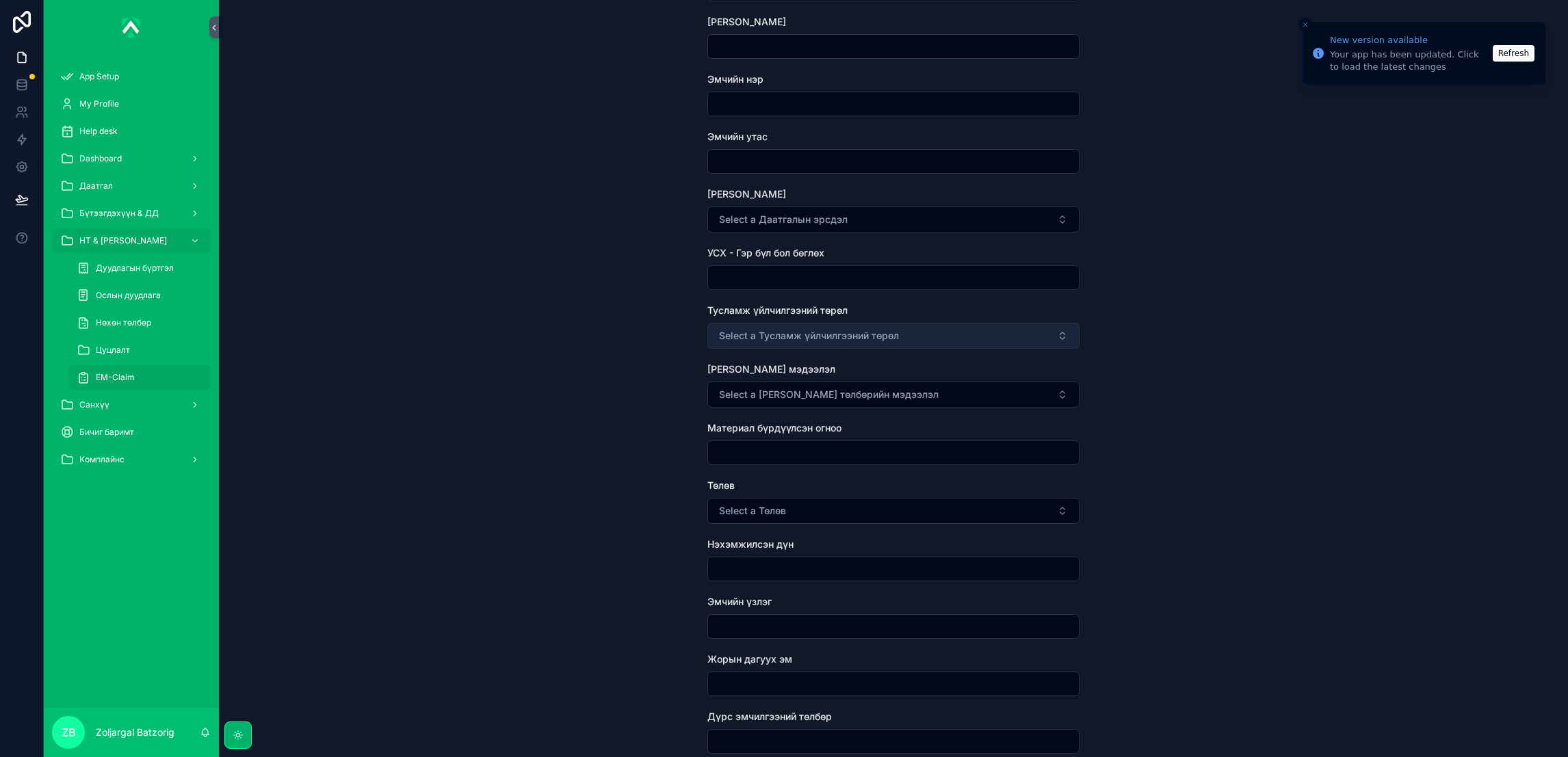
click at [921, 339] on button "Select a Тусламж үйлчилгээний төрөл" at bounding box center [893, 336] width 372 height 26
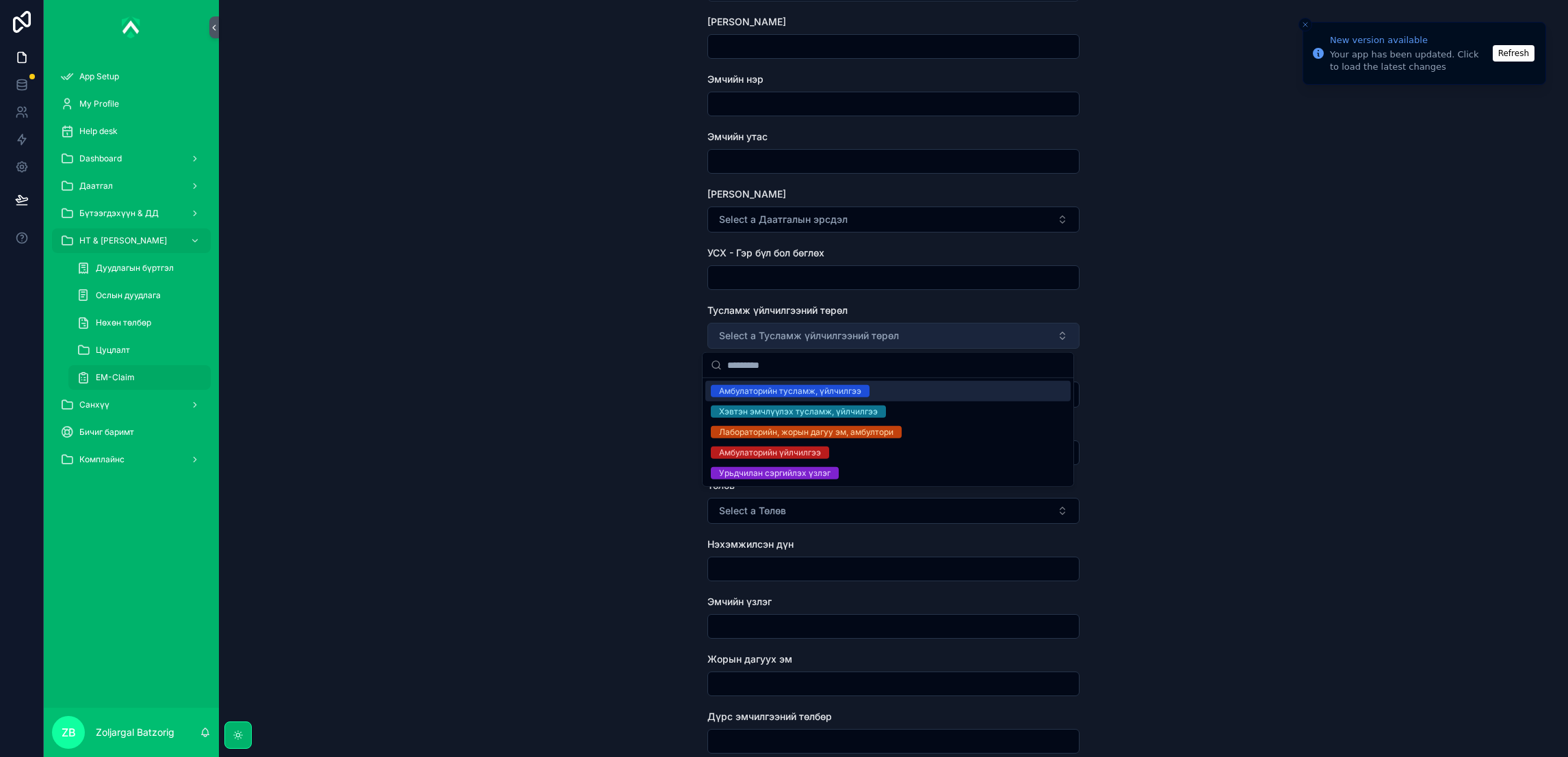
click at [929, 333] on button "Select a Тусламж үйлчилгээний төрөл" at bounding box center [893, 336] width 372 height 26
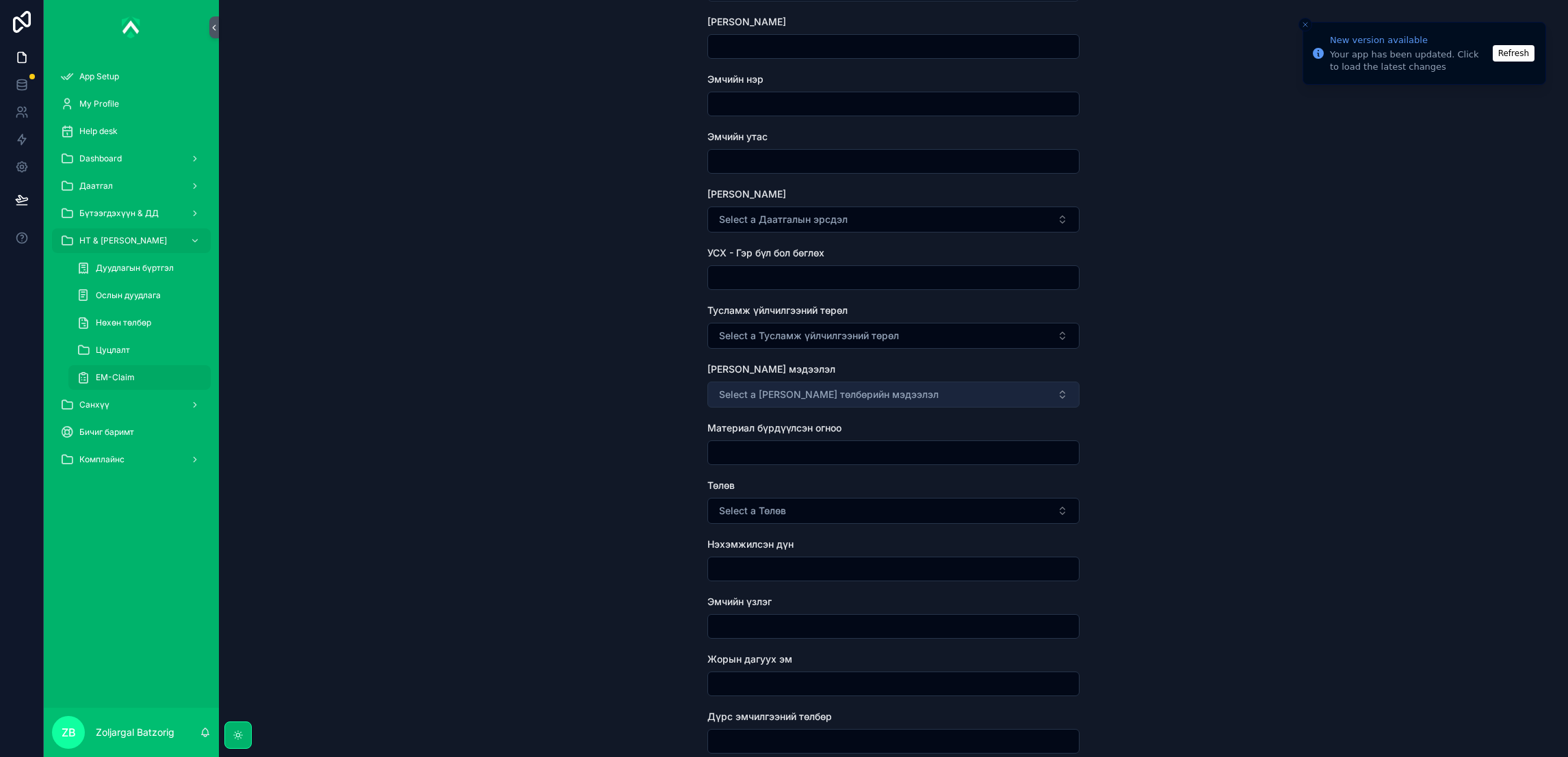
drag, startPoint x: 894, startPoint y: 390, endPoint x: 897, endPoint y: 382, distance: 8.5
click at [897, 383] on button "Select a [PERSON_NAME] төлбөрийн мэдээлэл" at bounding box center [893, 394] width 372 height 26
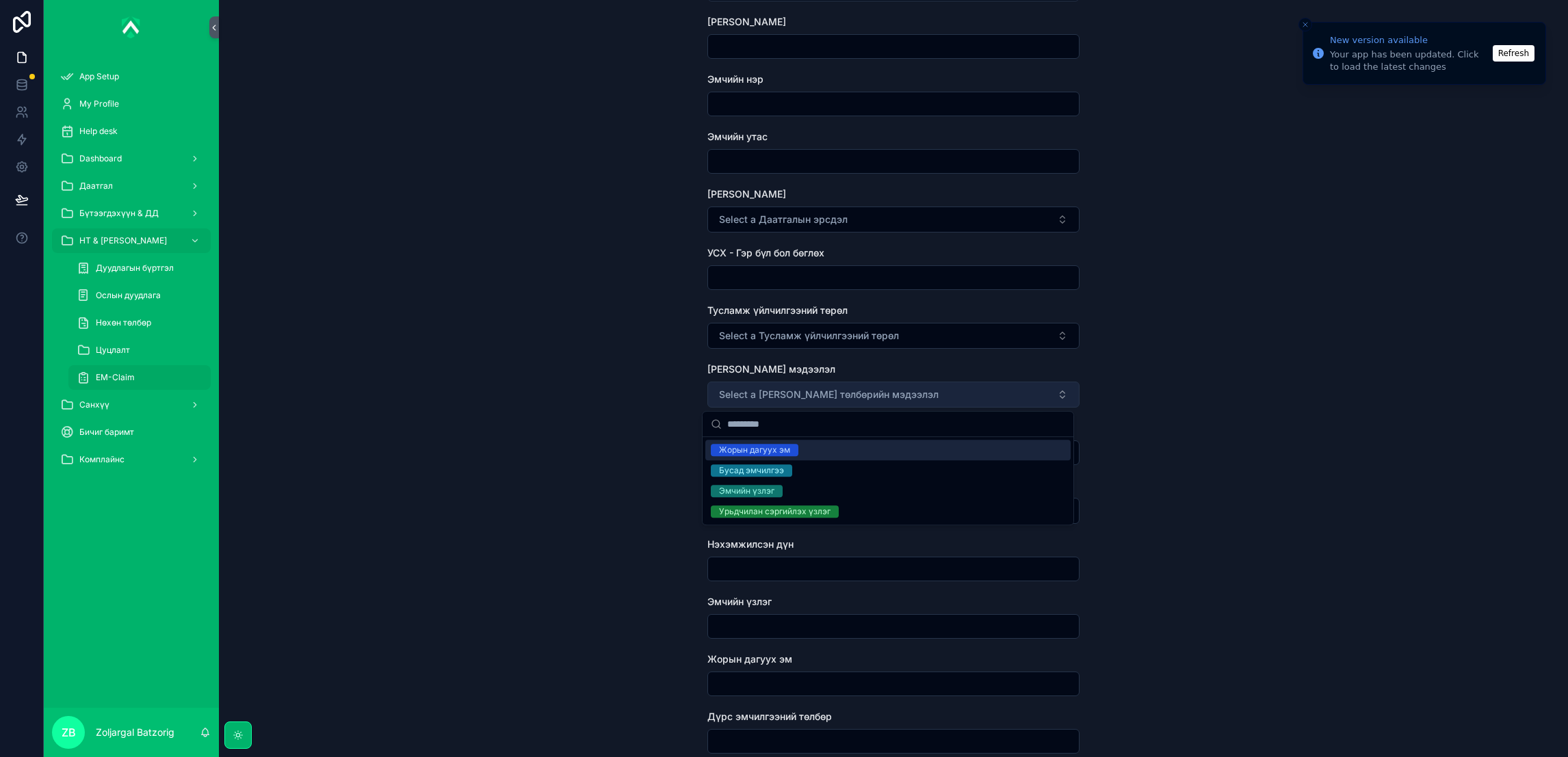
click at [890, 398] on span "Select a [PERSON_NAME] төлбөрийн мэдээлэл" at bounding box center [828, 395] width 220 height 14
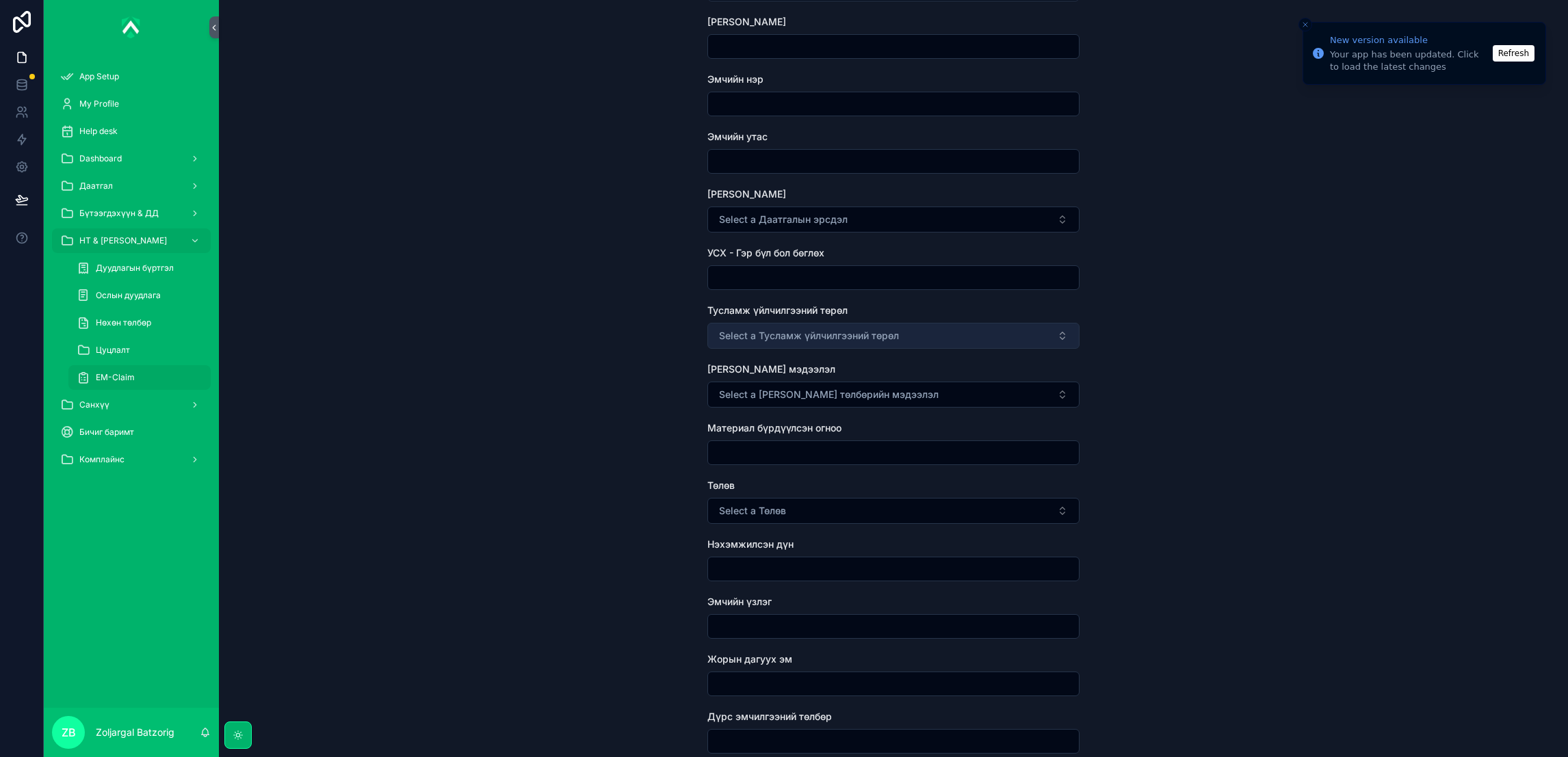
click at [889, 339] on span "Select a Тусламж үйлчилгээний төрөл" at bounding box center [808, 336] width 180 height 14
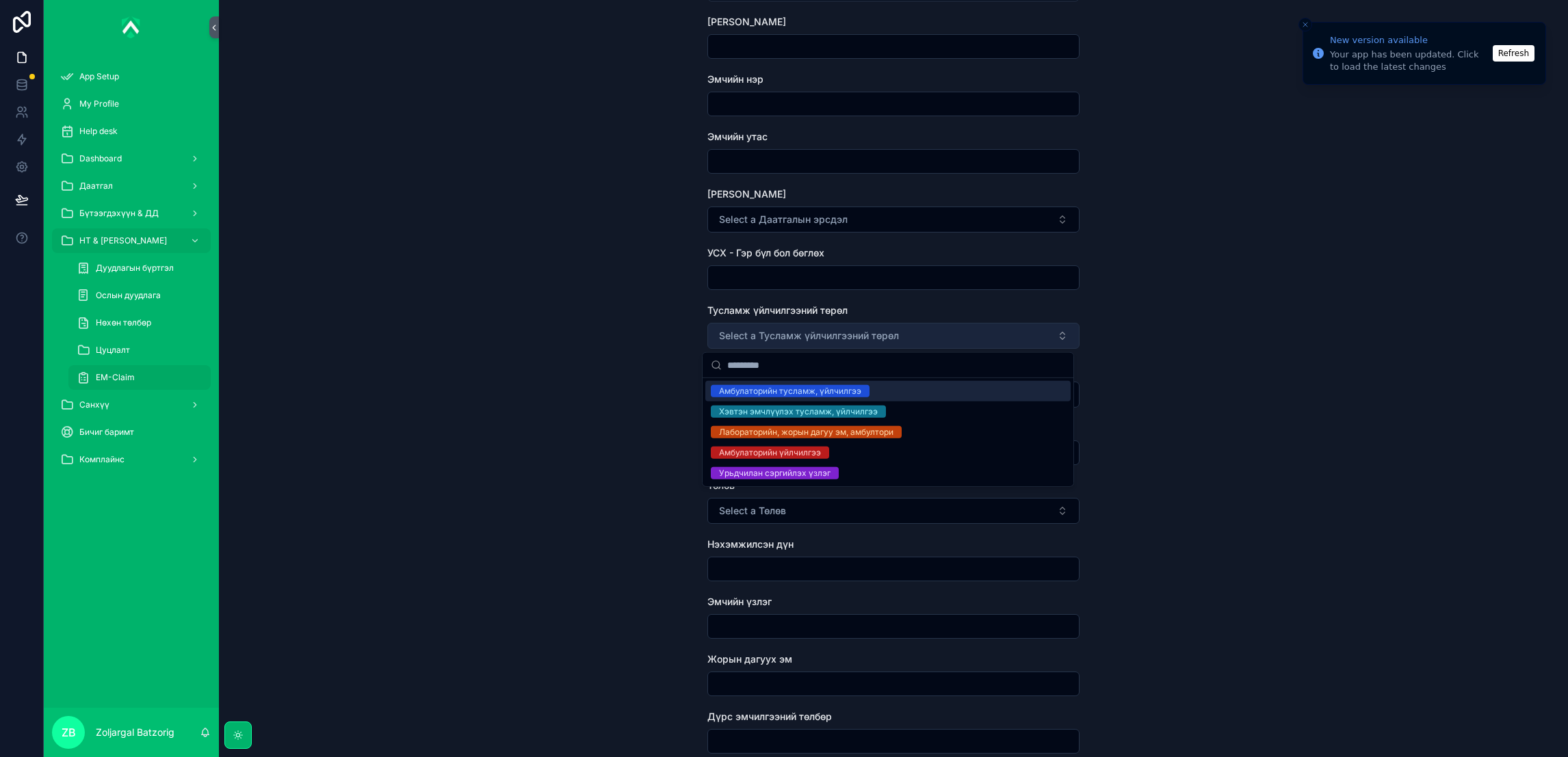
click at [896, 329] on button "Select a Тусламж үйлчилгээний төрөл" at bounding box center [893, 336] width 372 height 26
